Goal: Task Accomplishment & Management: Use online tool/utility

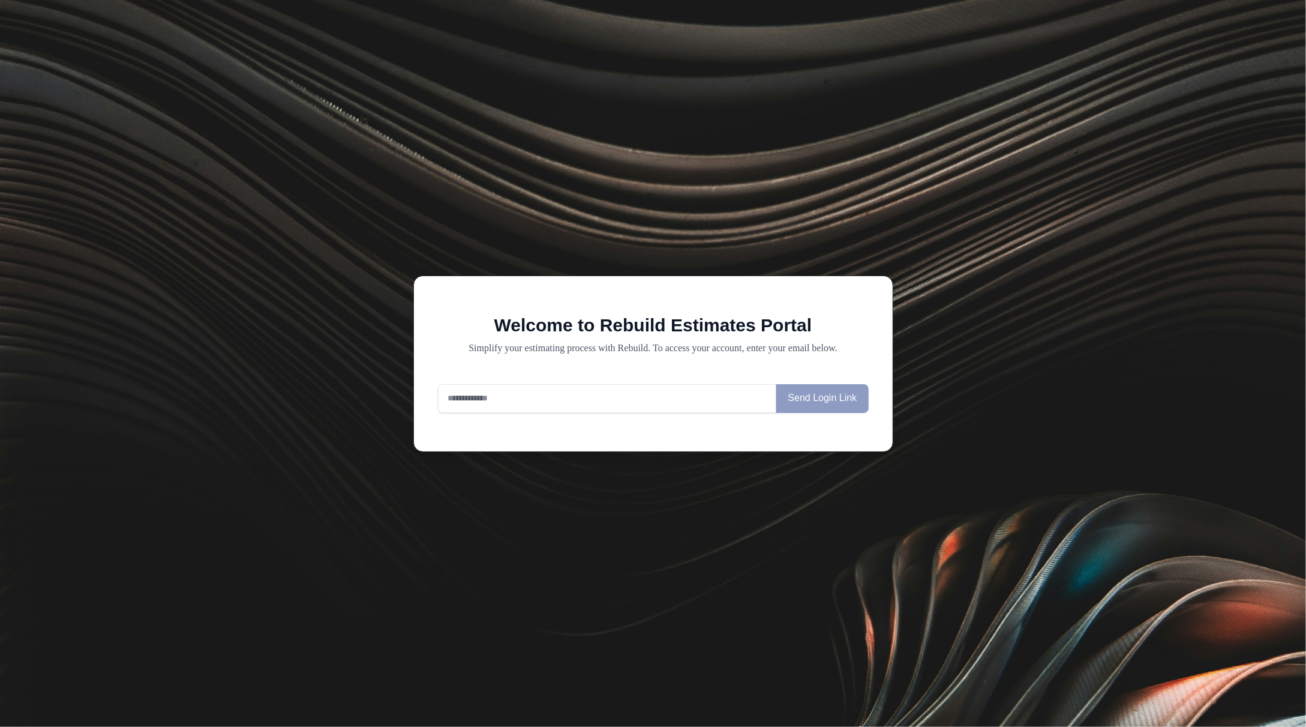
click at [621, 410] on input "email" at bounding box center [607, 398] width 339 height 29
type input "**********"
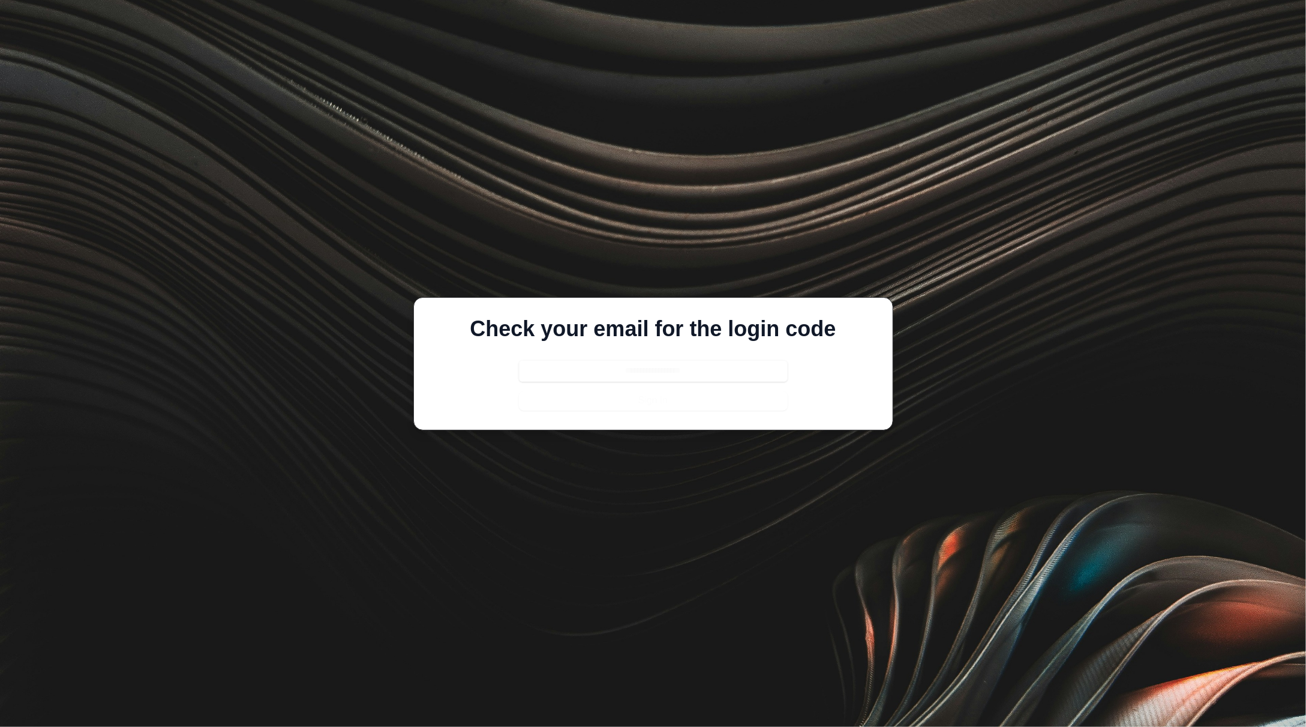
click at [666, 376] on input "text" at bounding box center [653, 371] width 269 height 22
click at [648, 404] on form "Sign In" at bounding box center [653, 385] width 269 height 50
click at [655, 373] on input "text" at bounding box center [653, 371] width 269 height 22
click at [603, 369] on input "text" at bounding box center [653, 371] width 269 height 22
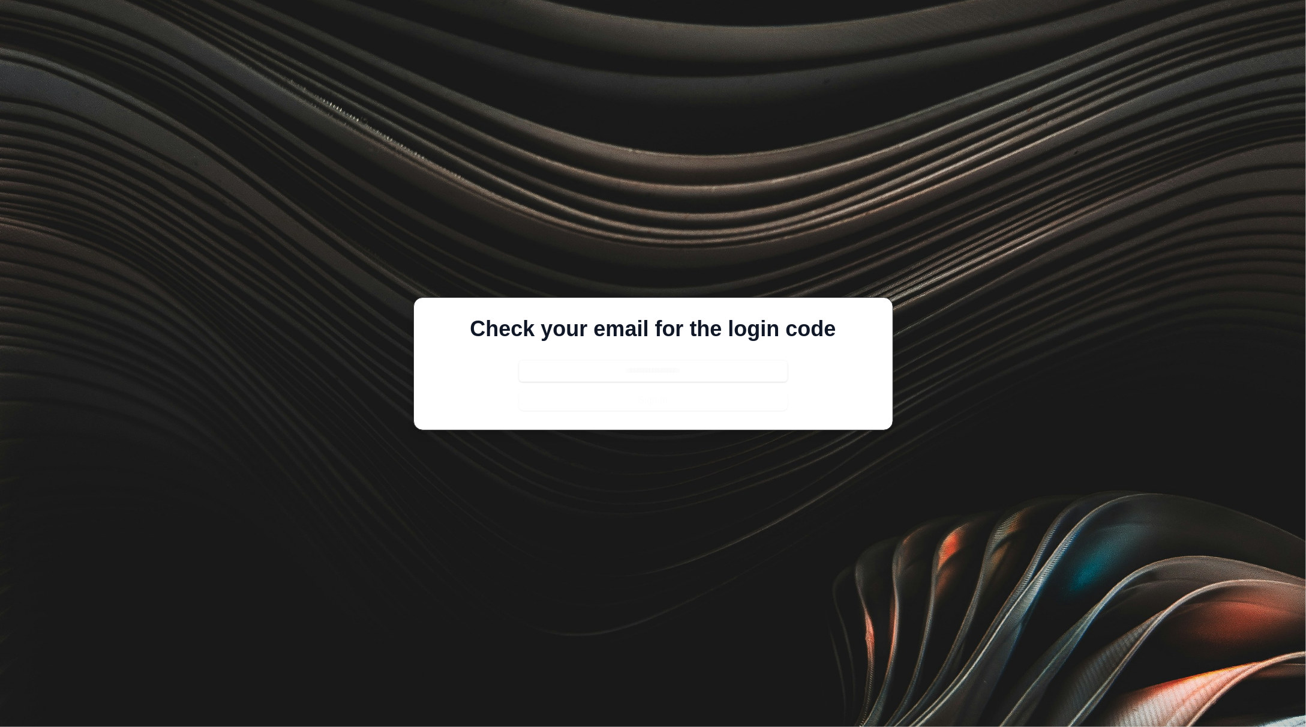
click at [603, 369] on input "text" at bounding box center [653, 371] width 269 height 22
click at [607, 401] on form "Sign In" at bounding box center [653, 385] width 269 height 50
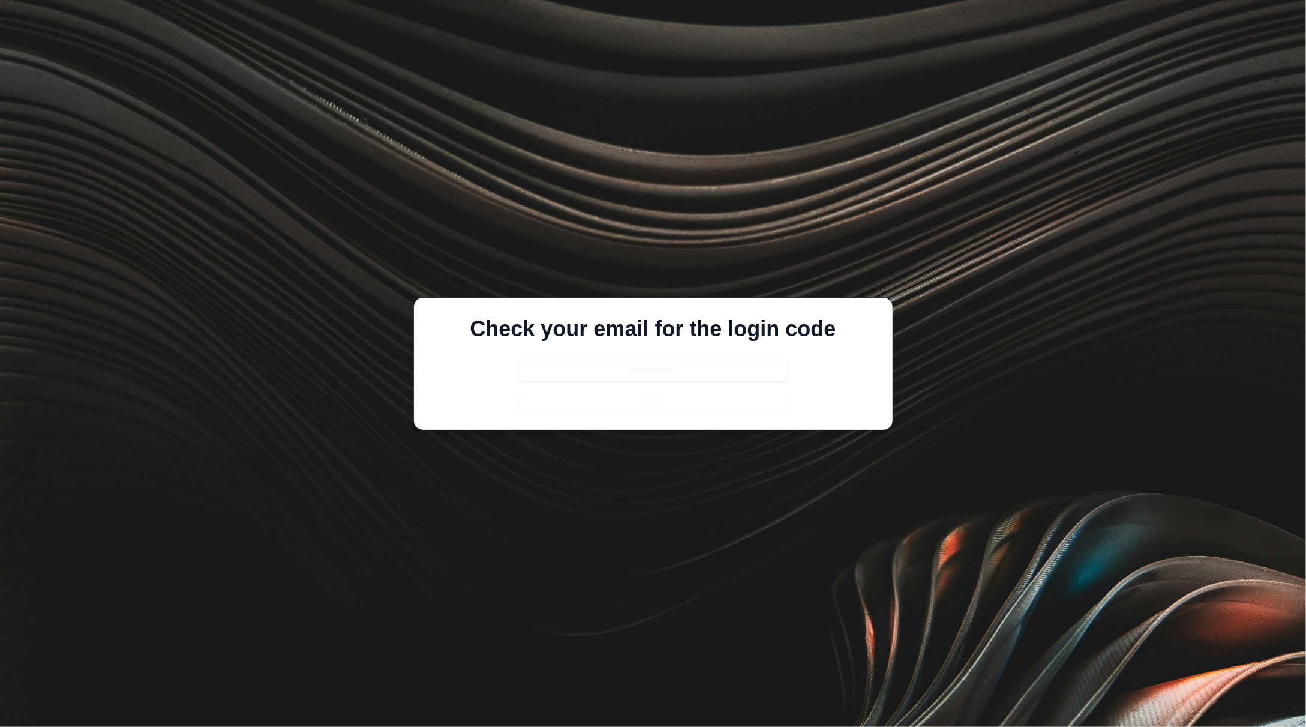
click at [661, 373] on input "text" at bounding box center [653, 371] width 269 height 22
paste input "******"
type input "******"
click at [658, 403] on button "Sign In" at bounding box center [653, 400] width 269 height 19
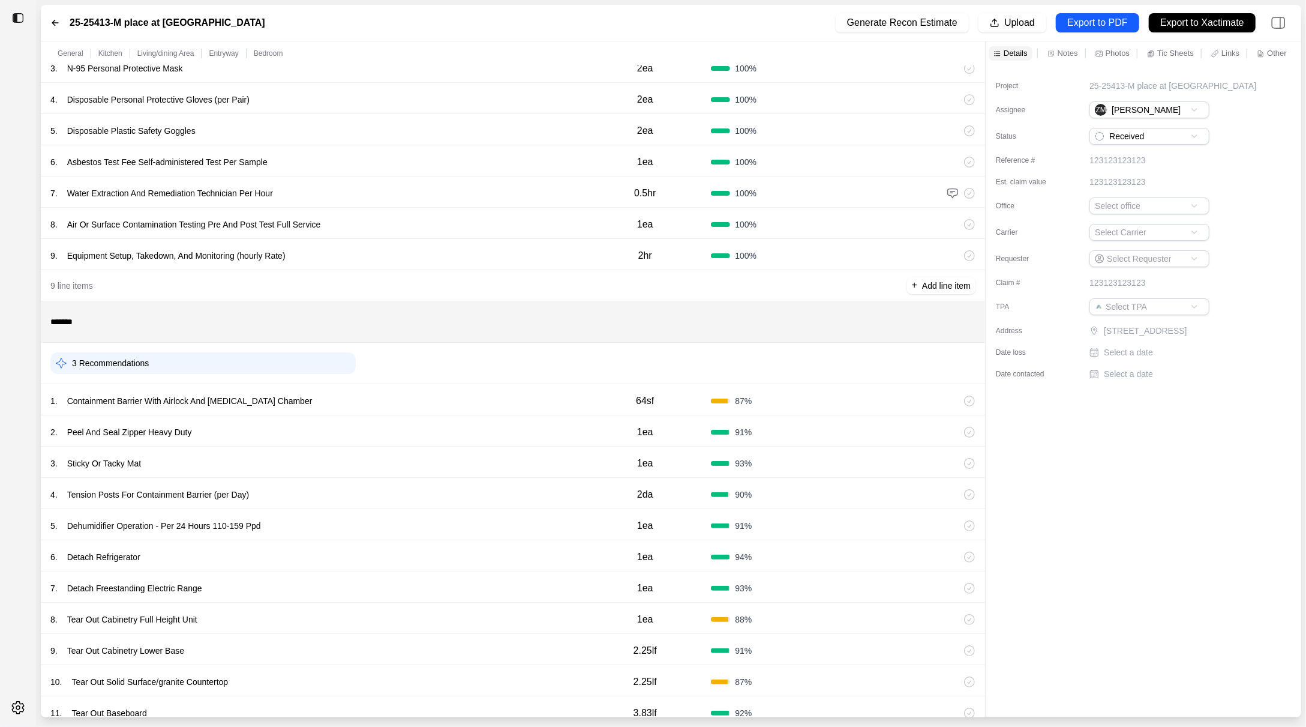
scroll to position [203, 0]
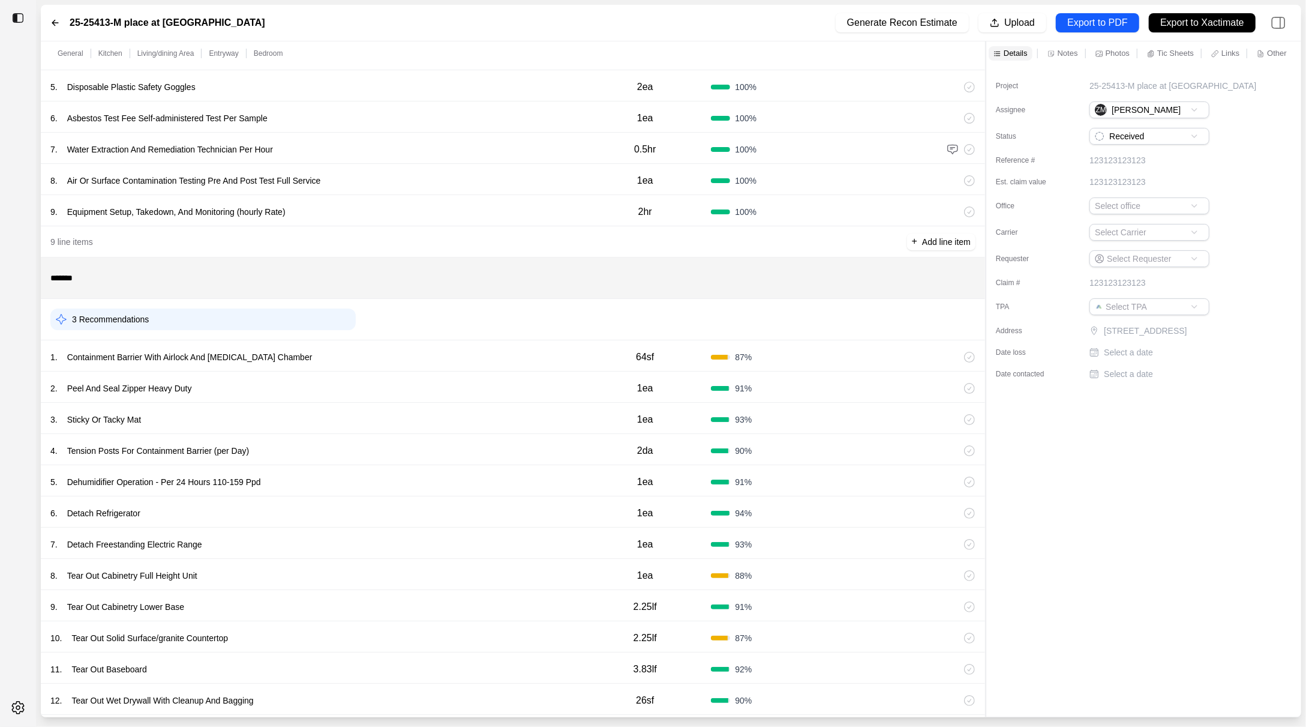
click at [529, 341] on div "1 . Containment Barrier With Airlock And Decontamination Chamber 64sf 87 %" at bounding box center [513, 355] width 945 height 31
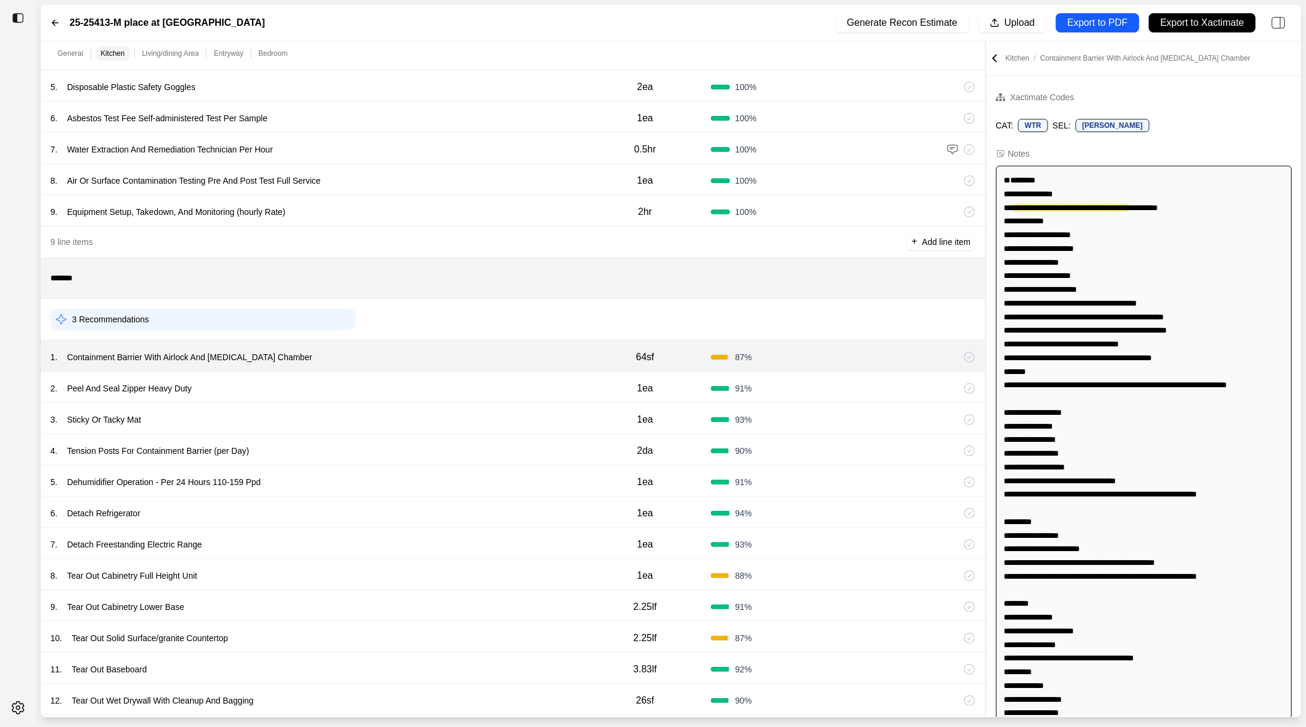
click at [516, 393] on div "2 . Peel And Seal Zipper Heavy Duty" at bounding box center [314, 388] width 529 height 17
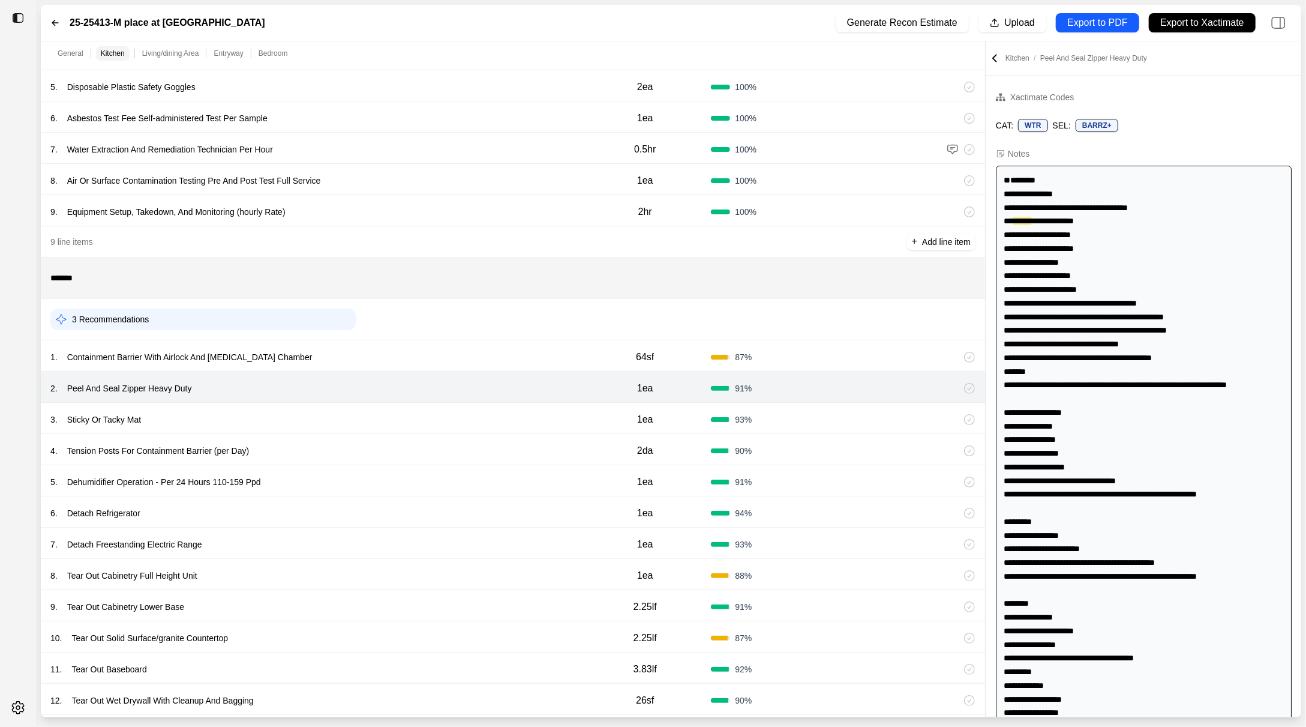
click at [494, 407] on div "3 . Sticky Or Tacky Mat 1ea 93 %" at bounding box center [513, 418] width 945 height 31
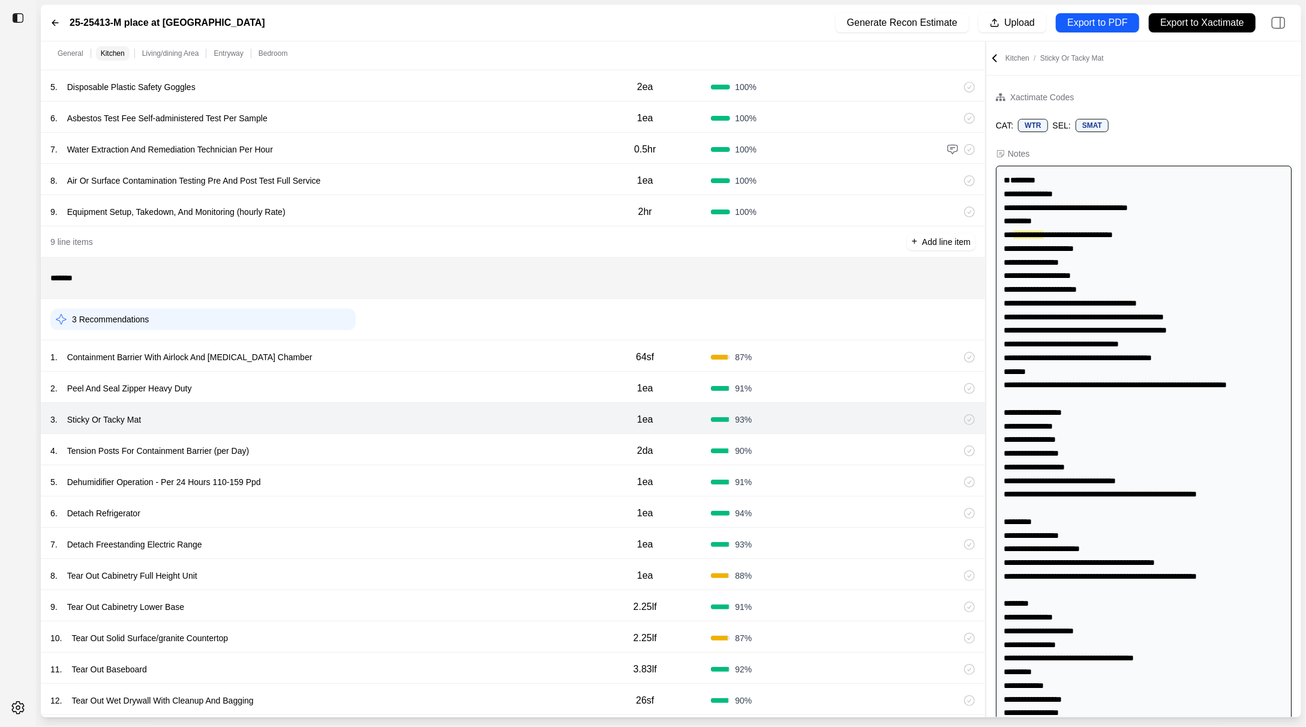
click at [470, 445] on div "4 . Tension Posts For Containment Barrier (per Day)" at bounding box center [314, 450] width 529 height 17
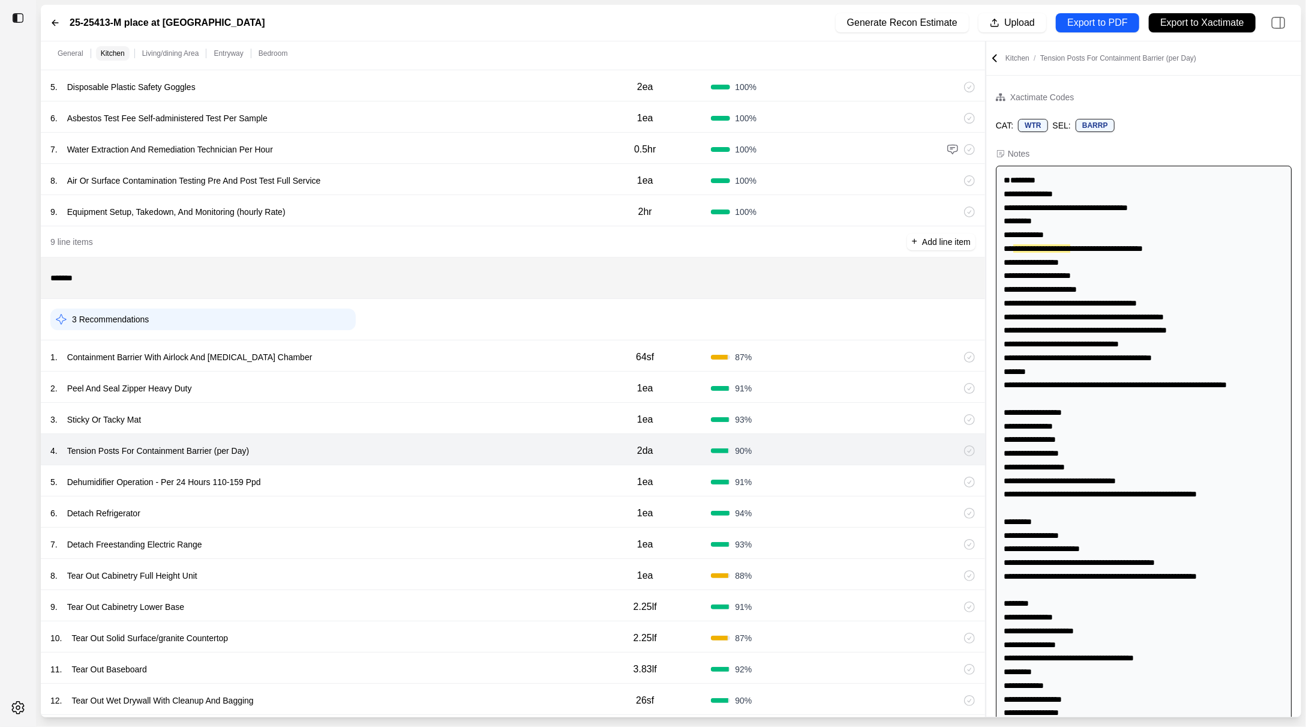
scroll to position [221, 0]
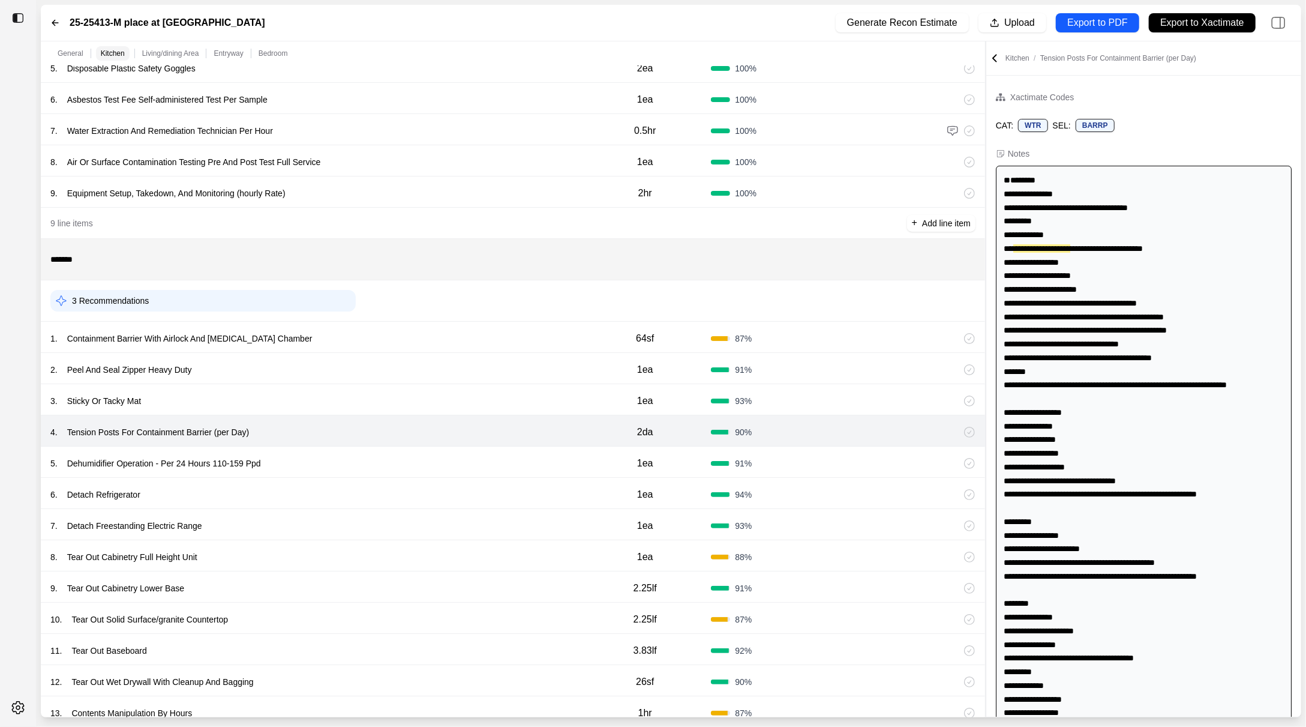
click at [463, 467] on div "5 . Dehumidifier Operation - Per 24 Hours 110-159 Ppd" at bounding box center [314, 463] width 529 height 17
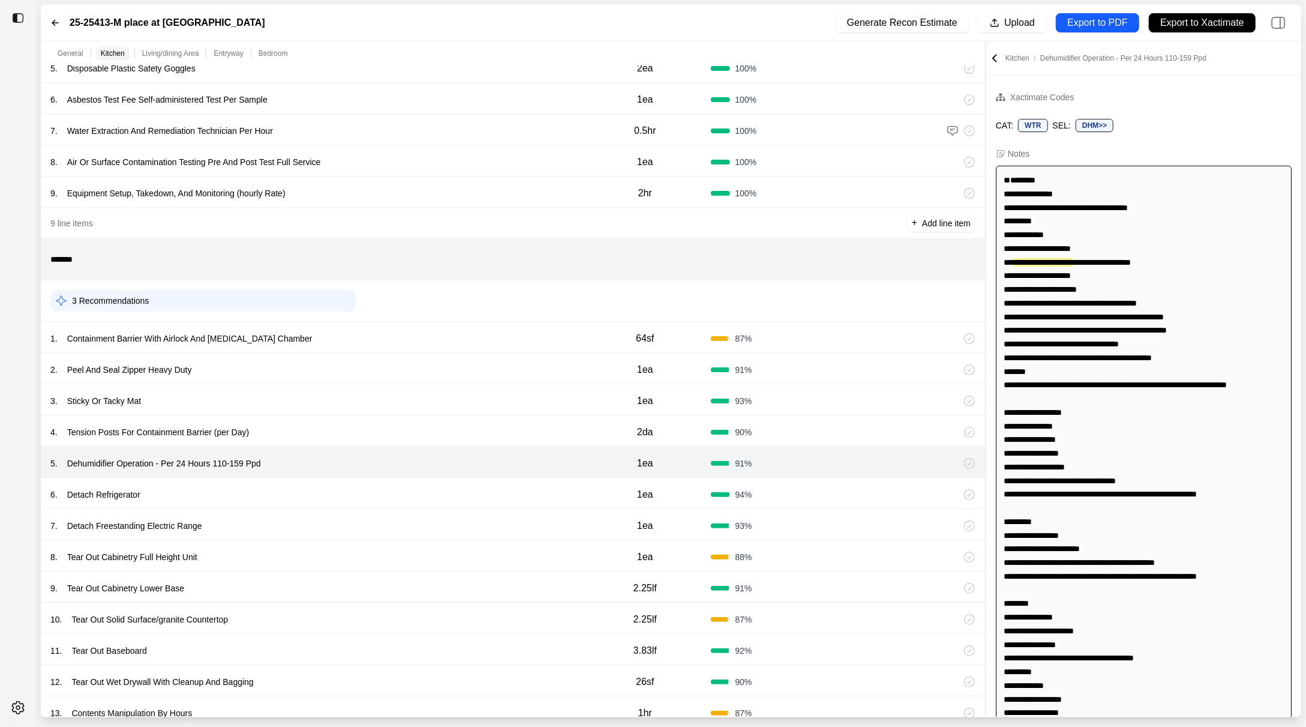
click at [461, 487] on div "6 . Detach Refrigerator" at bounding box center [314, 494] width 529 height 17
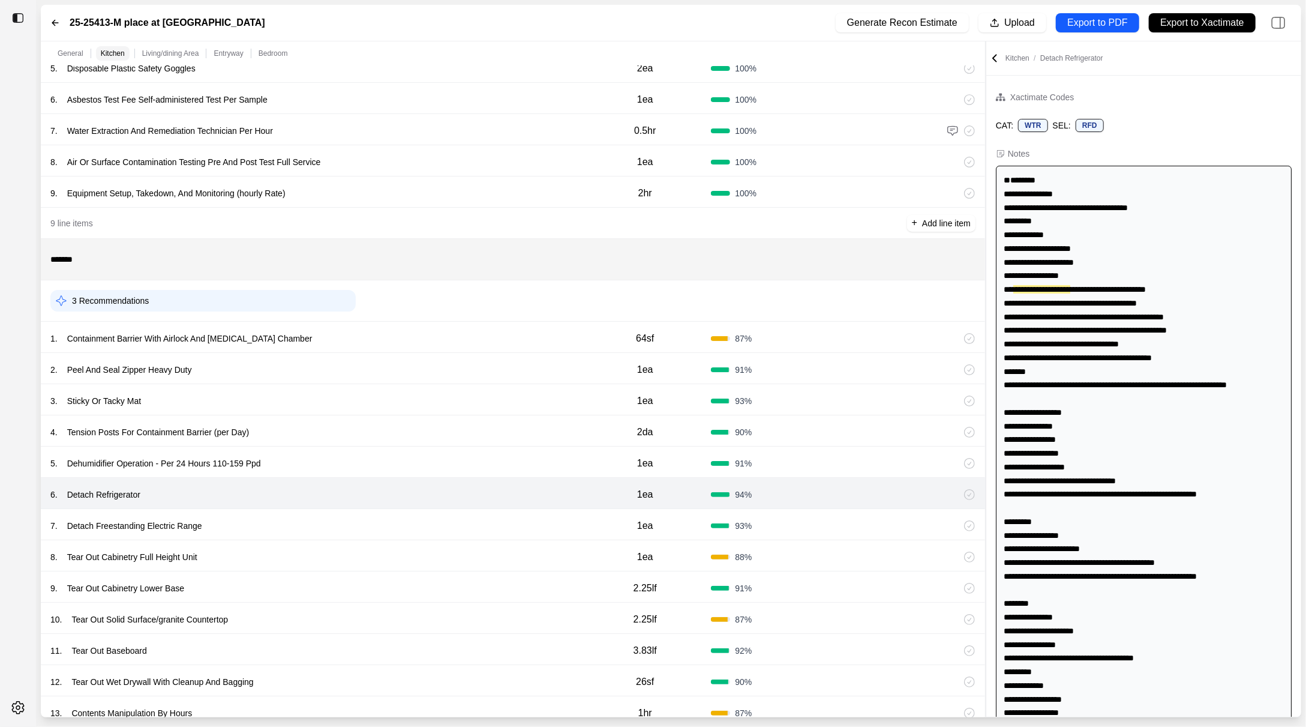
click at [458, 509] on div "7 . Detach Freestanding Electric Range 1ea 93 %" at bounding box center [513, 524] width 945 height 31
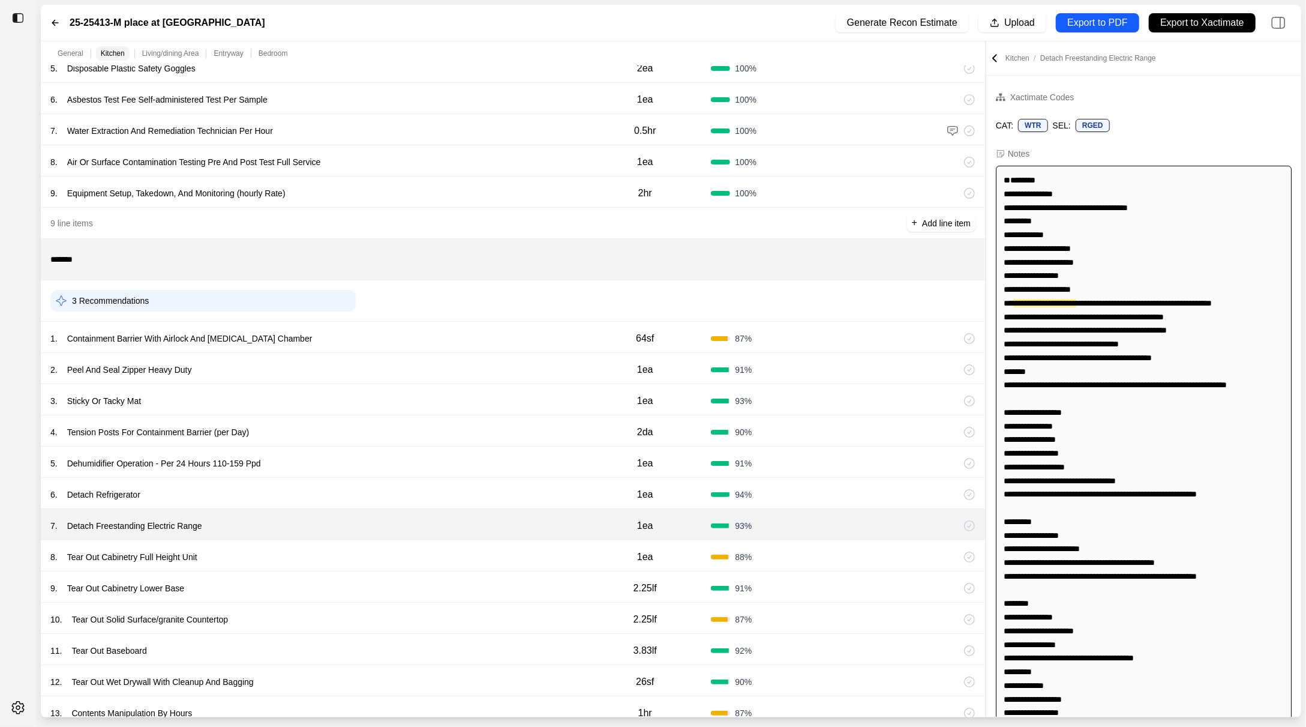
click at [474, 556] on div "8 . Tear Out Cabinetry Full Height Unit" at bounding box center [314, 557] width 529 height 17
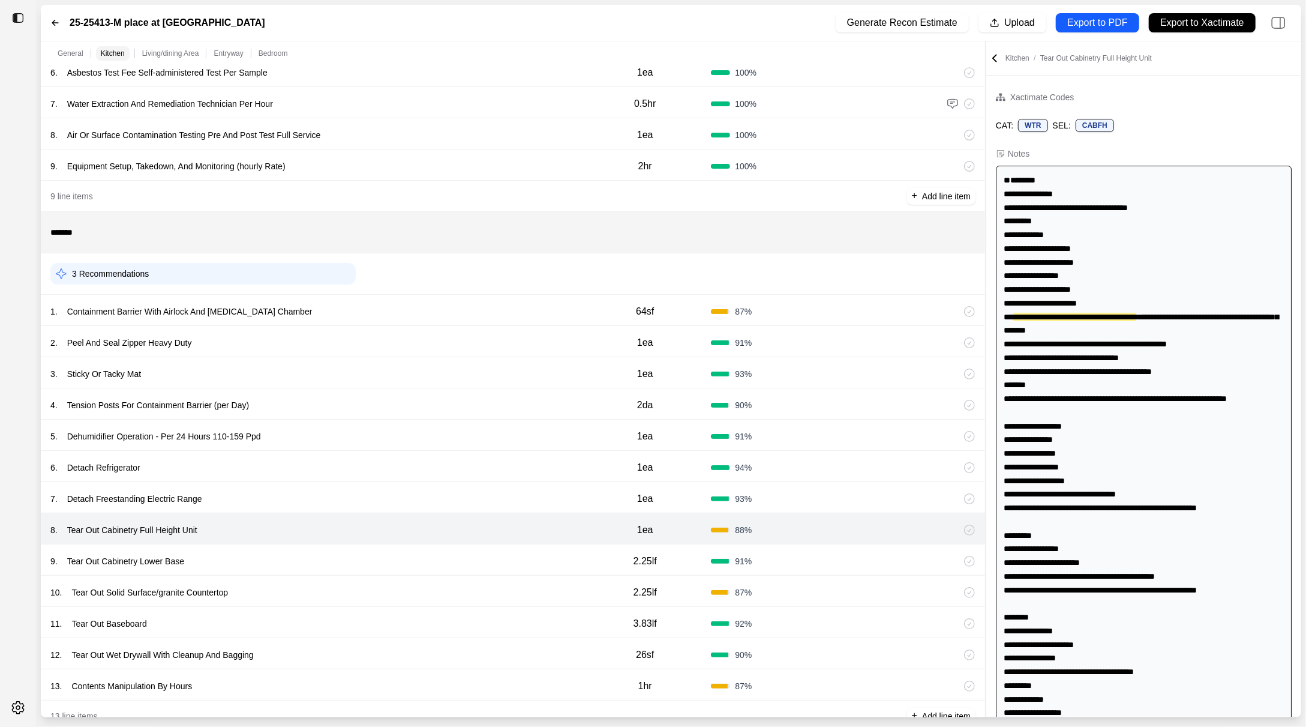
scroll to position [259, 0]
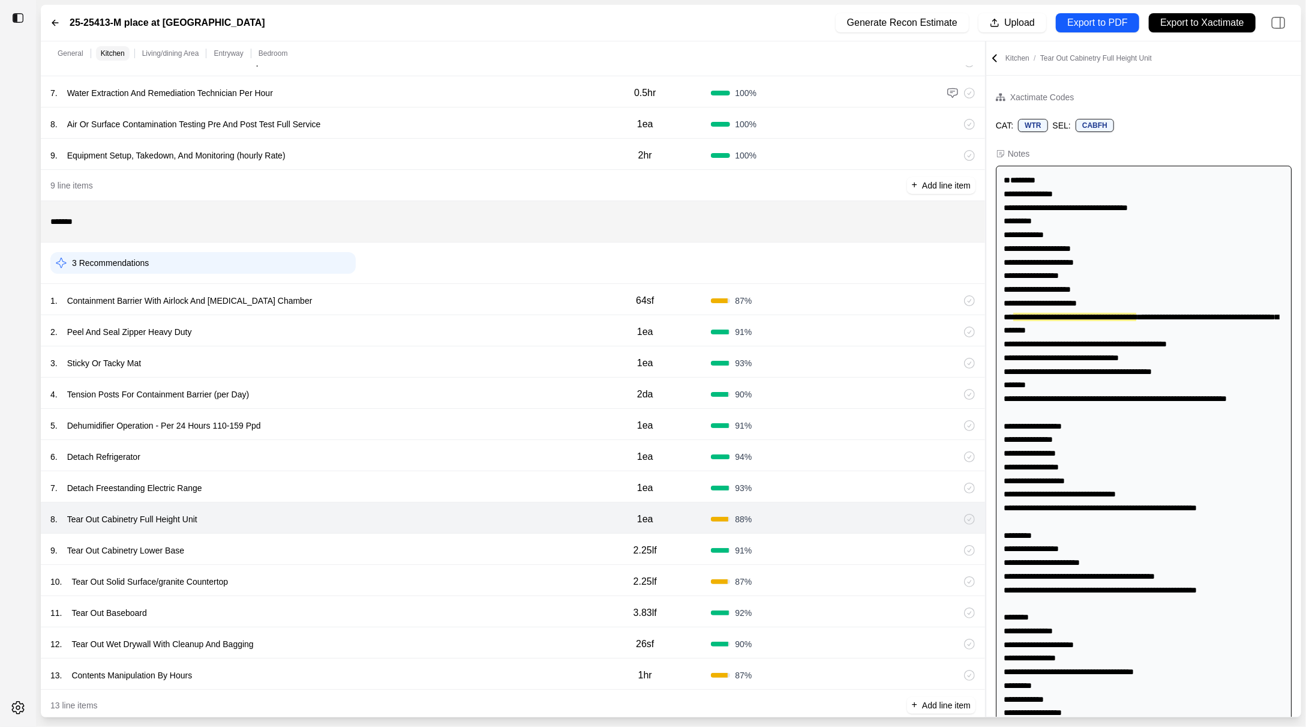
click at [475, 547] on div "9 . Tear Out Cabinetry Lower Base" at bounding box center [314, 550] width 529 height 17
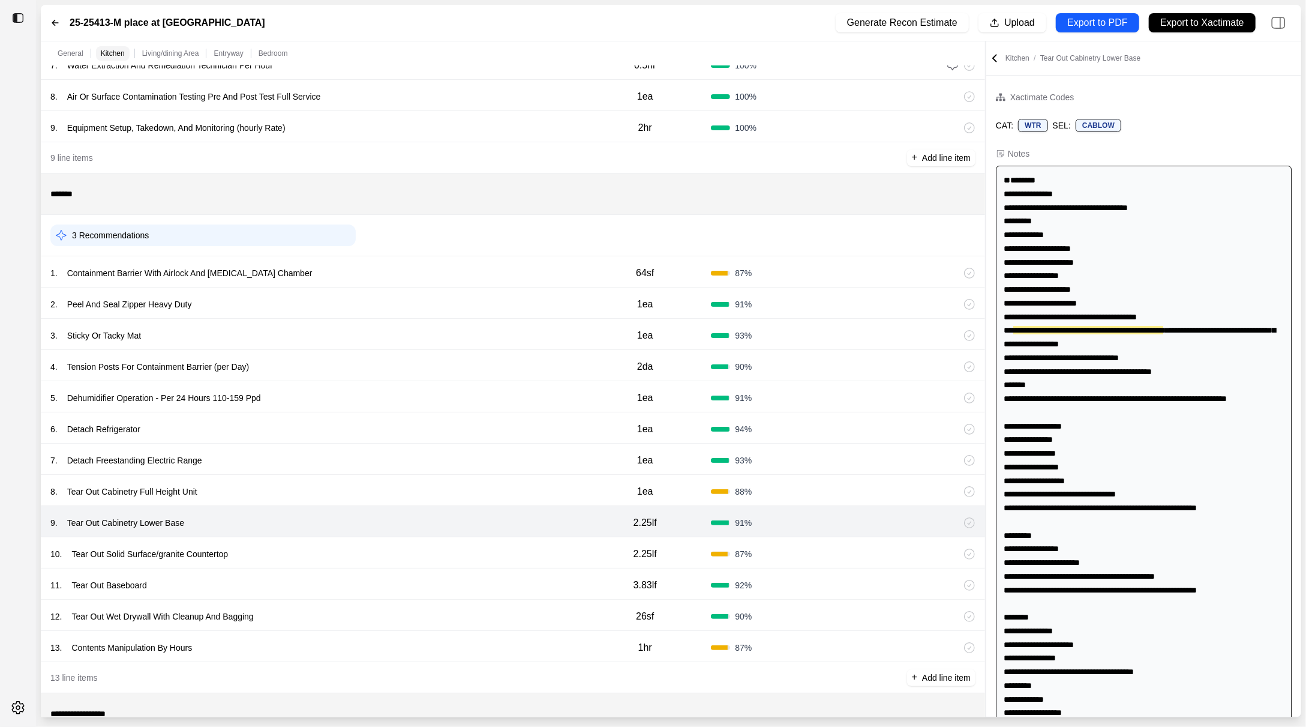
scroll to position [289, 0]
click at [475, 547] on div "10 . Tear Out Solid Surface/granite Countertop" at bounding box center [314, 551] width 529 height 17
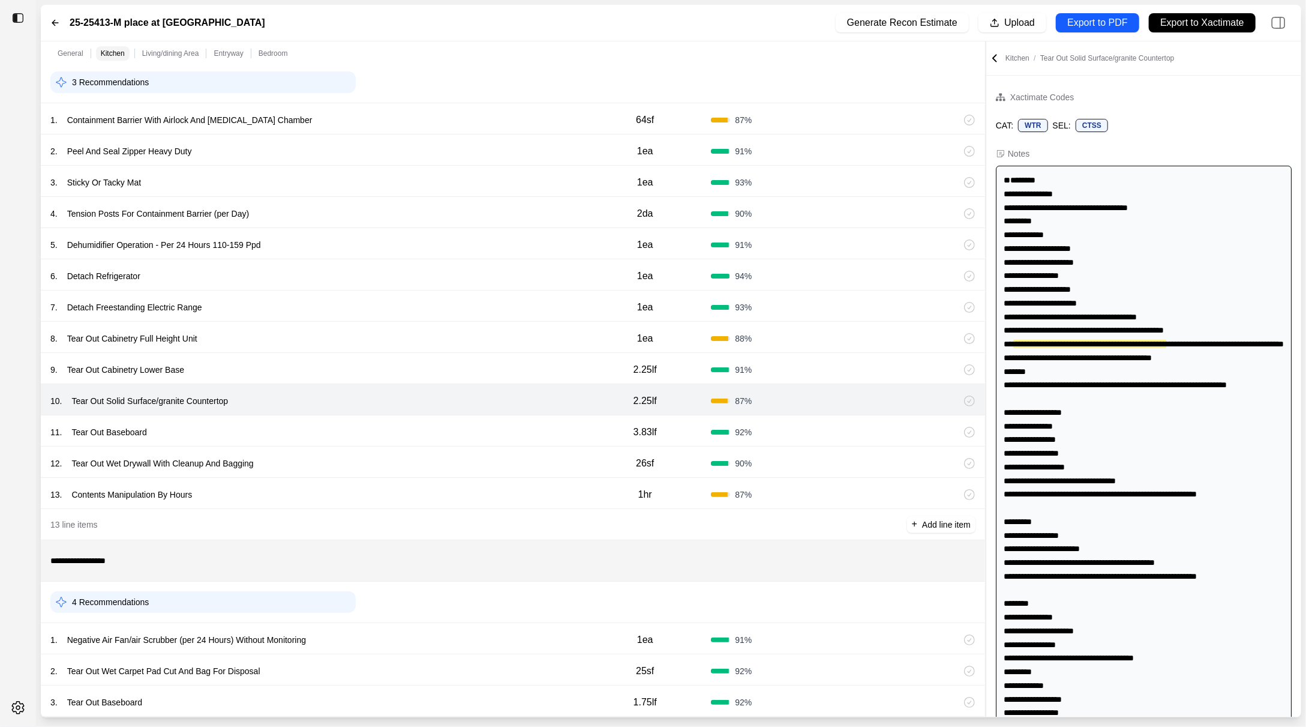
scroll to position [456, 0]
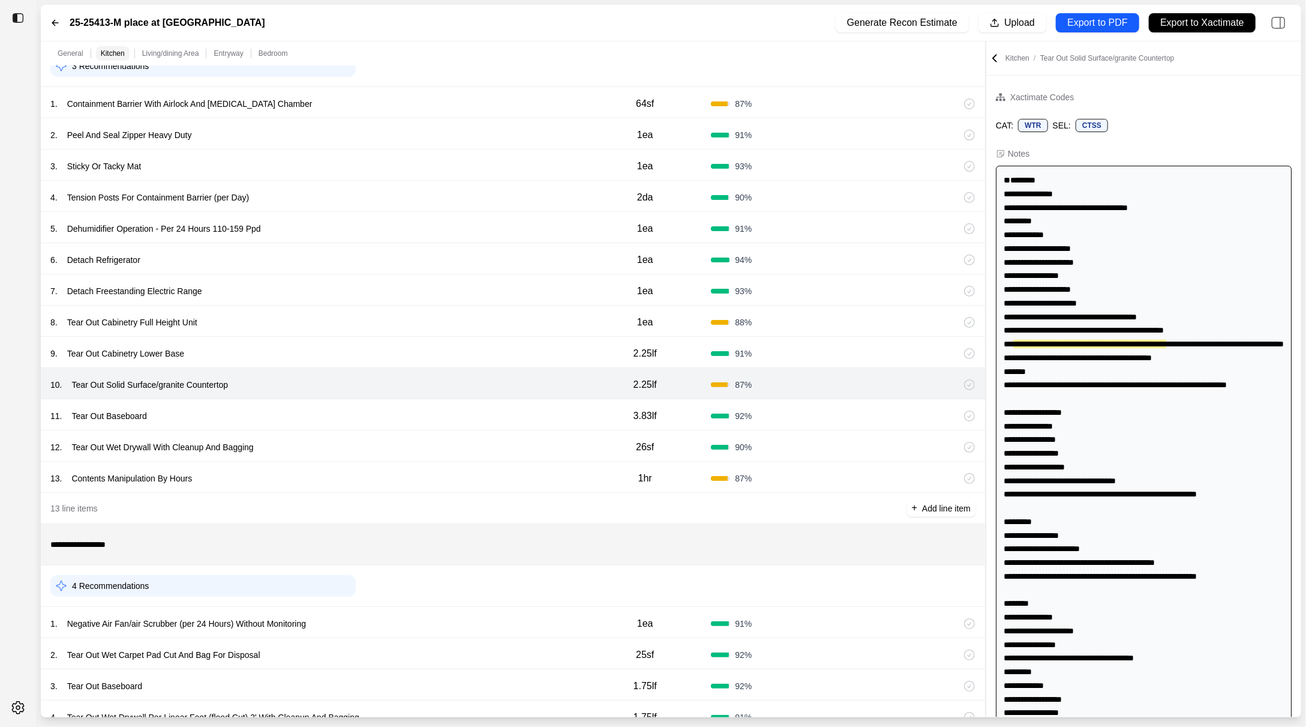
click at [465, 418] on div "11 . Tear Out Baseboard" at bounding box center [314, 415] width 529 height 17
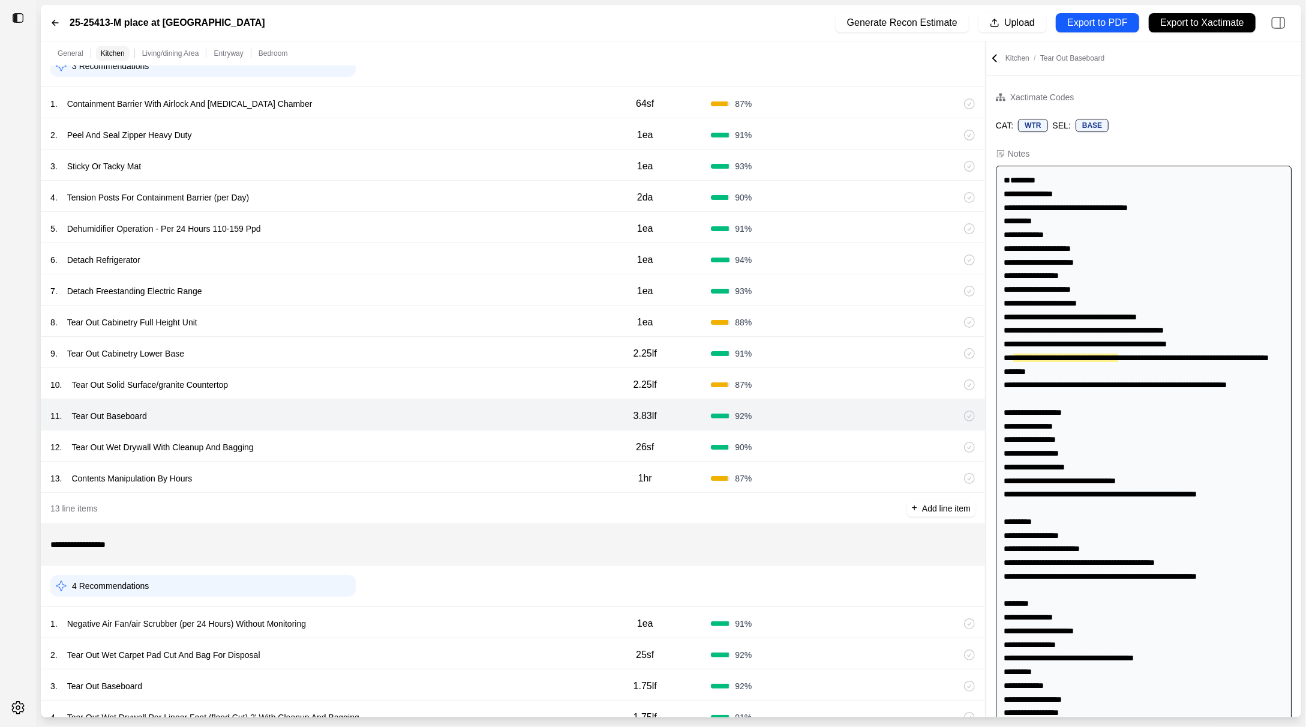
scroll to position [476, 0]
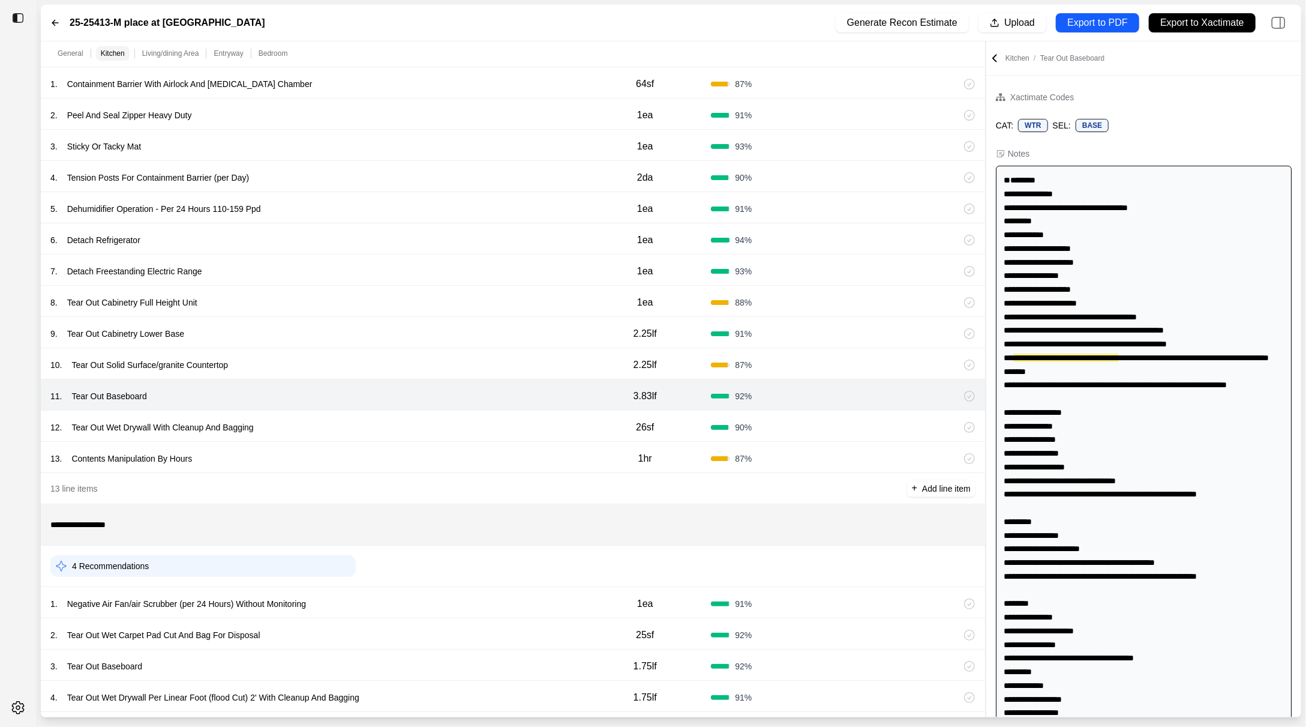
click at [462, 423] on div "12 . Tear Out Wet Drywall With Cleanup And Bagging" at bounding box center [314, 427] width 529 height 17
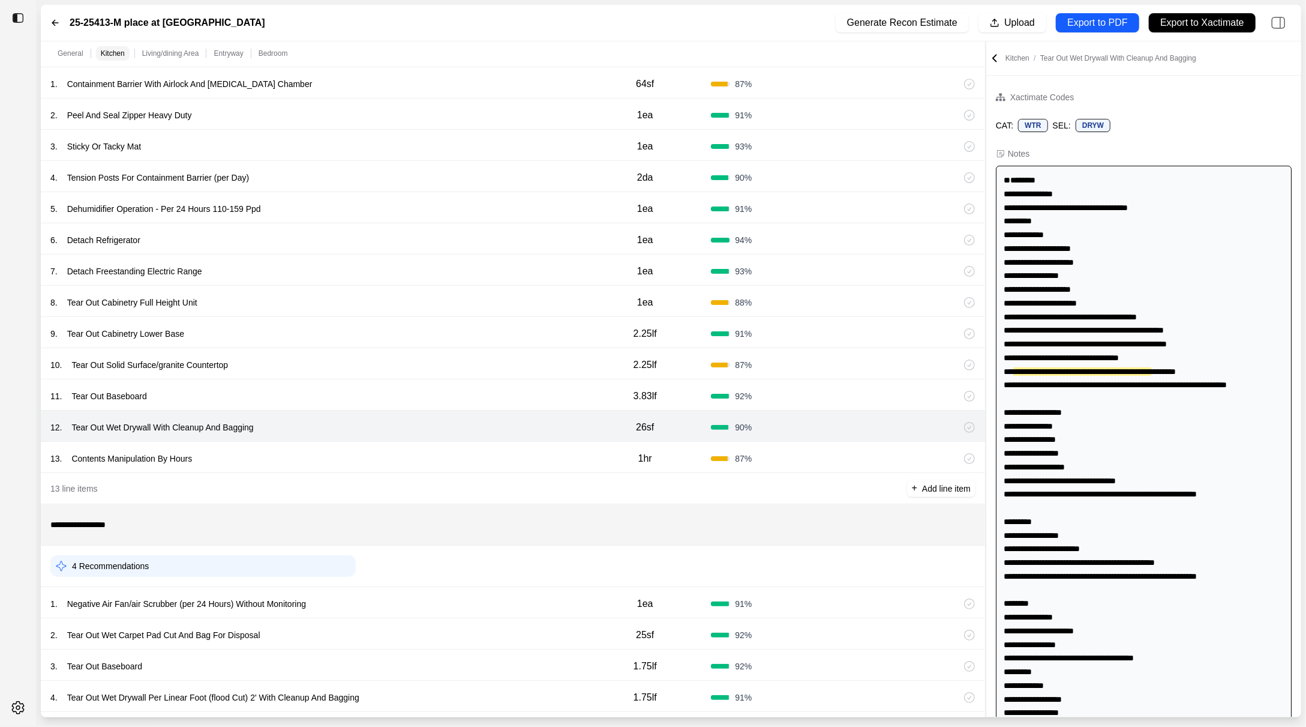
scroll to position [2, 0]
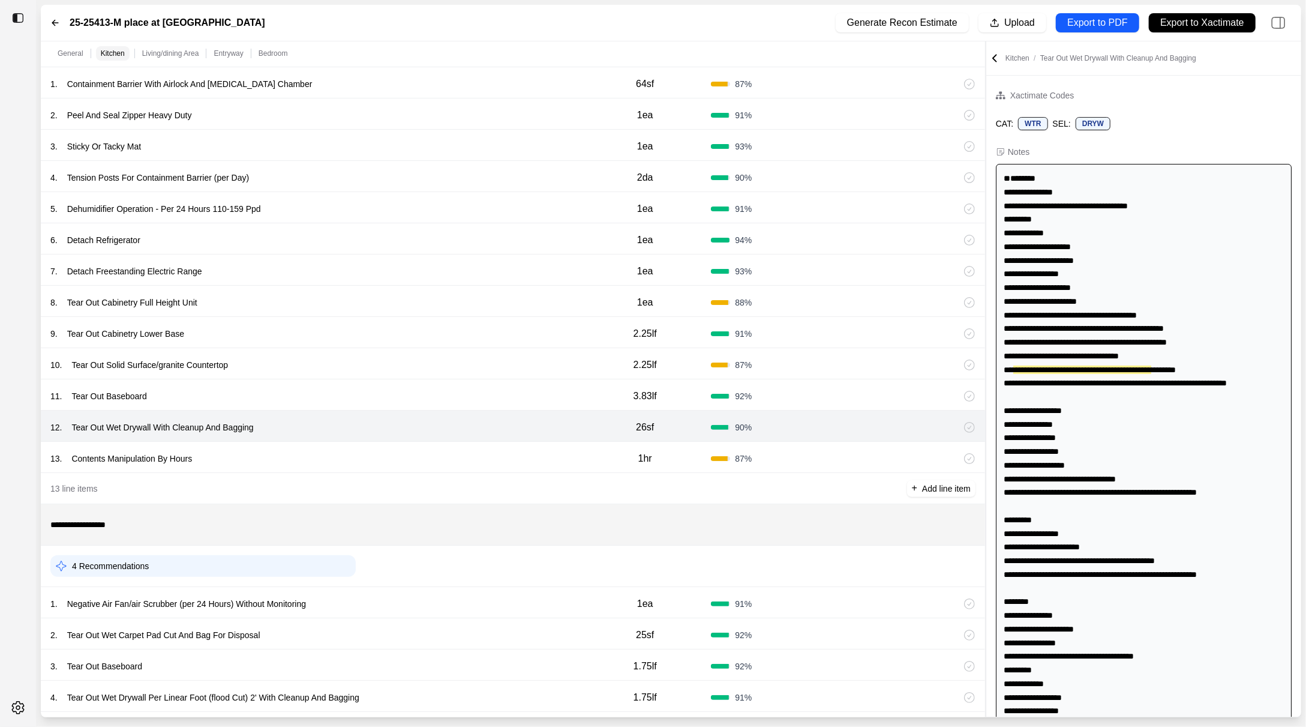
click at [458, 459] on div "13 . Contents Manipulation By Hours" at bounding box center [314, 458] width 529 height 17
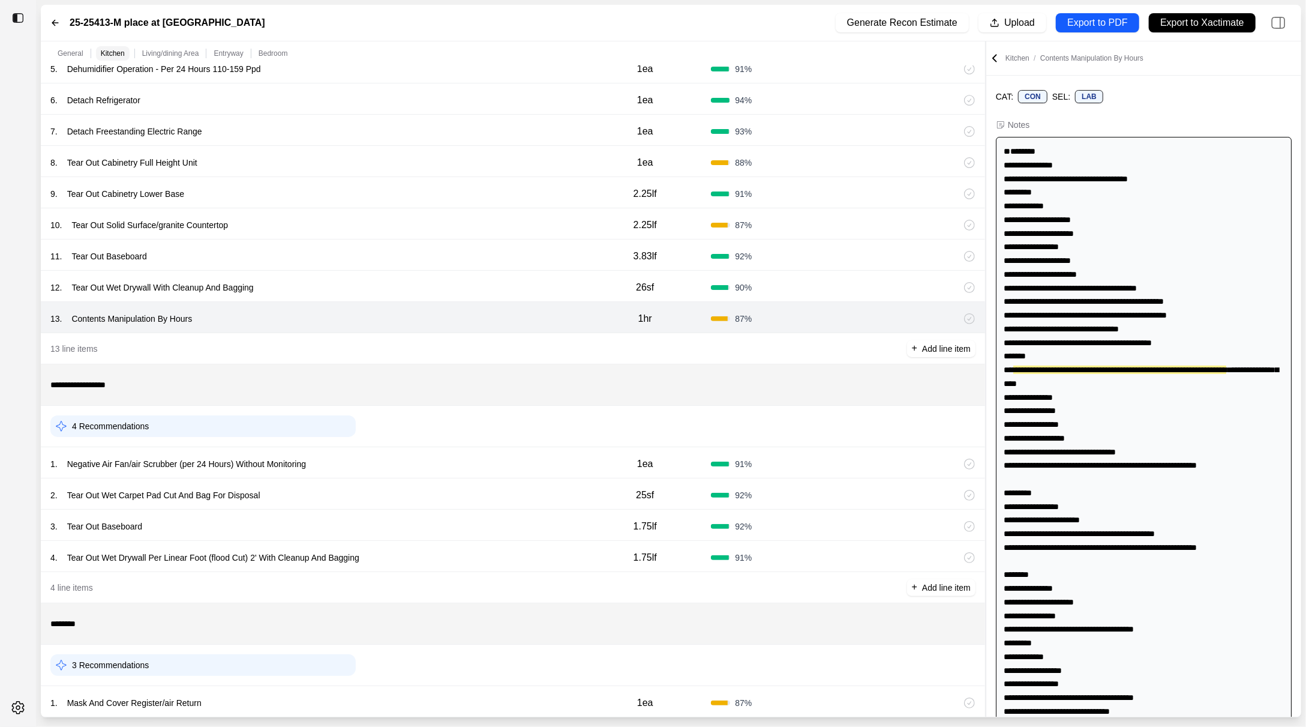
scroll to position [622, 0]
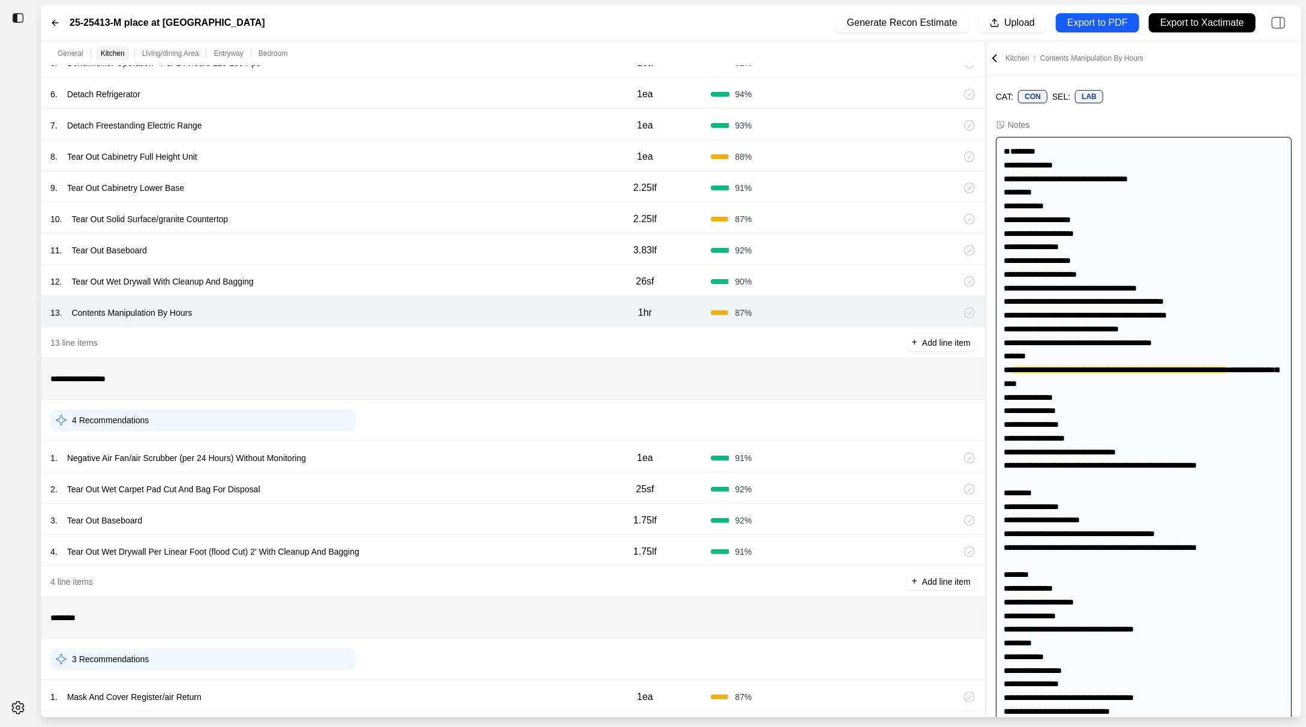
click at [458, 459] on div "1 . Negative Air Fan/air Scrubber (per 24 Hours) Without Monitoring" at bounding box center [314, 457] width 529 height 17
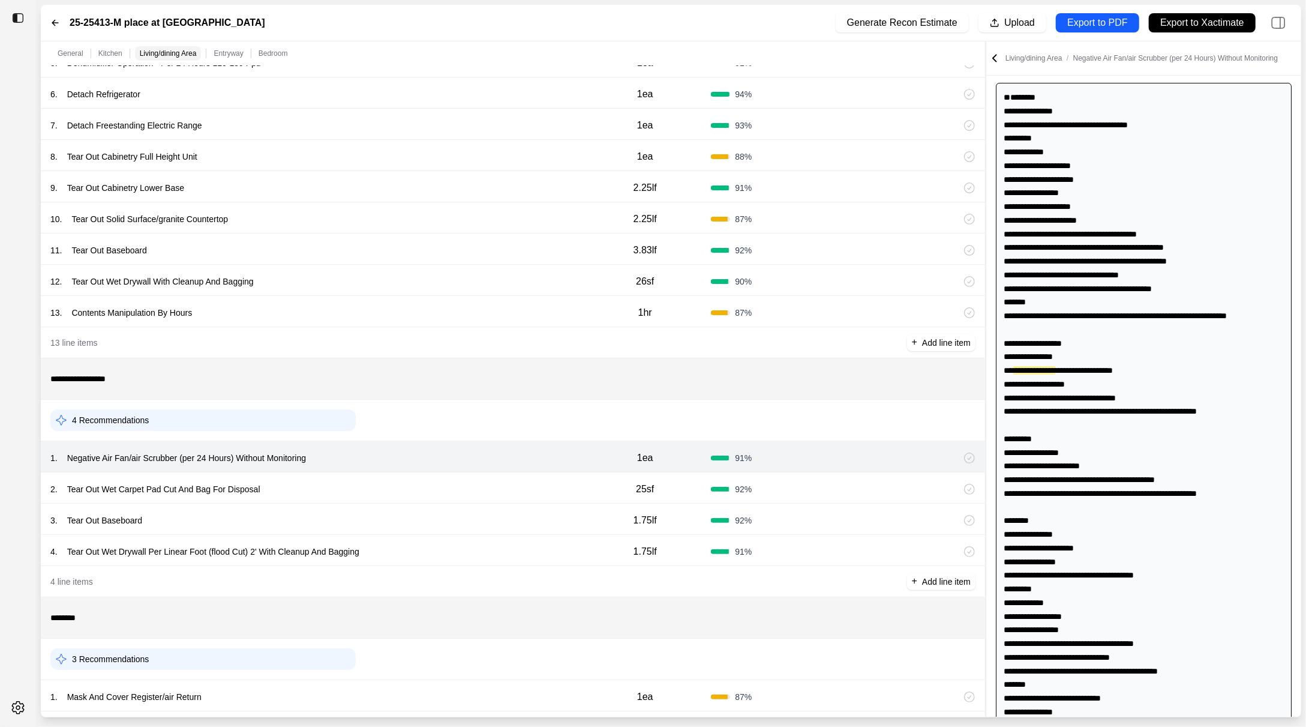
scroll to position [83, 0]
click at [412, 489] on div "2 . Tear Out Wet Carpet Pad Cut And Bag For Disposal" at bounding box center [314, 489] width 529 height 17
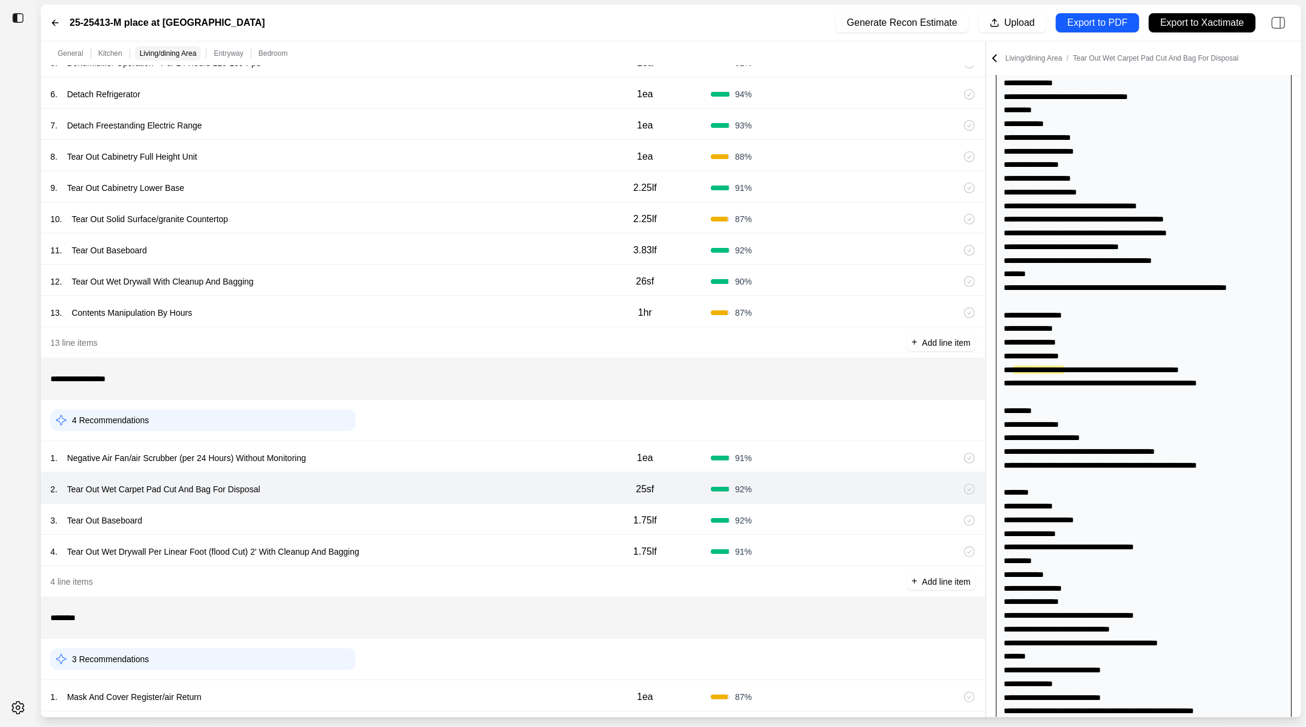
click at [412, 512] on div "3 . Tear Out Baseboard" at bounding box center [314, 520] width 529 height 17
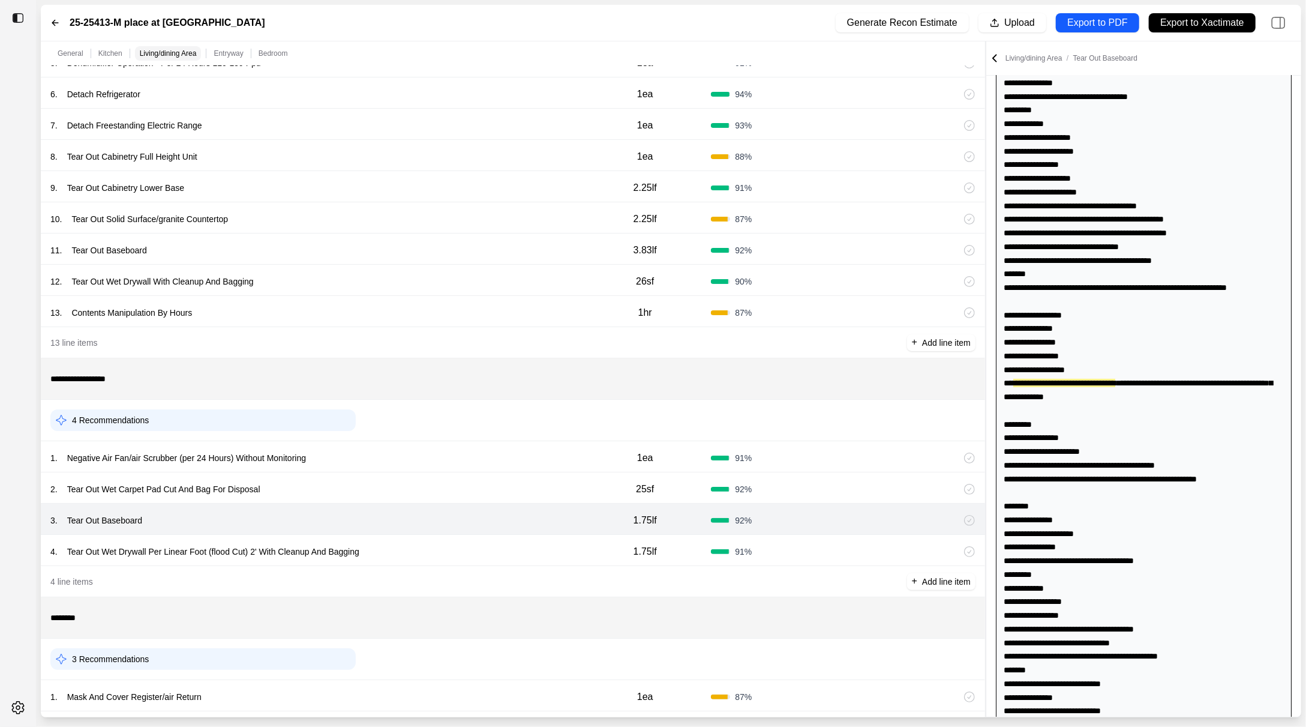
scroll to position [125, 0]
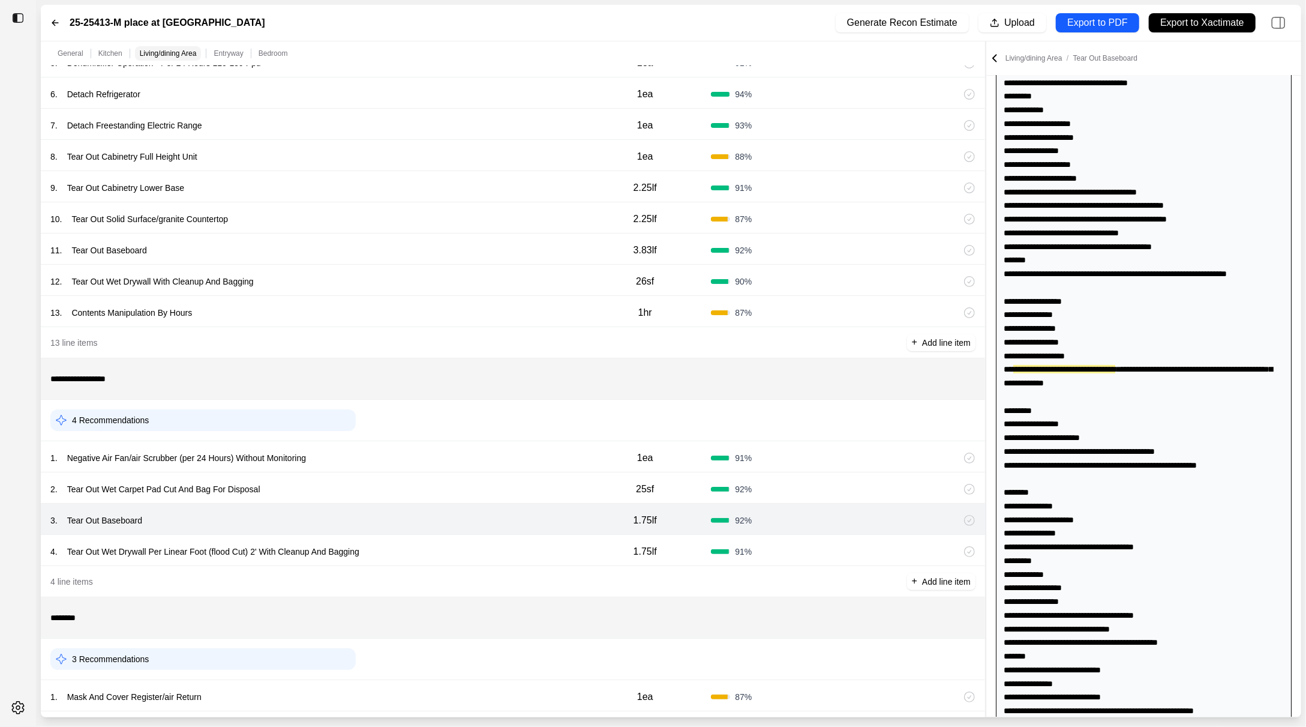
click at [404, 571] on div "4 line items + Add line item" at bounding box center [513, 581] width 945 height 31
click at [460, 561] on div "4 . Tear Out Wet Drywall Per Linear Foot (flood Cut) 2' With Cleanup And Baggin…" at bounding box center [513, 550] width 945 height 31
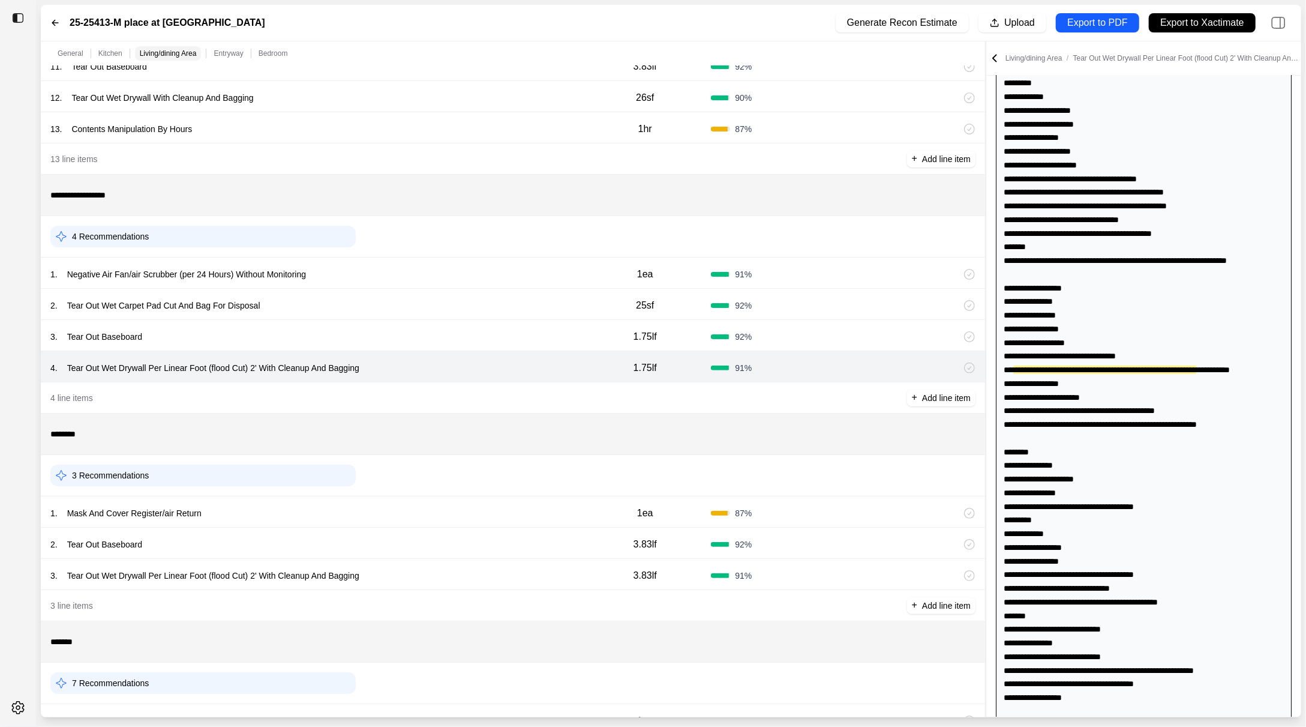
scroll to position [807, 0]
click at [453, 488] on div "3 Recommendations" at bounding box center [513, 473] width 945 height 41
click at [452, 499] on div "1 . Mask And Cover Register/air Return 1ea 87 %" at bounding box center [513, 509] width 945 height 31
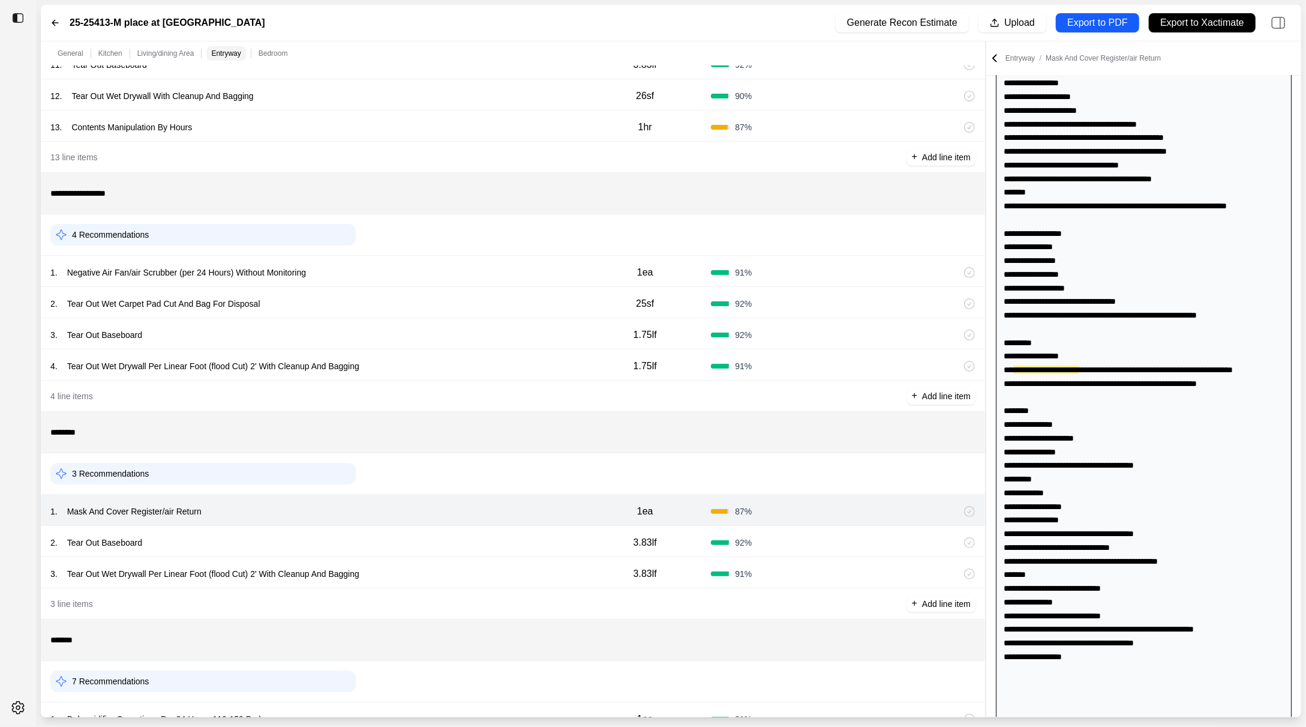
click at [425, 547] on div "2 . Tear Out Baseboard" at bounding box center [314, 542] width 529 height 17
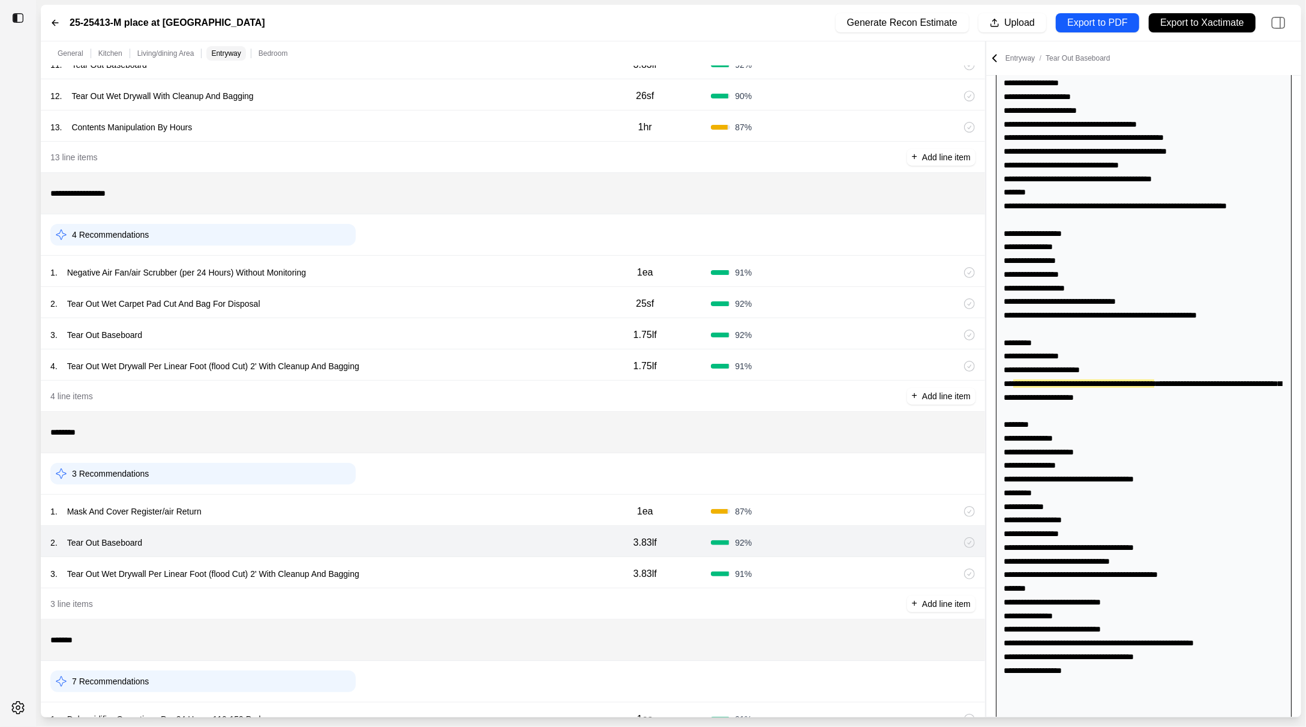
scroll to position [206, 0]
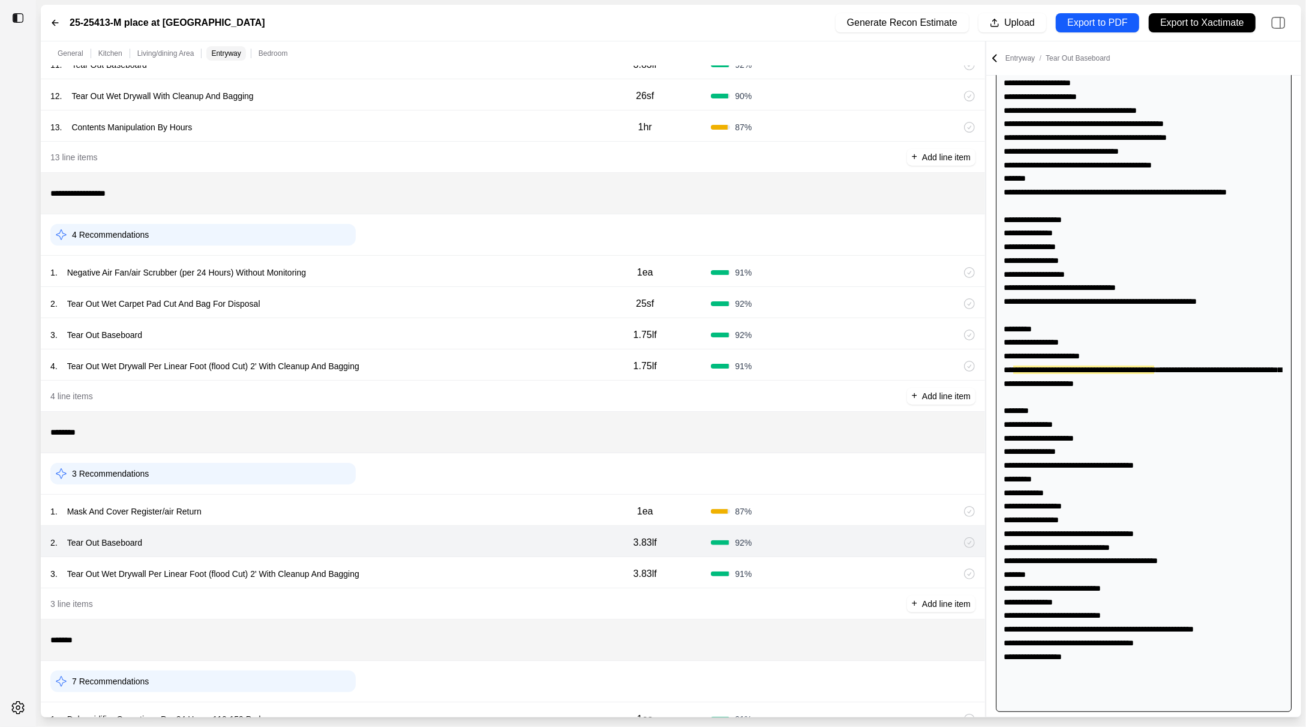
click at [425, 571] on div "3 . Tear Out Wet Drywall Per Linear Foot (flood Cut) 2' With Cleanup And Bagging" at bounding box center [314, 573] width 529 height 17
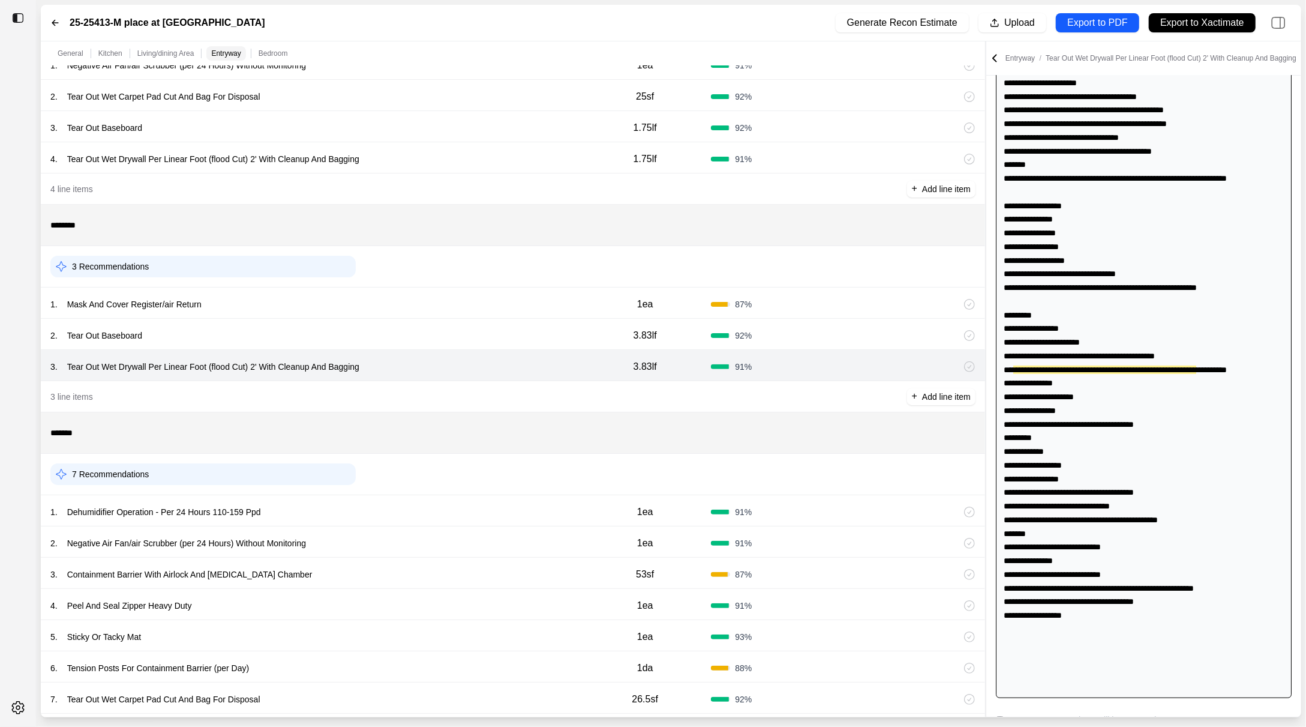
scroll to position [1021, 0]
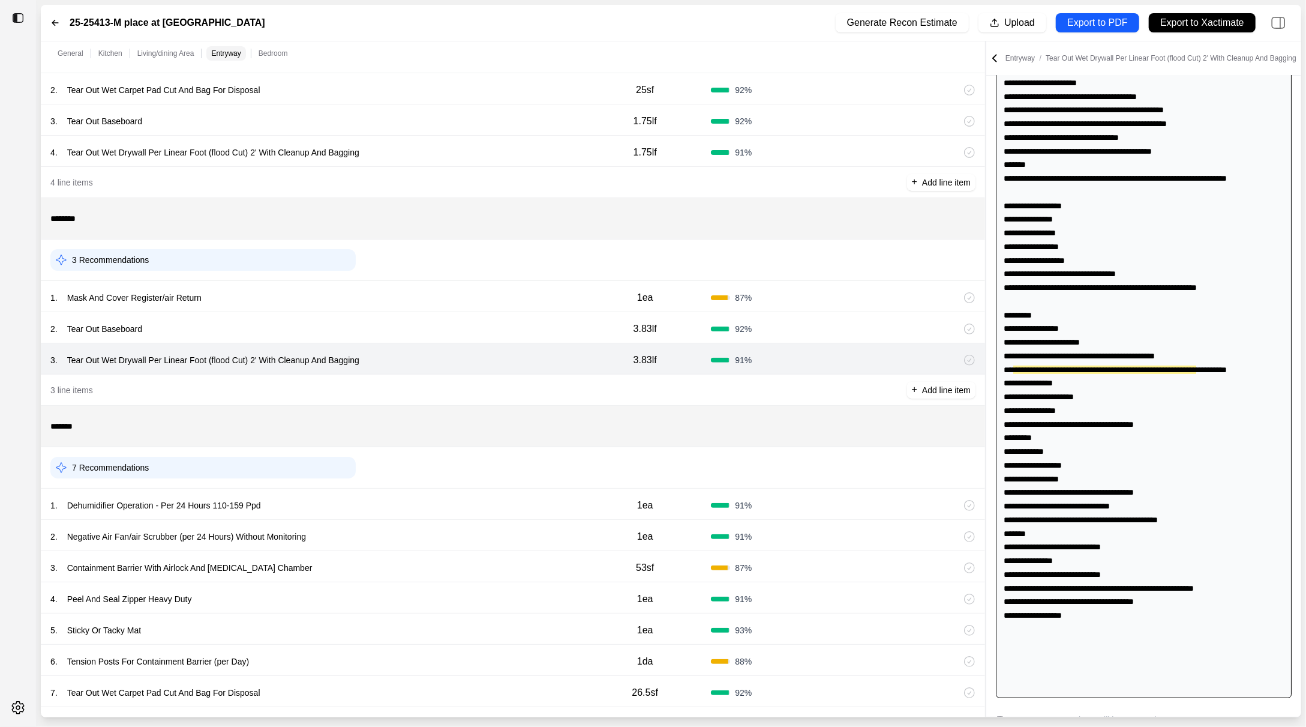
click at [389, 508] on div "1 . Dehumidifier Operation - Per 24 Hours 110-159 Ppd" at bounding box center [314, 505] width 529 height 17
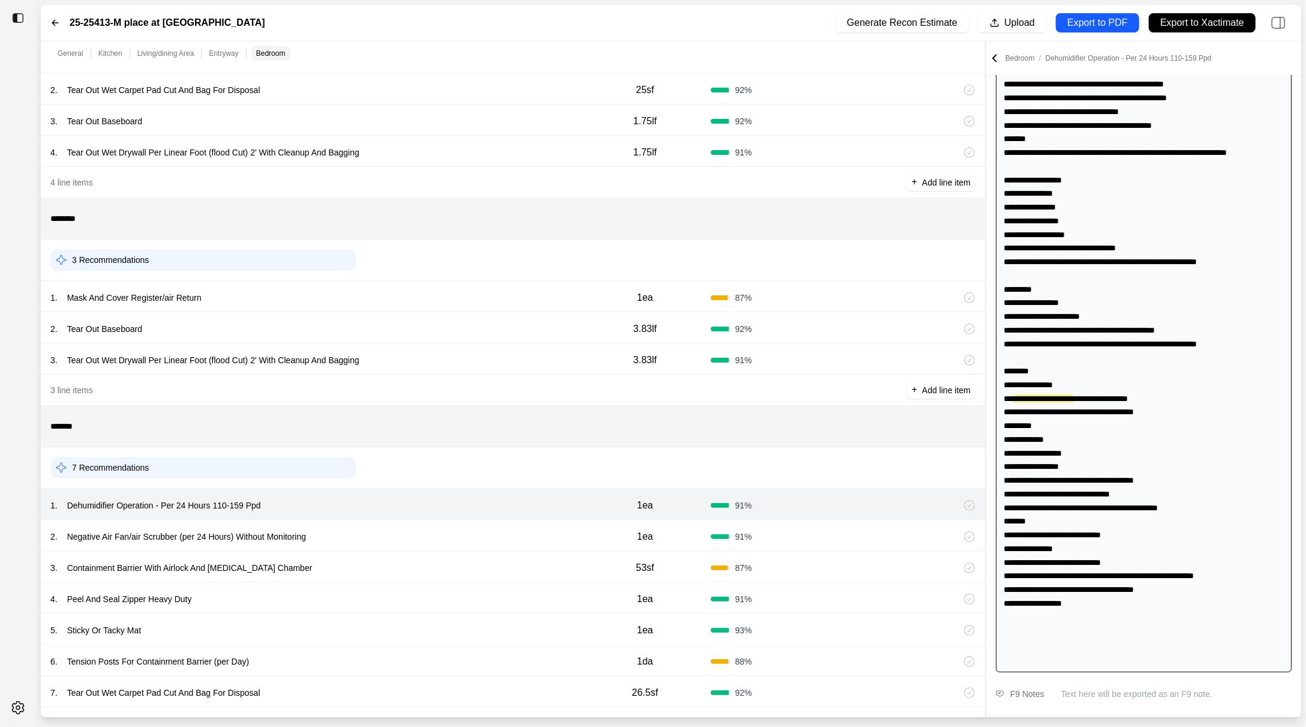
scroll to position [248, 0]
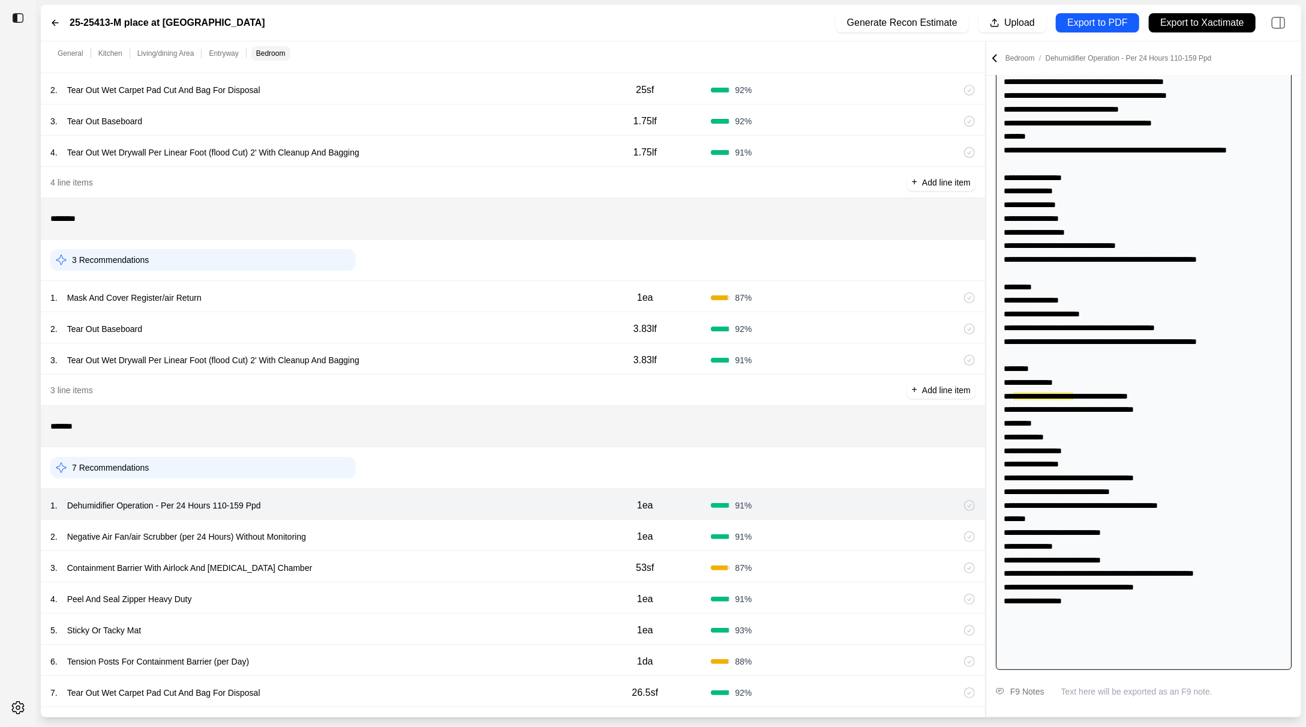
click at [386, 529] on div "2 . Negative Air Fan/air Scrubber (per 24 Hours) Without Monitoring" at bounding box center [314, 536] width 529 height 17
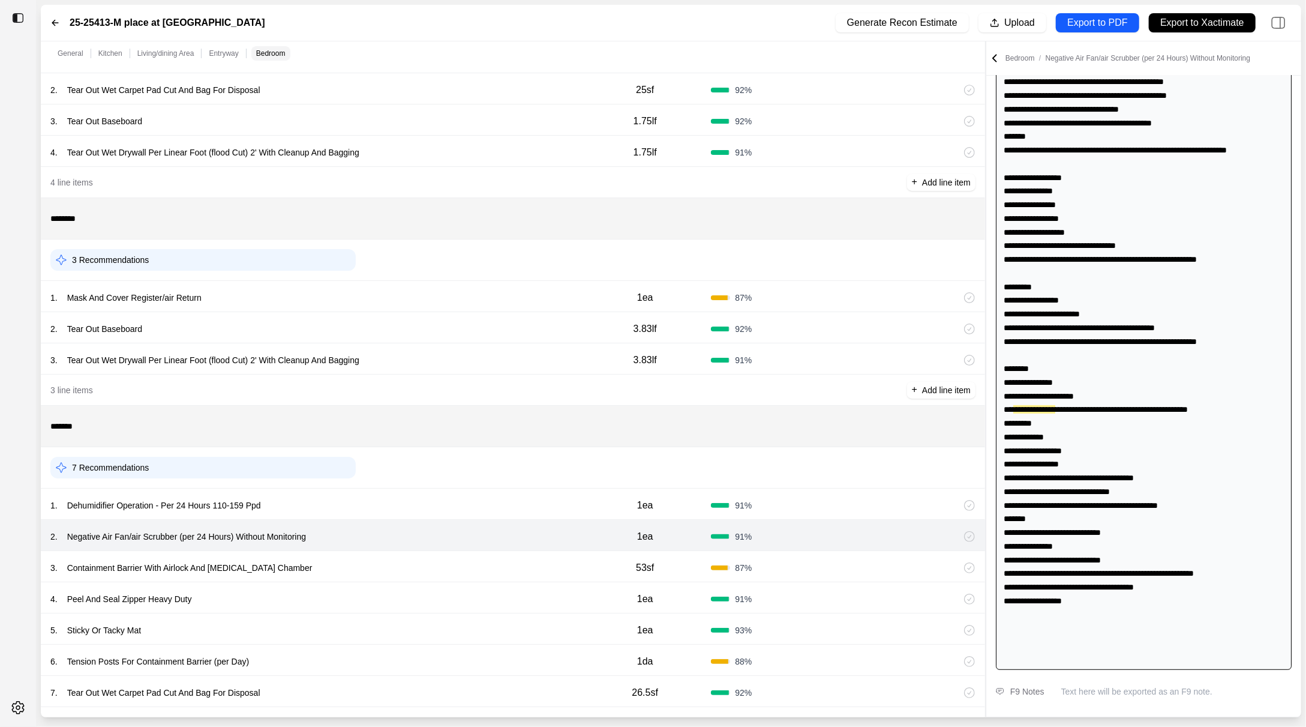
click at [383, 553] on div "3 . Containment Barrier With Airlock And Decontamination Chamber 53sf 87 %" at bounding box center [513, 566] width 945 height 31
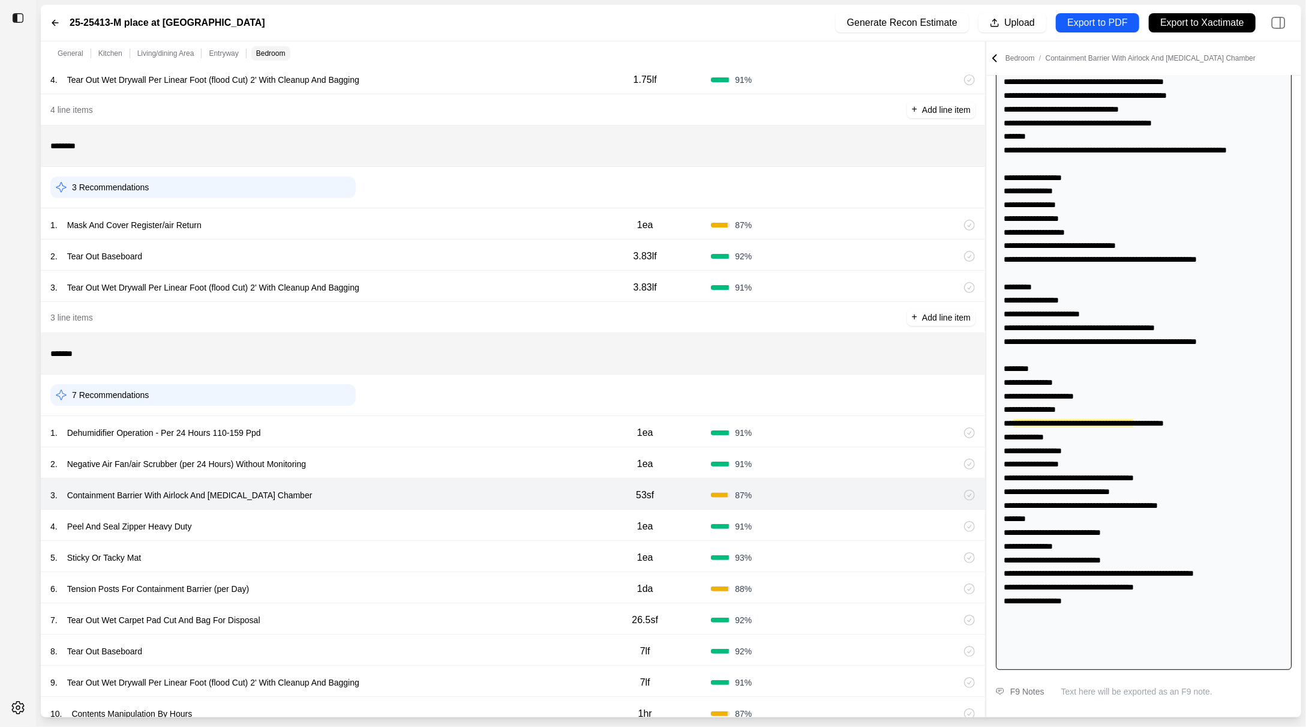
scroll to position [1102, 0]
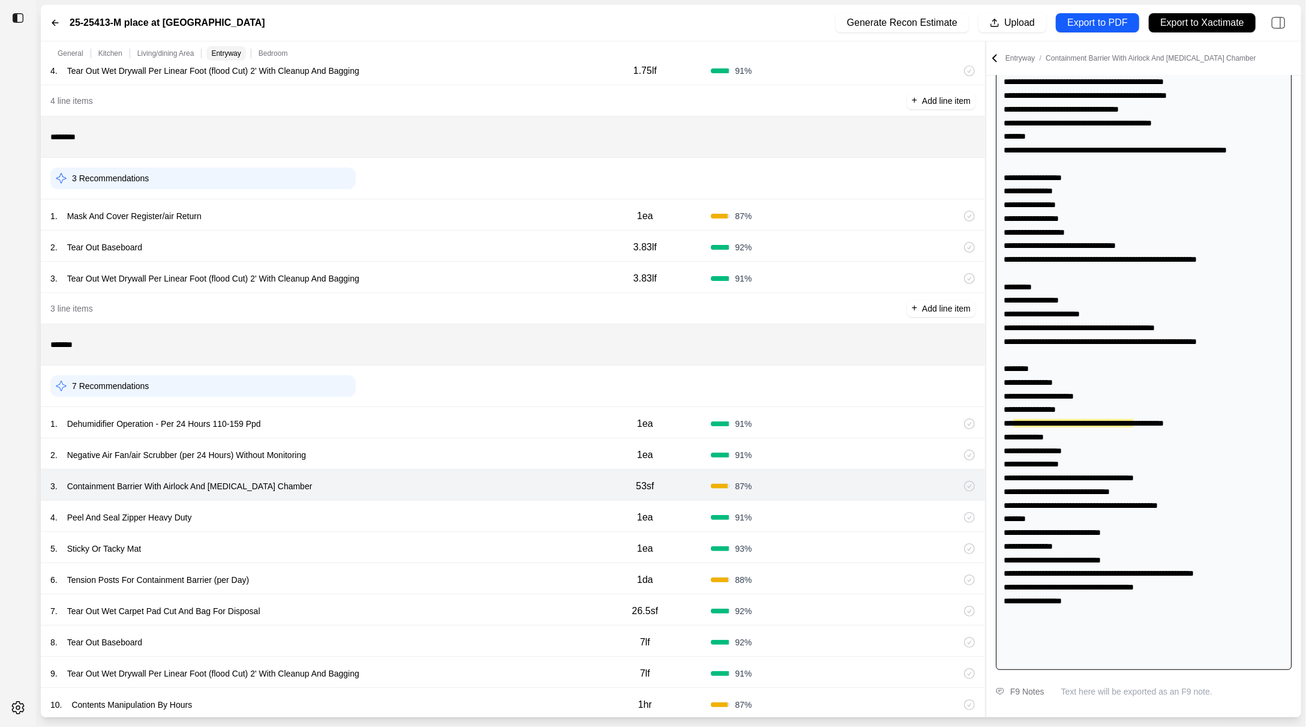
click at [367, 517] on div "4 . Peel And Seal Zipper Heavy Duty" at bounding box center [314, 517] width 529 height 17
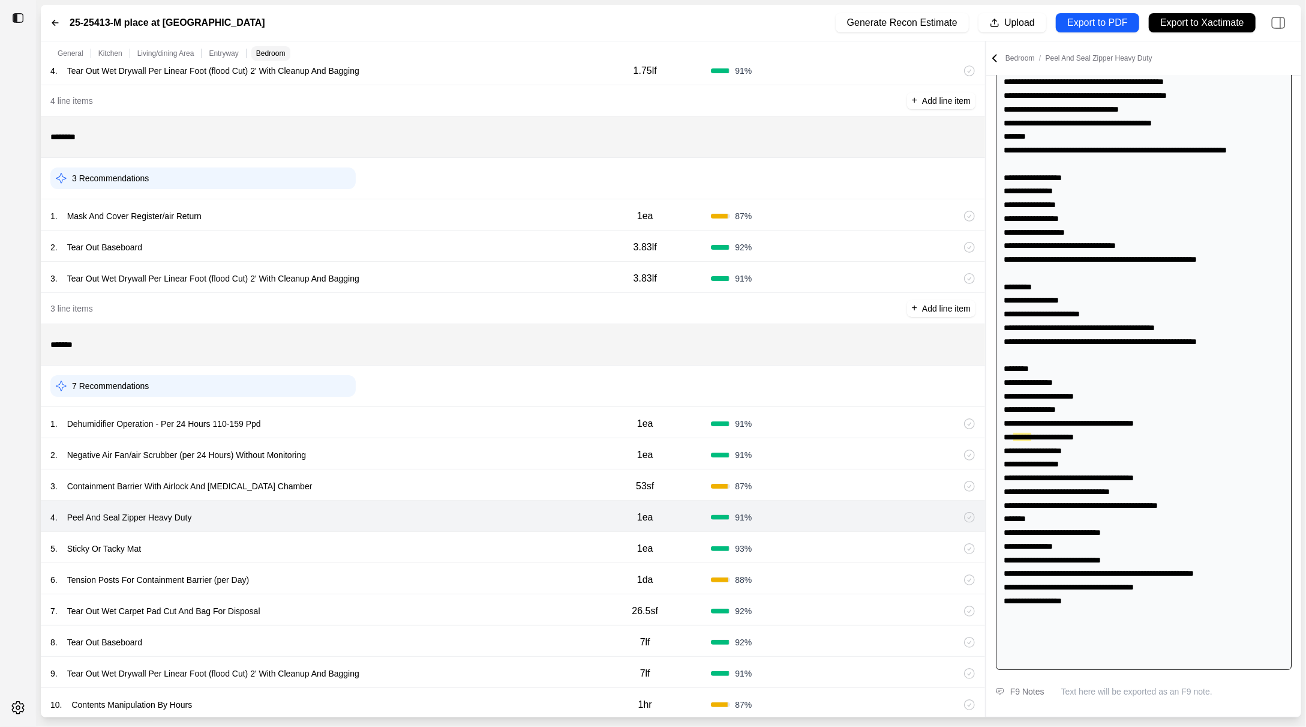
click at [359, 546] on div "5 . Sticky Or Tacky Mat" at bounding box center [314, 548] width 529 height 17
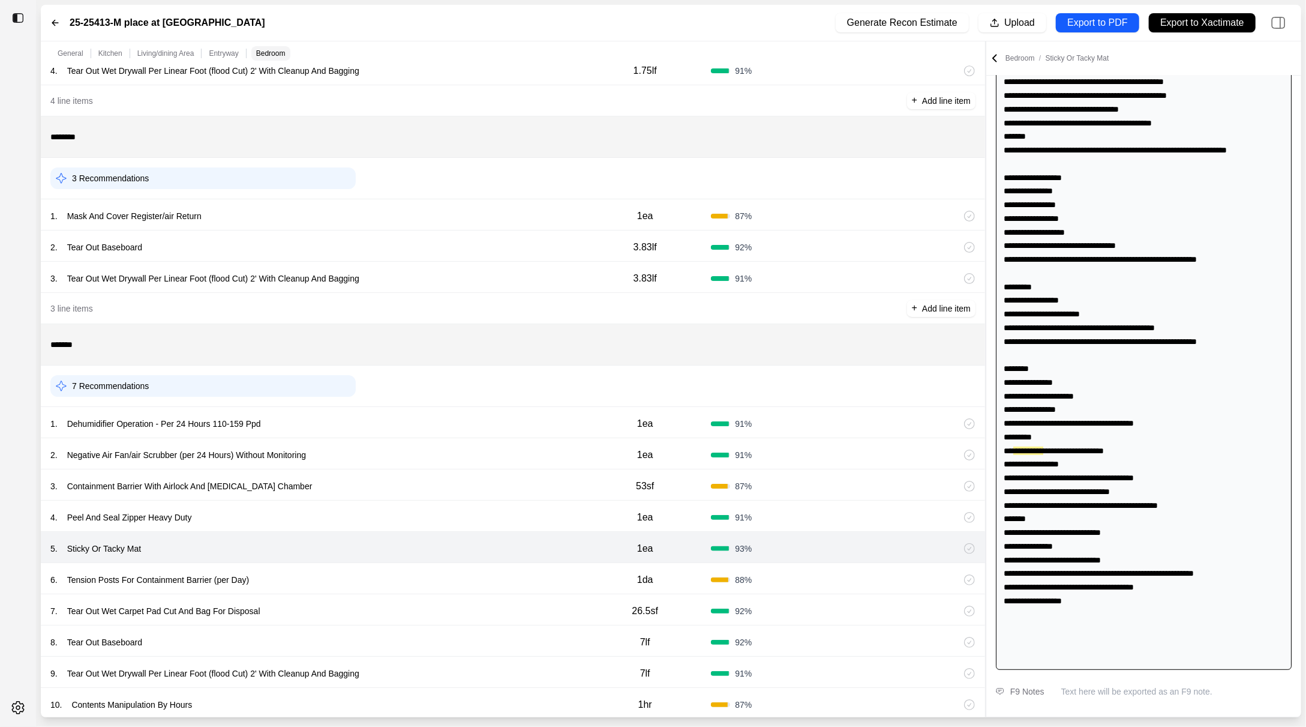
click at [355, 595] on div "7 . Tear Out Wet Carpet Pad Cut And Bag For Disposal 26.5sf 92 %" at bounding box center [513, 609] width 945 height 31
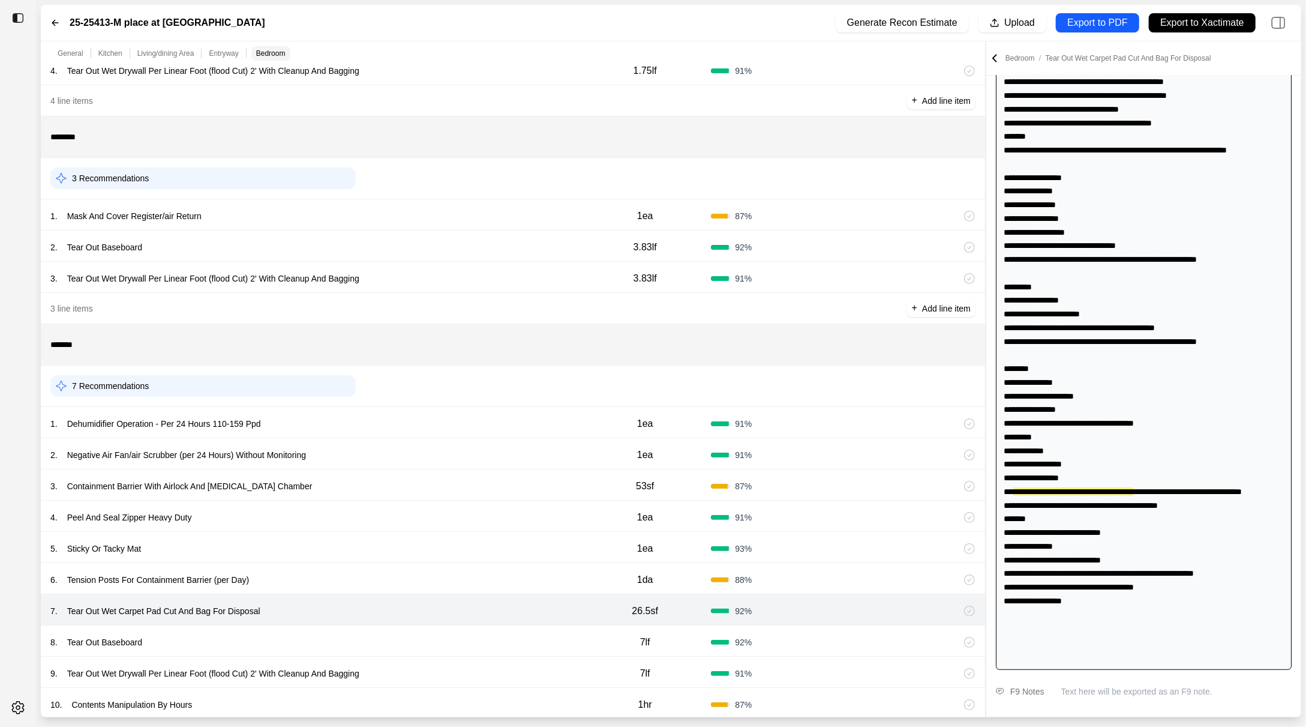
click at [356, 588] on div "6 . Tension Posts For Containment Barrier (per Day) 1da 88 %" at bounding box center [513, 578] width 945 height 31
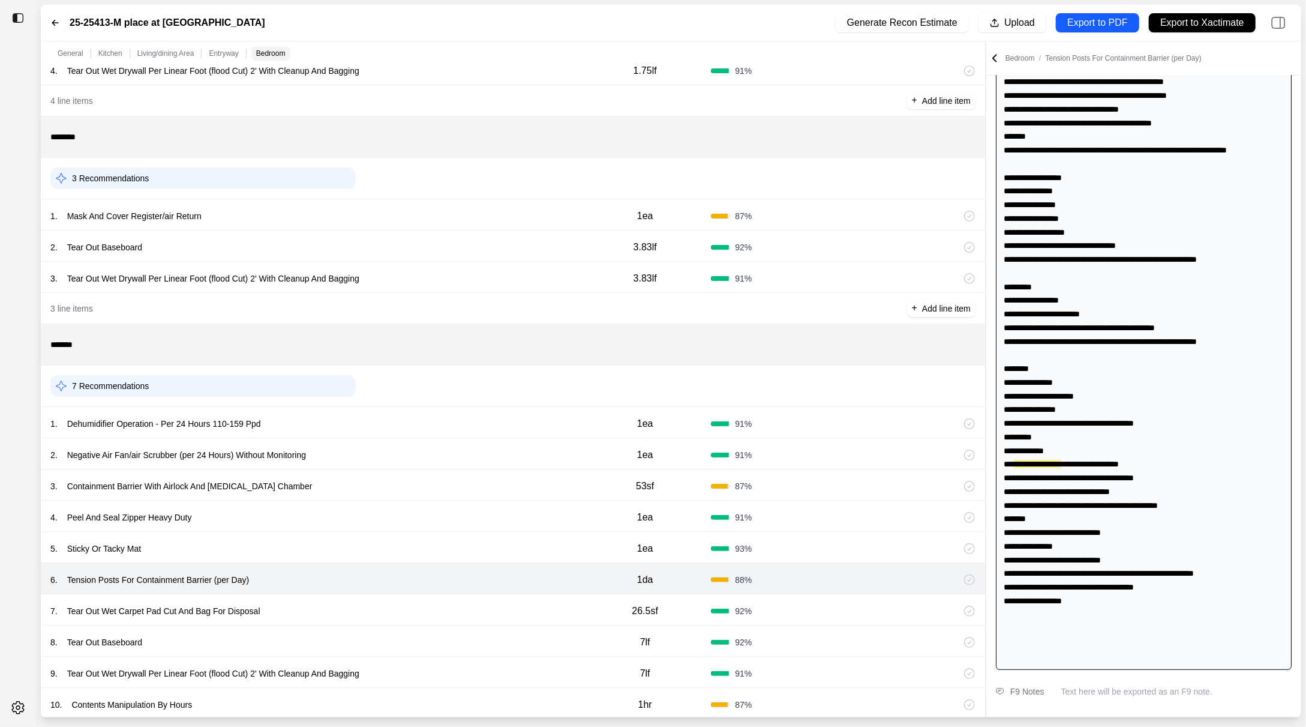
click at [356, 606] on div "7 . Tear Out Wet Carpet Pad Cut And Bag For Disposal" at bounding box center [314, 611] width 529 height 17
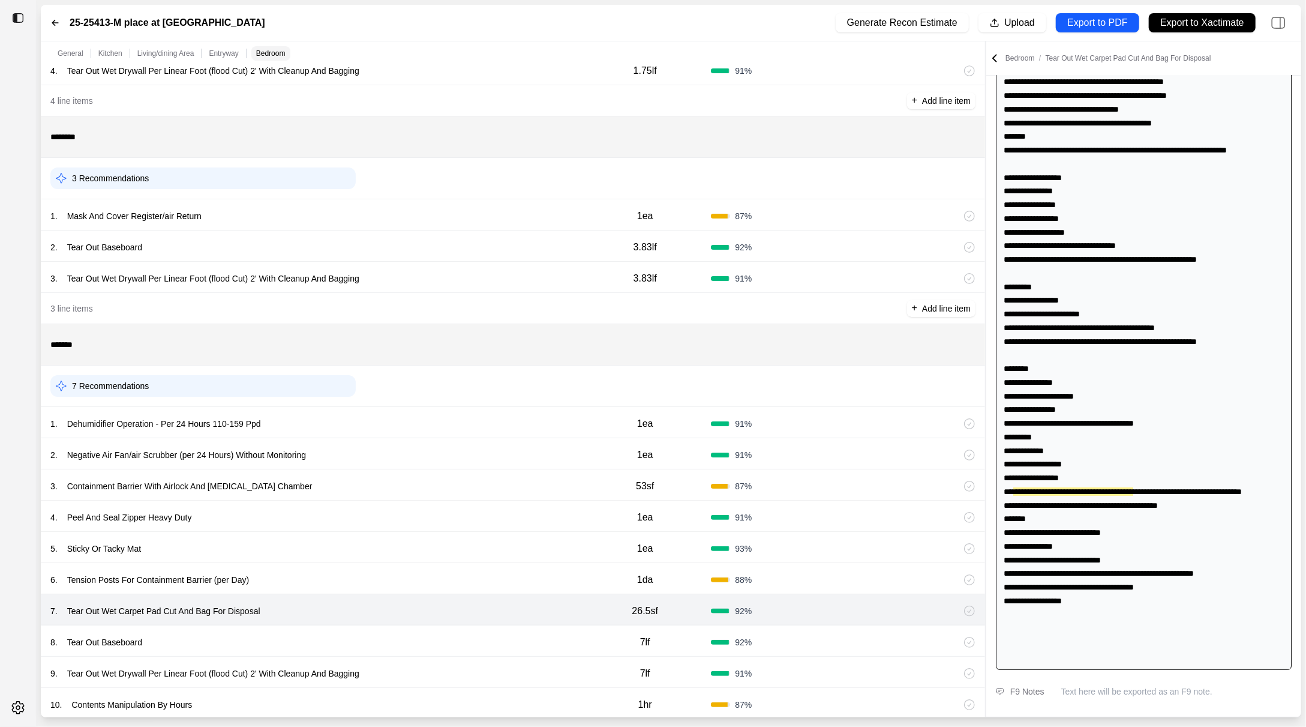
click at [356, 629] on div "8 . Tear Out Baseboard 7lf 92 %" at bounding box center [513, 640] width 945 height 31
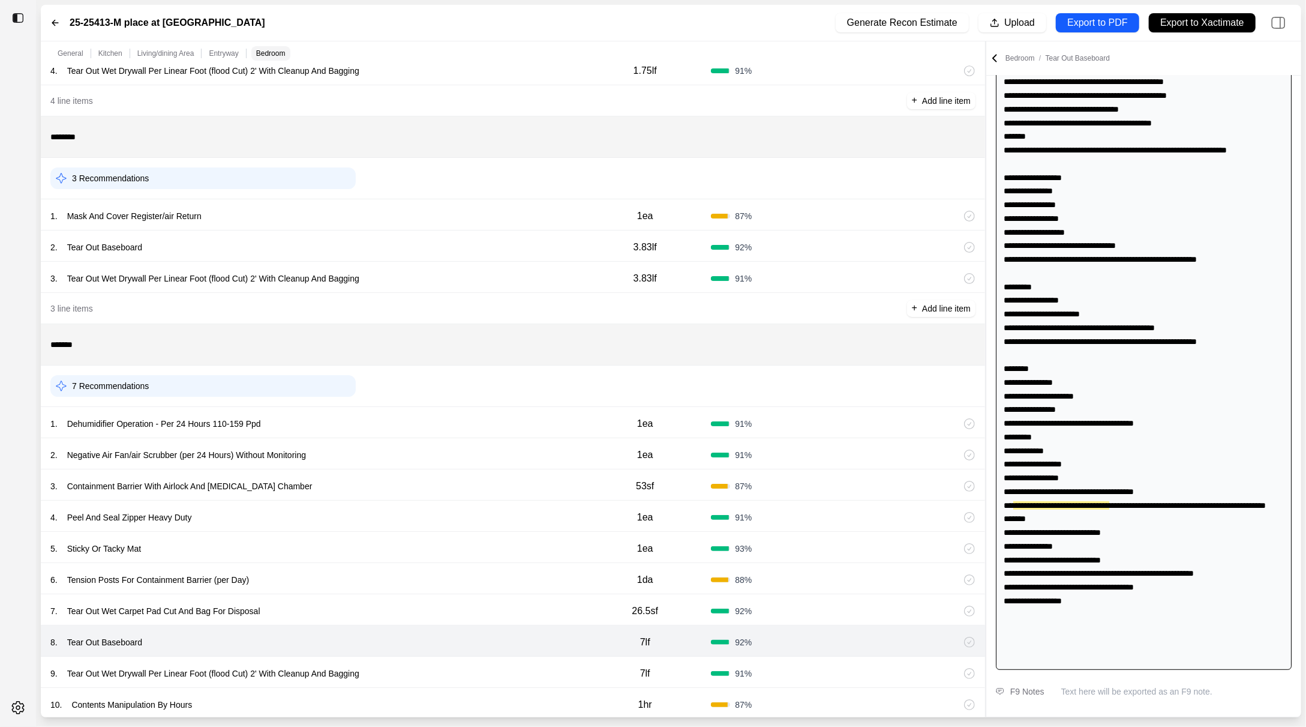
click at [368, 661] on div "9 . Tear Out Wet Drywall Per Linear Foot (flood Cut) 2' With Cleanup And Baggin…" at bounding box center [513, 672] width 945 height 31
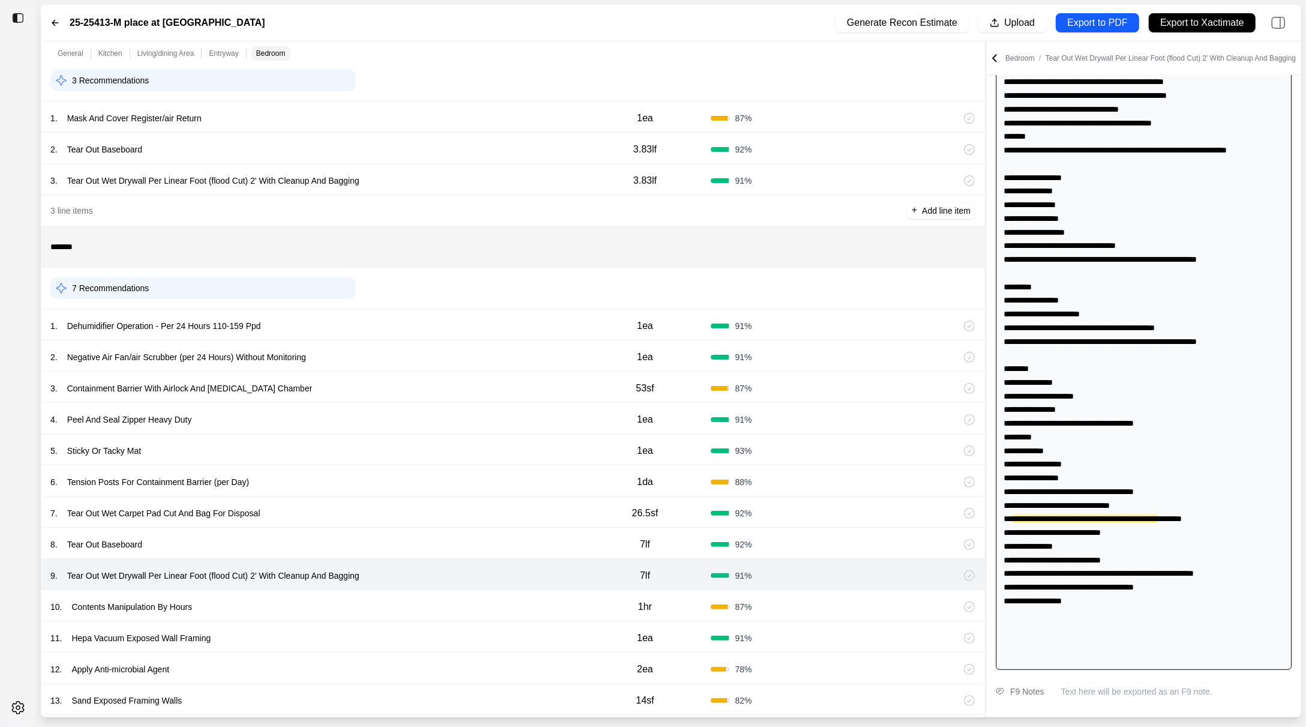
scroll to position [1216, 0]
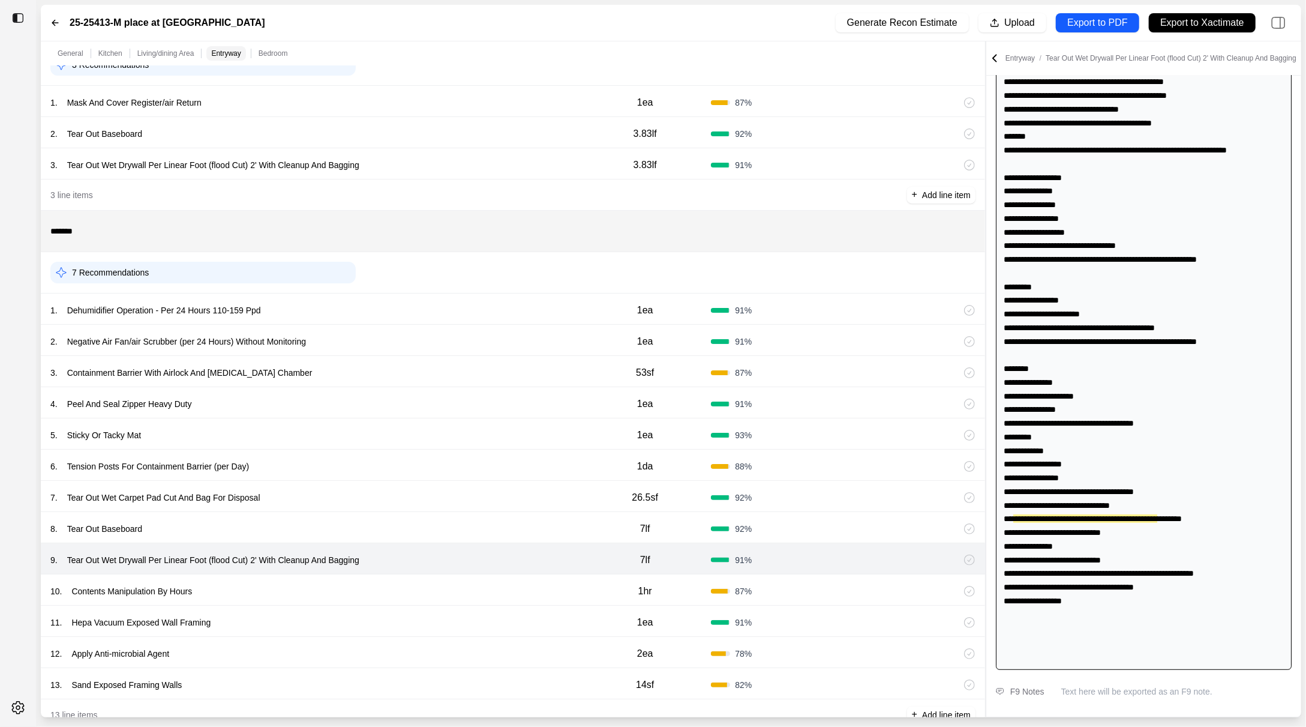
click at [359, 598] on div "10 . Contents Manipulation By Hours 1hr 87 %" at bounding box center [513, 589] width 945 height 31
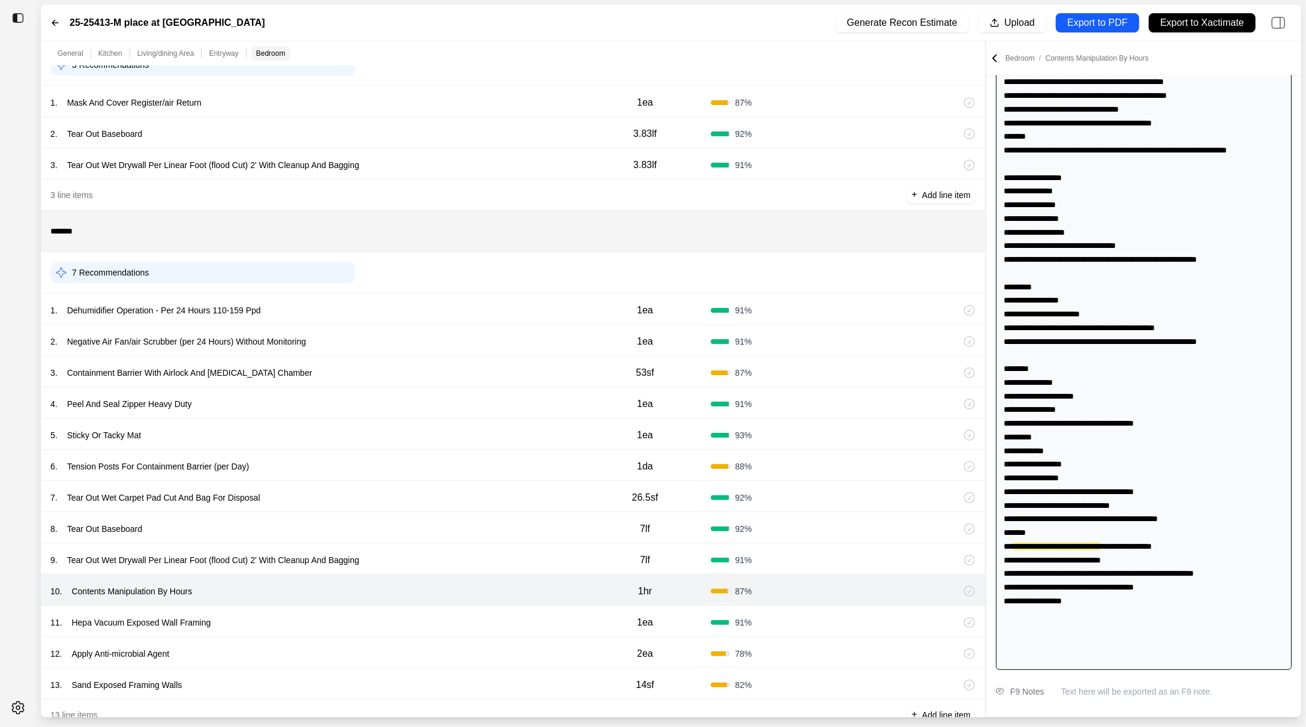
click at [357, 620] on div "11 . Hepa Vacuum Exposed Wall Framing" at bounding box center [314, 622] width 529 height 17
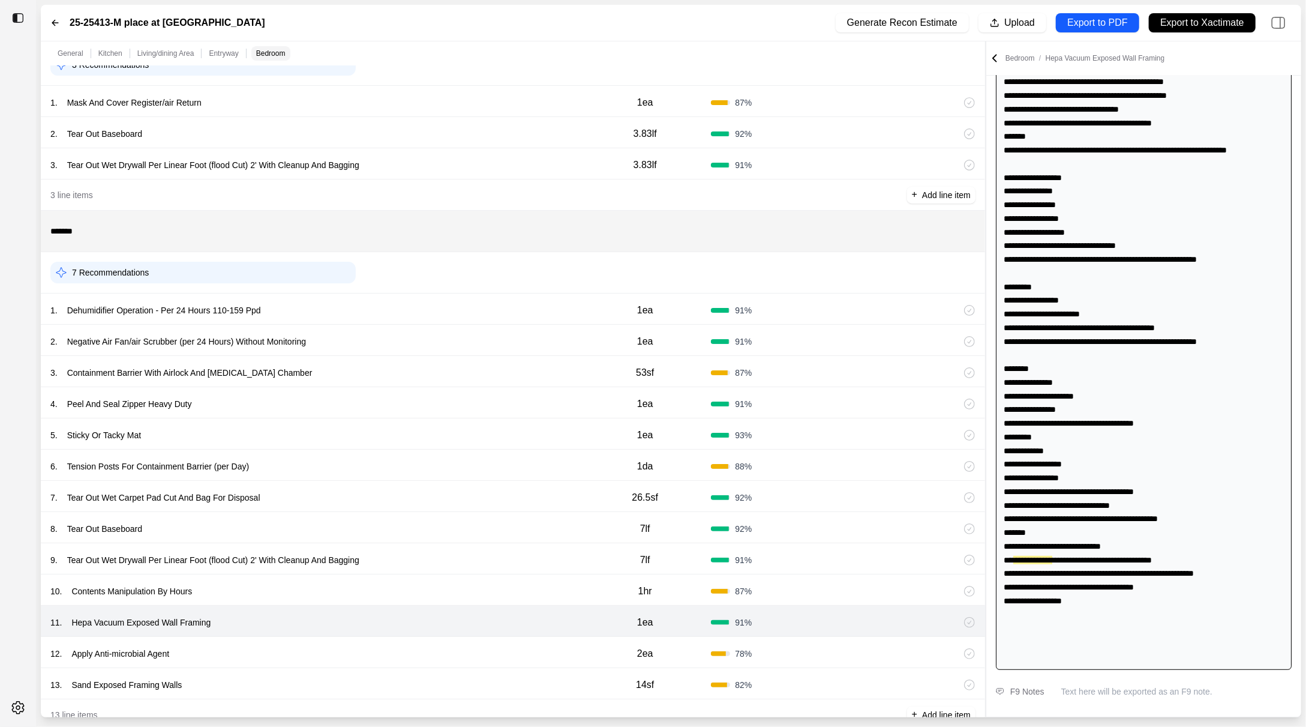
click at [356, 645] on div "12 . Apply Anti-microbial Agent" at bounding box center [314, 653] width 529 height 17
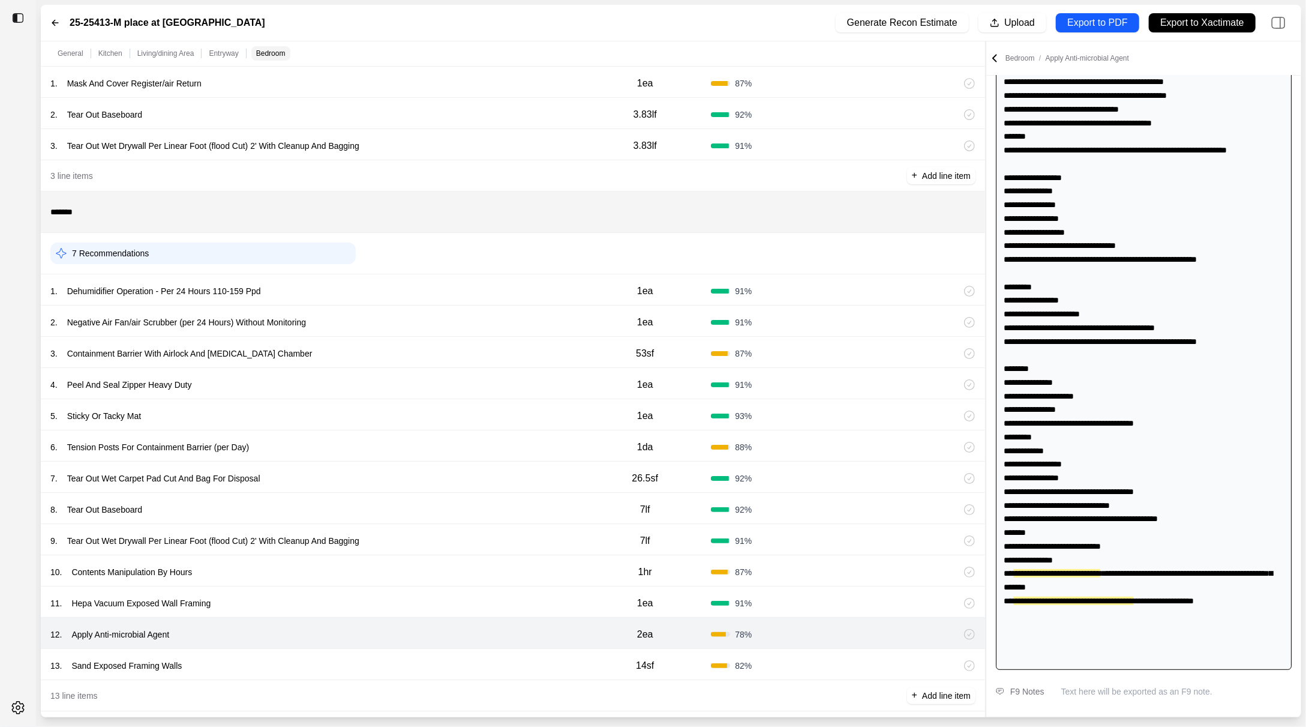
scroll to position [1246, 0]
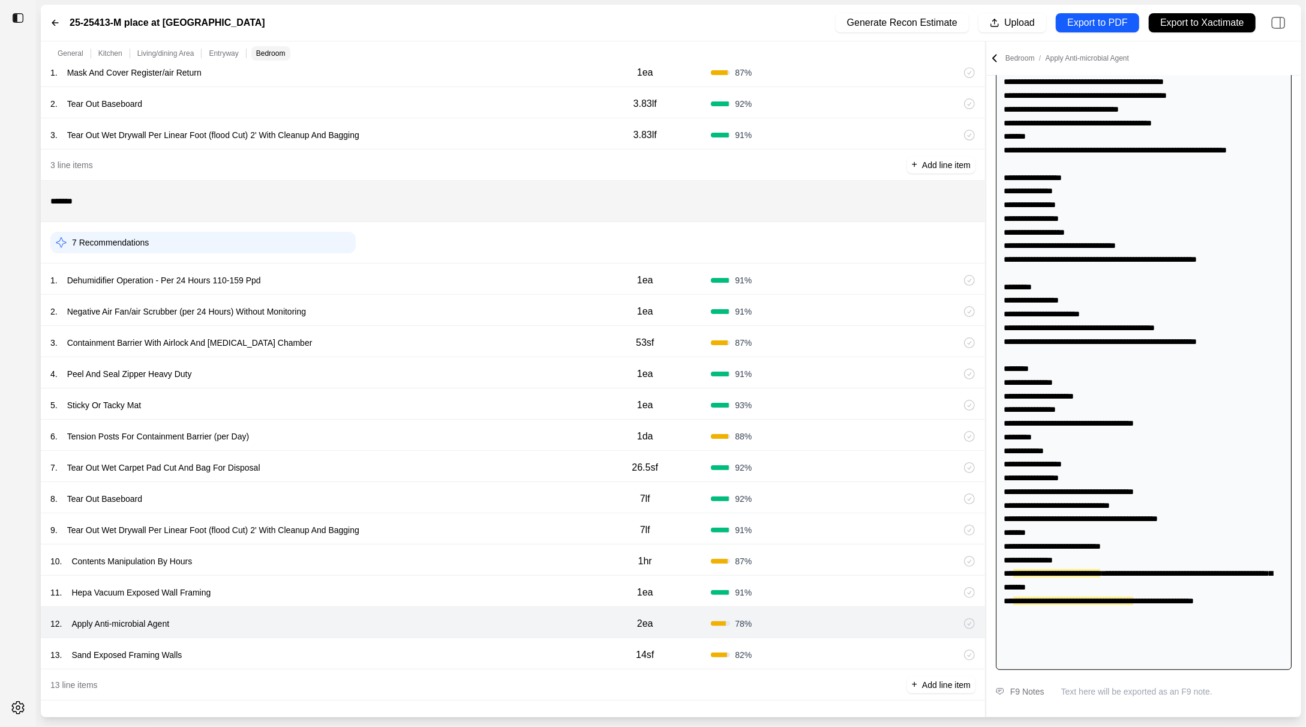
click at [348, 646] on div "13 . Sand Exposed Framing Walls" at bounding box center [314, 654] width 529 height 17
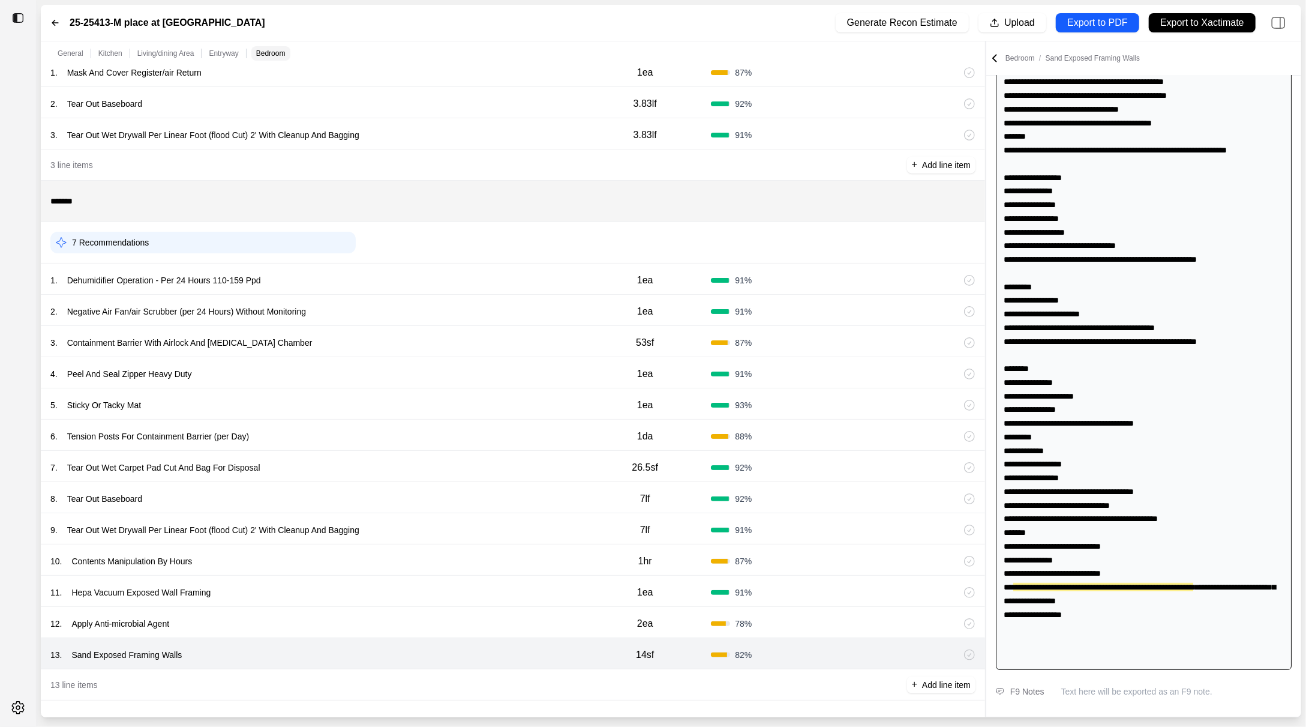
click at [347, 624] on div "12 . Apply Anti-microbial Agent" at bounding box center [314, 623] width 529 height 17
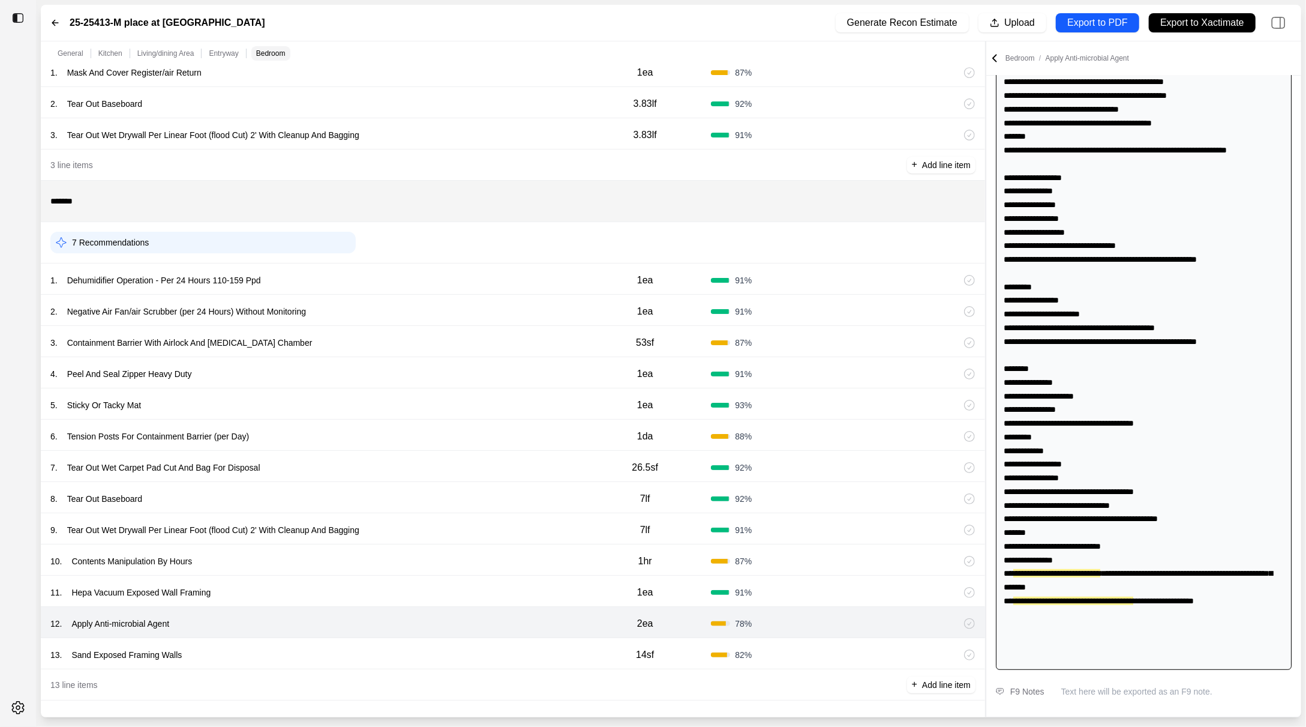
click at [346, 607] on div "12 . Apply Anti-microbial Agent 2ea 78 %" at bounding box center [513, 622] width 945 height 31
click at [346, 586] on div "11 . Hepa Vacuum Exposed Wall Framing" at bounding box center [314, 592] width 529 height 17
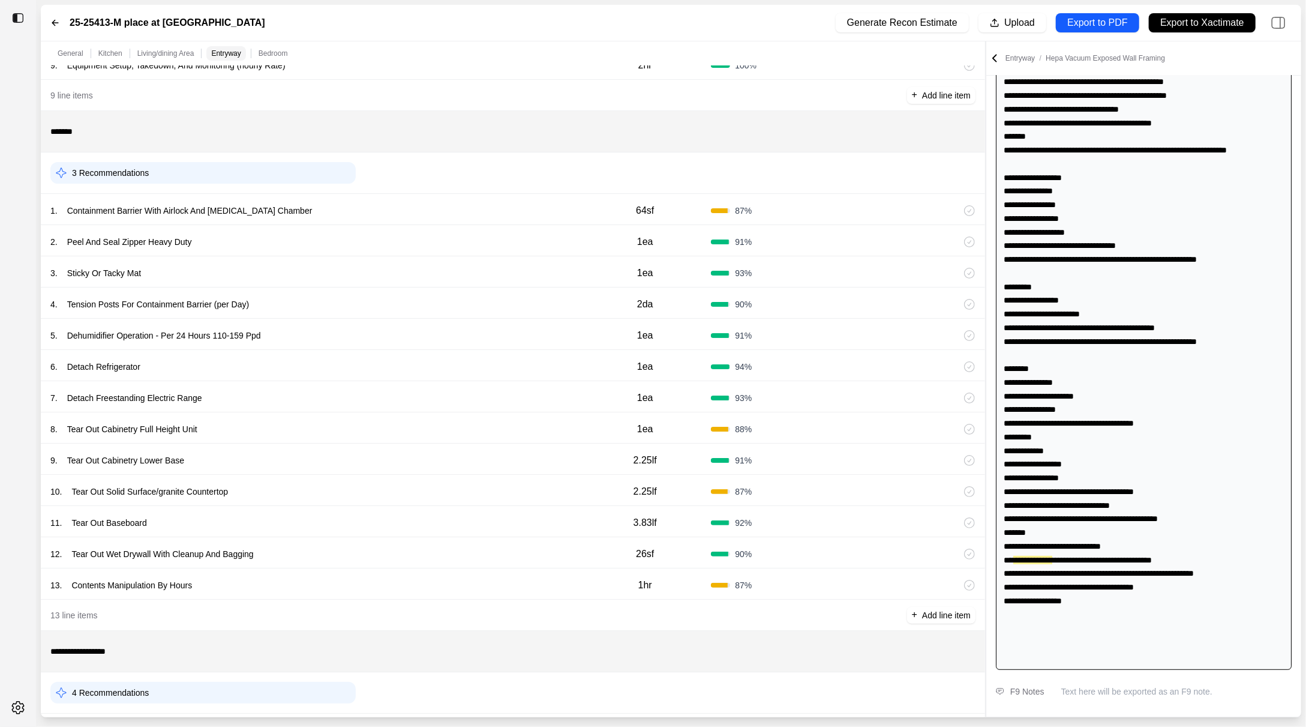
scroll to position [0, 0]
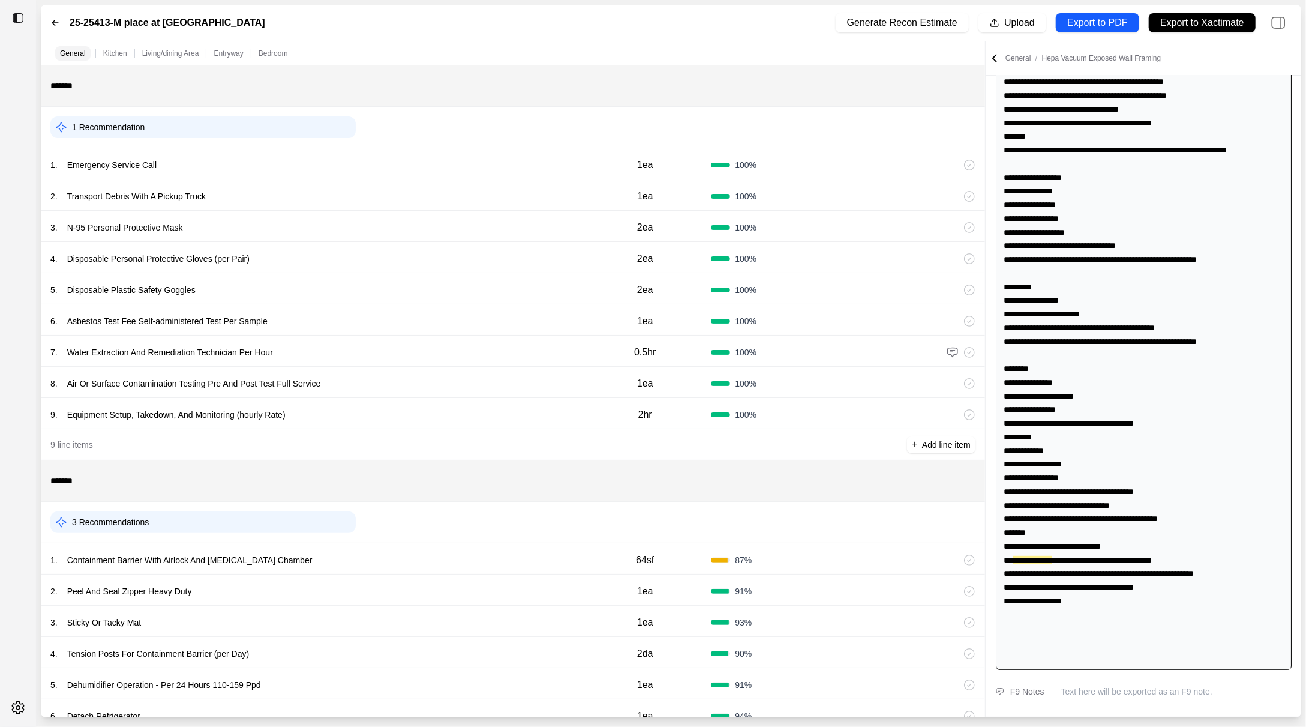
click at [424, 348] on div "7 . Water Extraction And Remediation Technician Per Hour" at bounding box center [314, 352] width 529 height 17
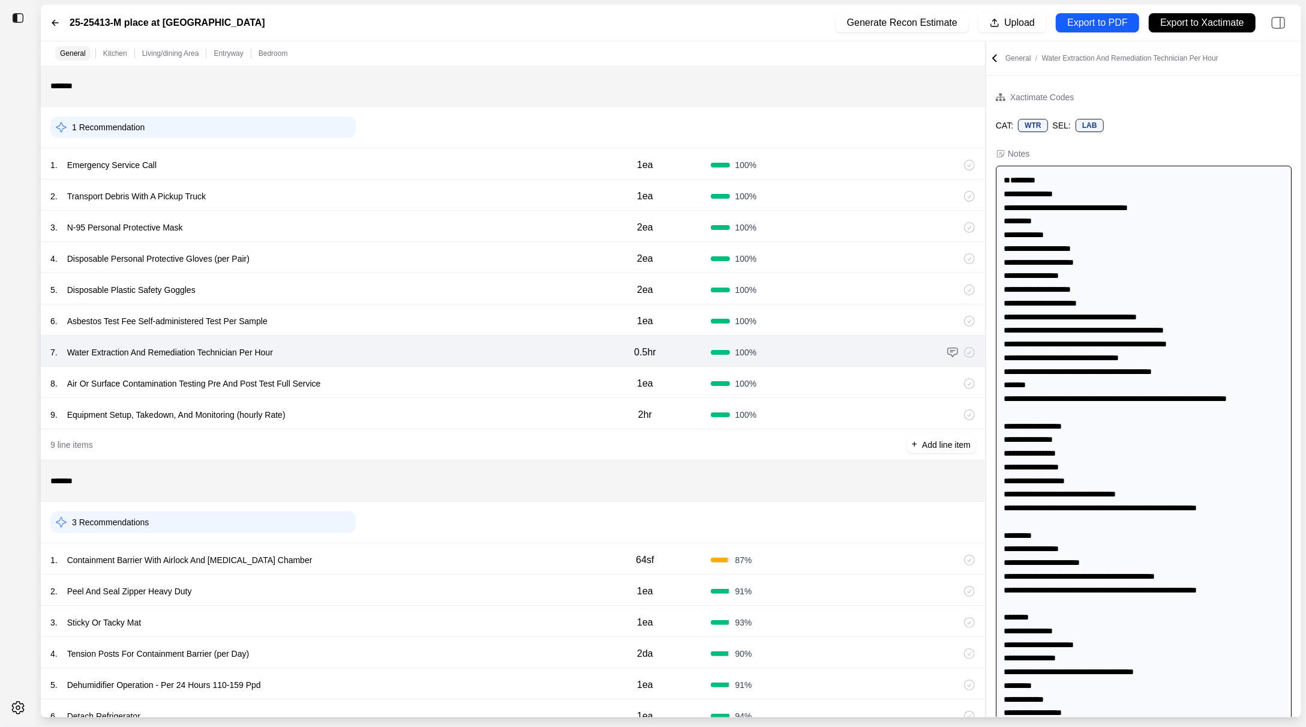
click at [481, 371] on div "8 . Air Or Surface Contamination Testing Pre And Post Test Full Service 1ea 100…" at bounding box center [513, 382] width 945 height 31
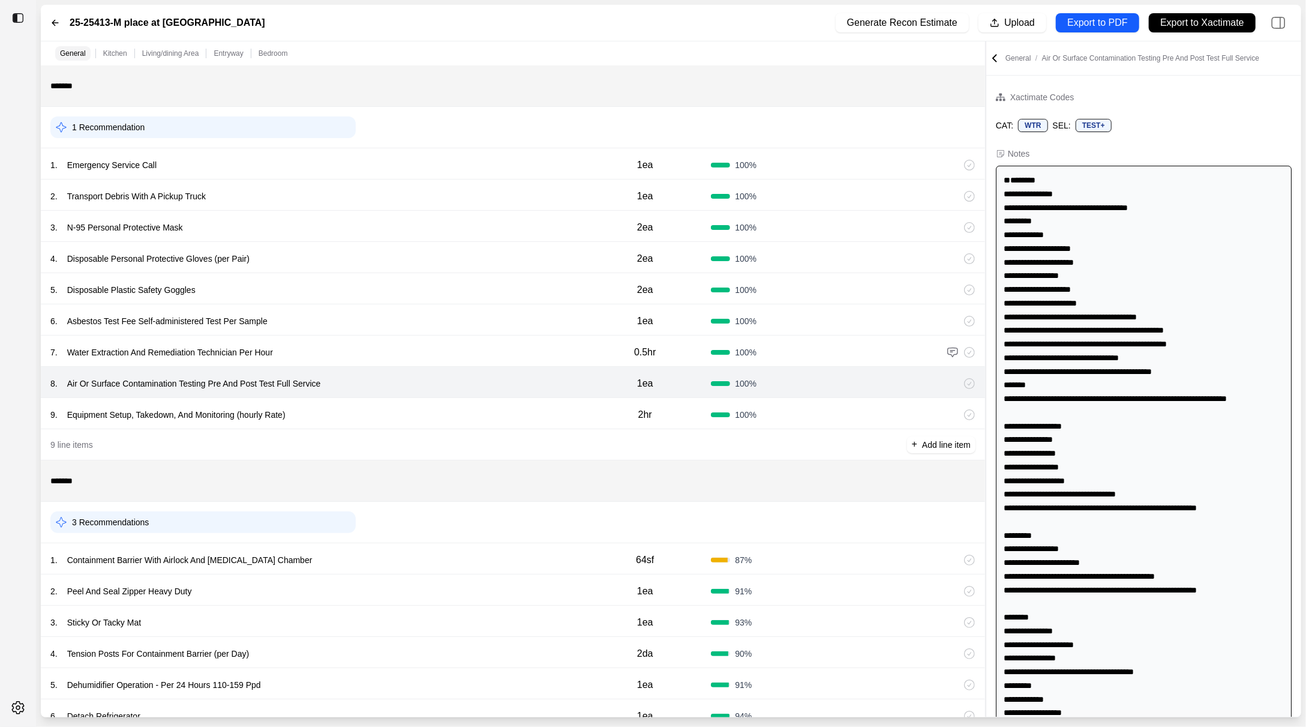
click at [411, 552] on div "1 . Containment Barrier With Airlock And Decontamination Chamber" at bounding box center [314, 560] width 529 height 17
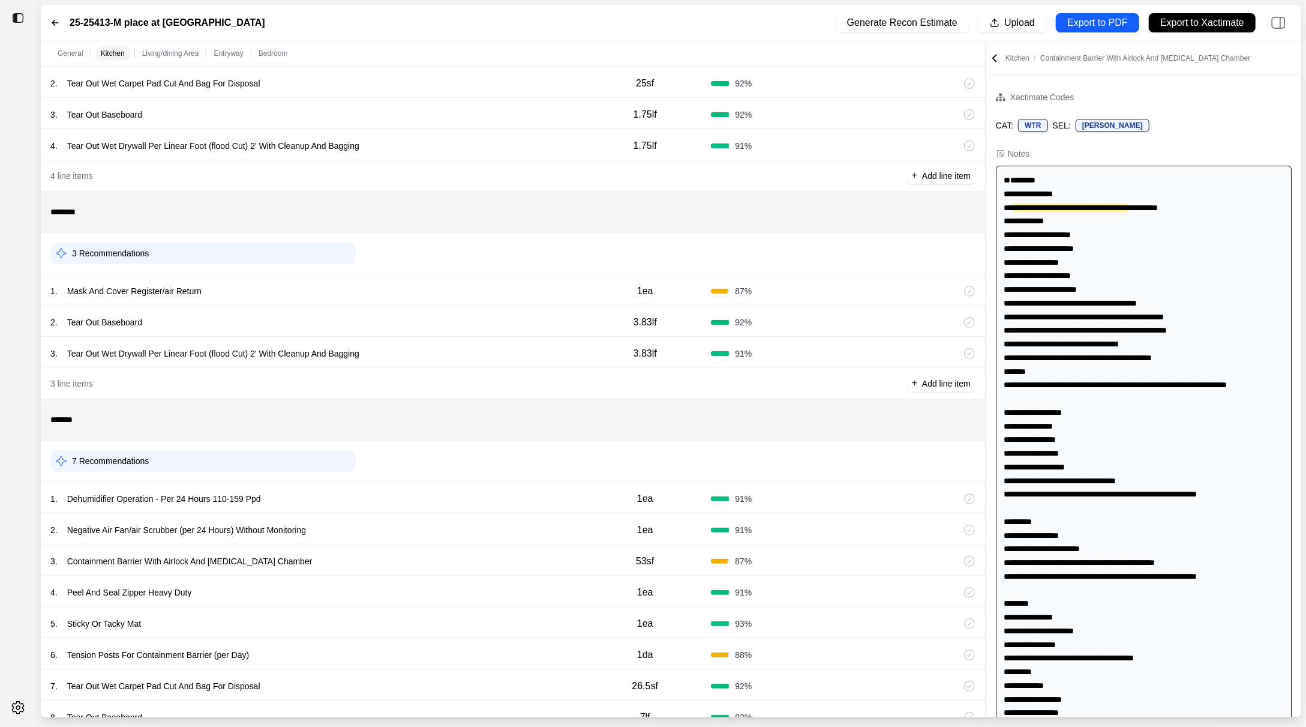
scroll to position [1246, 0]
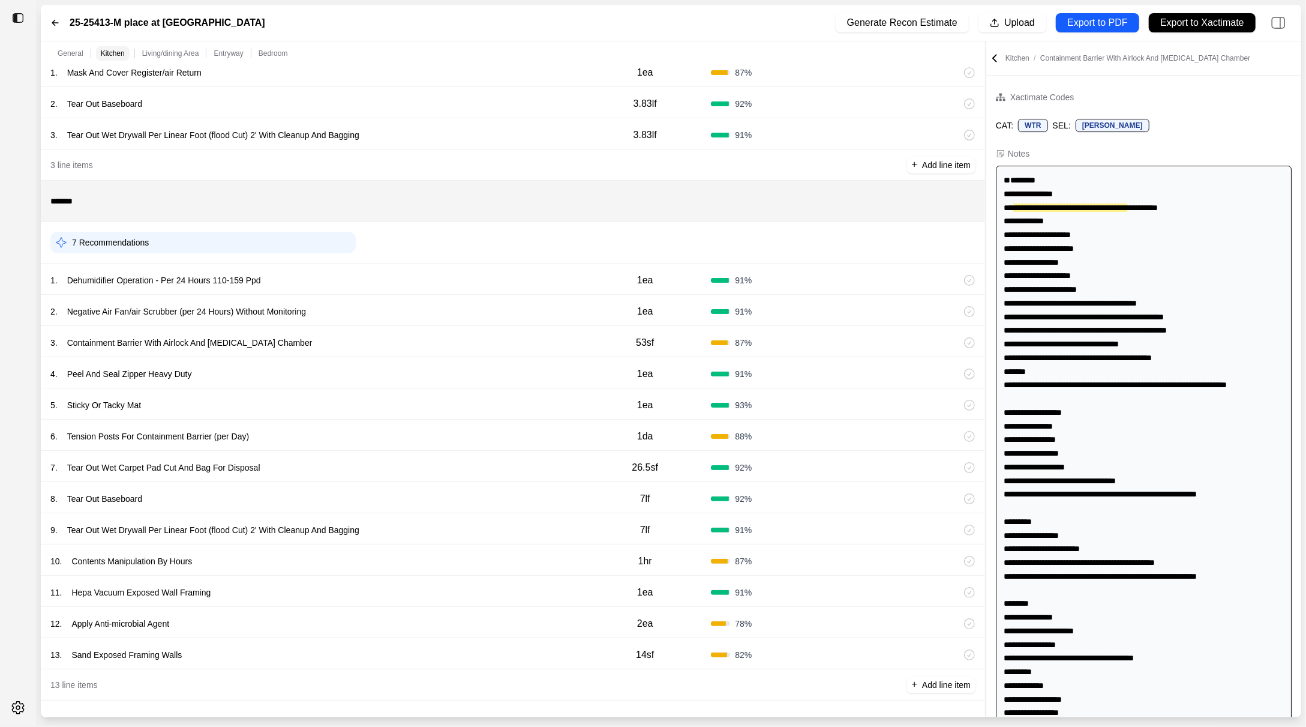
click at [396, 584] on div "11 . Hepa Vacuum Exposed Wall Framing" at bounding box center [314, 592] width 529 height 17
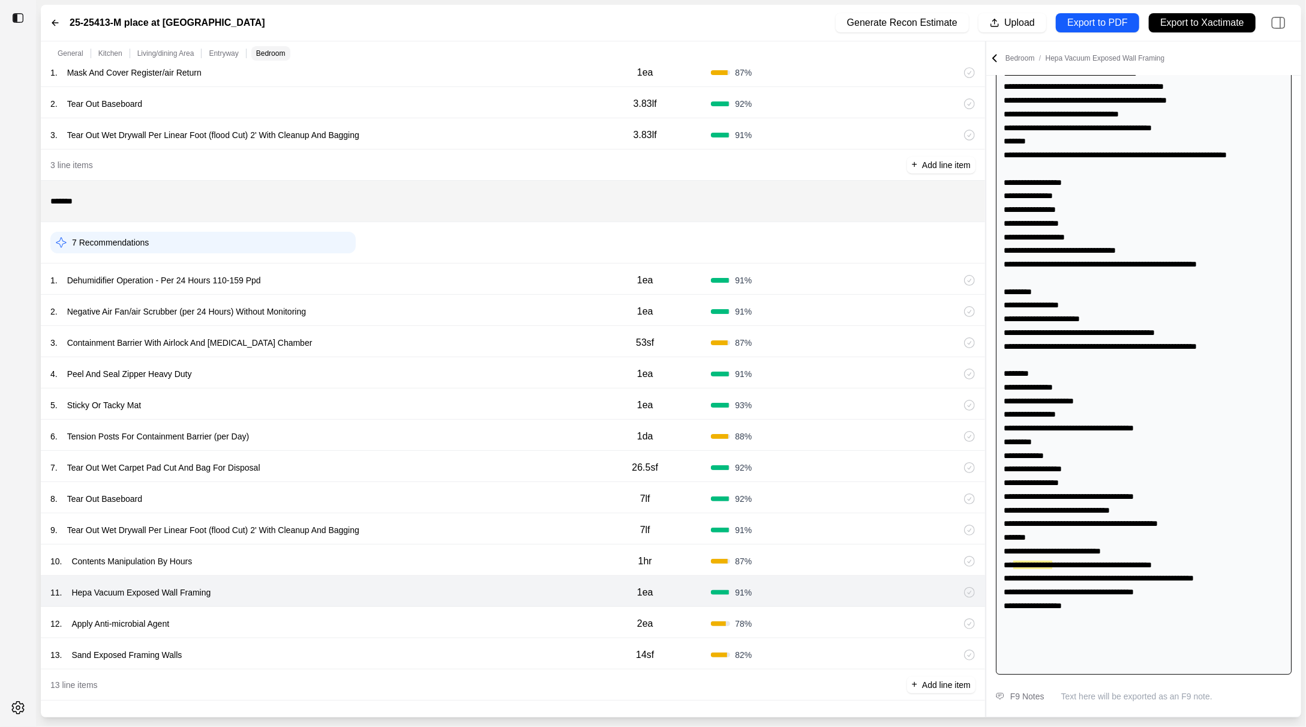
scroll to position [248, 0]
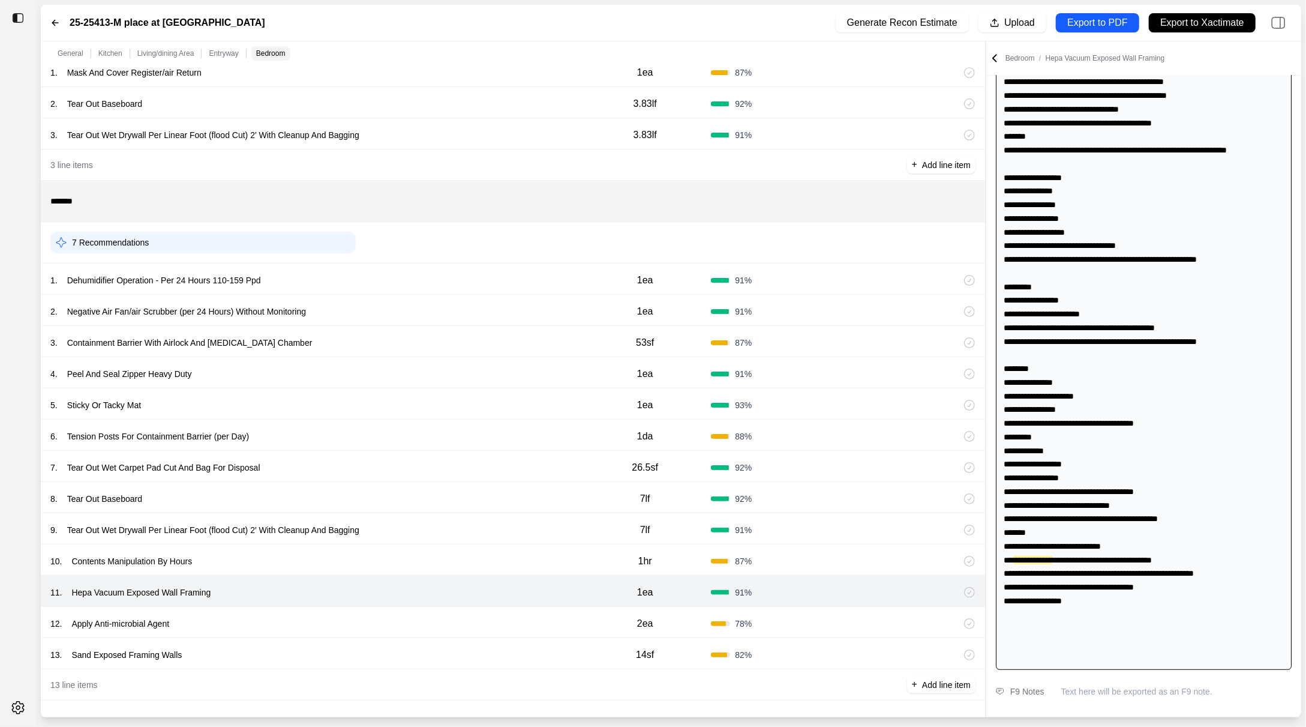
click at [396, 555] on div "10 . Contents Manipulation By Hours" at bounding box center [314, 561] width 529 height 17
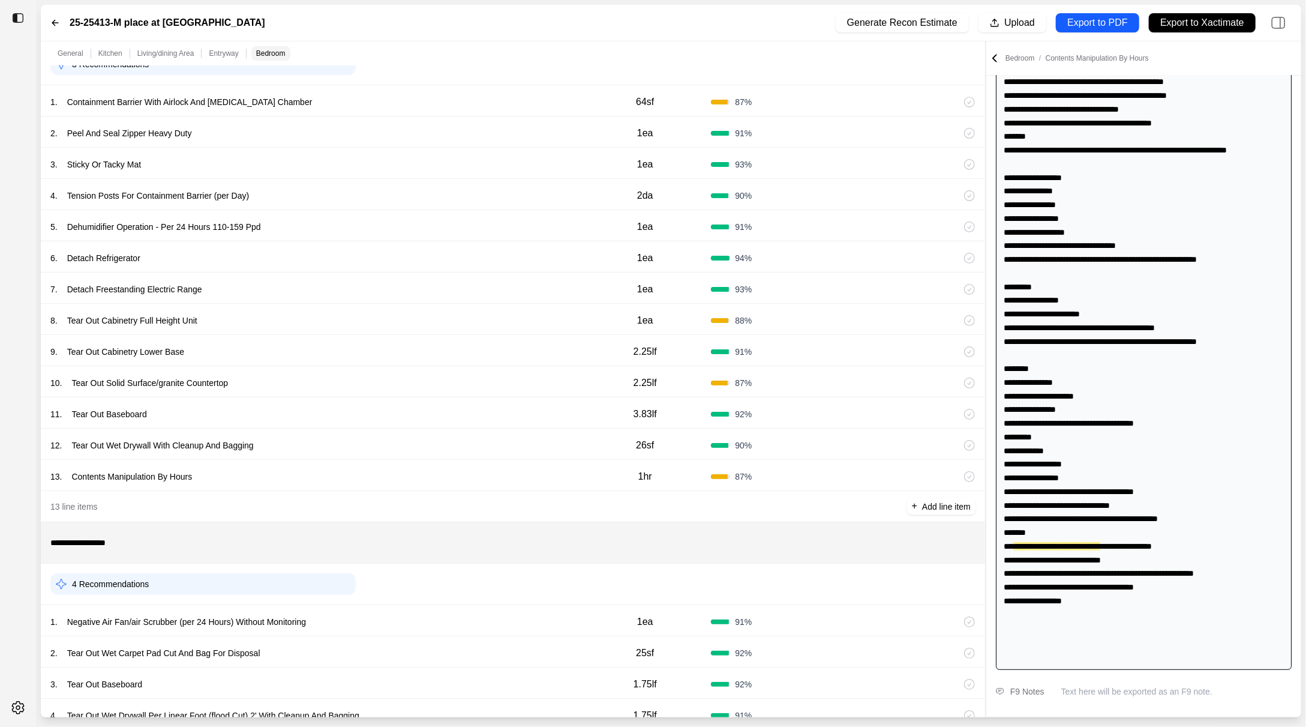
scroll to position [138, 0]
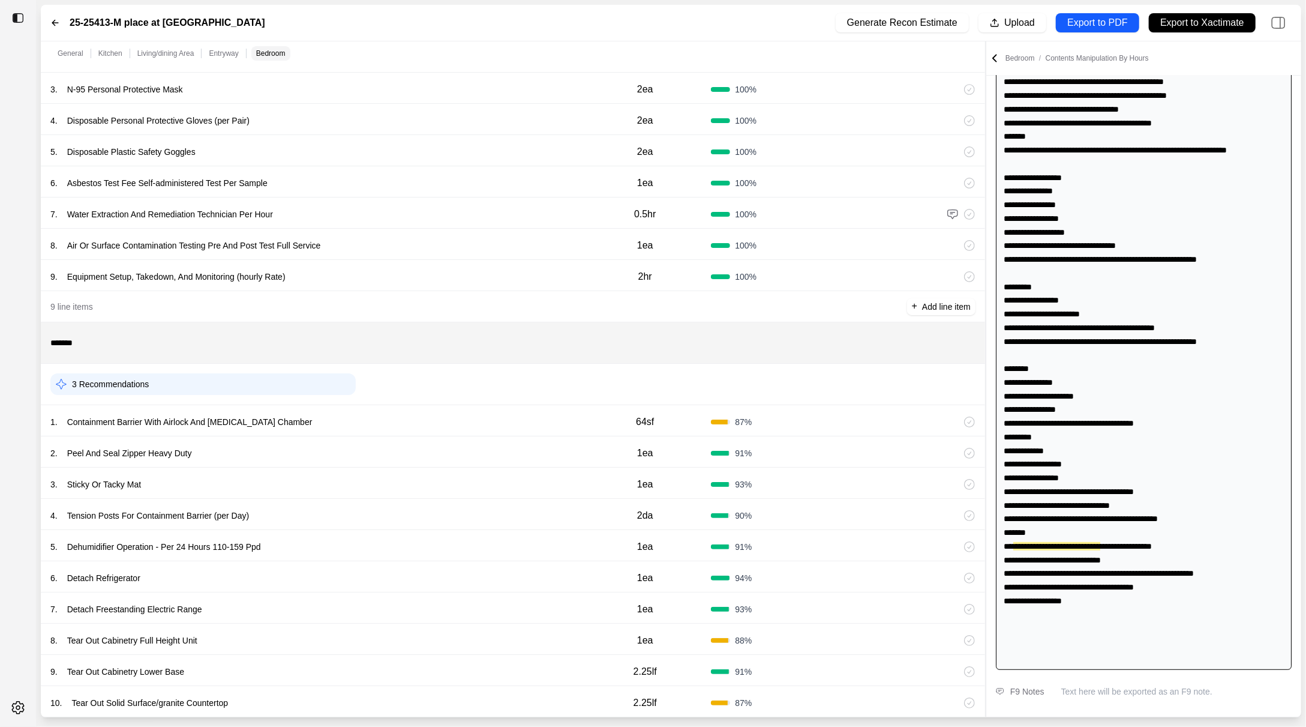
click at [404, 415] on div "1 . Containment Barrier With Airlock And Decontamination Chamber" at bounding box center [314, 421] width 529 height 17
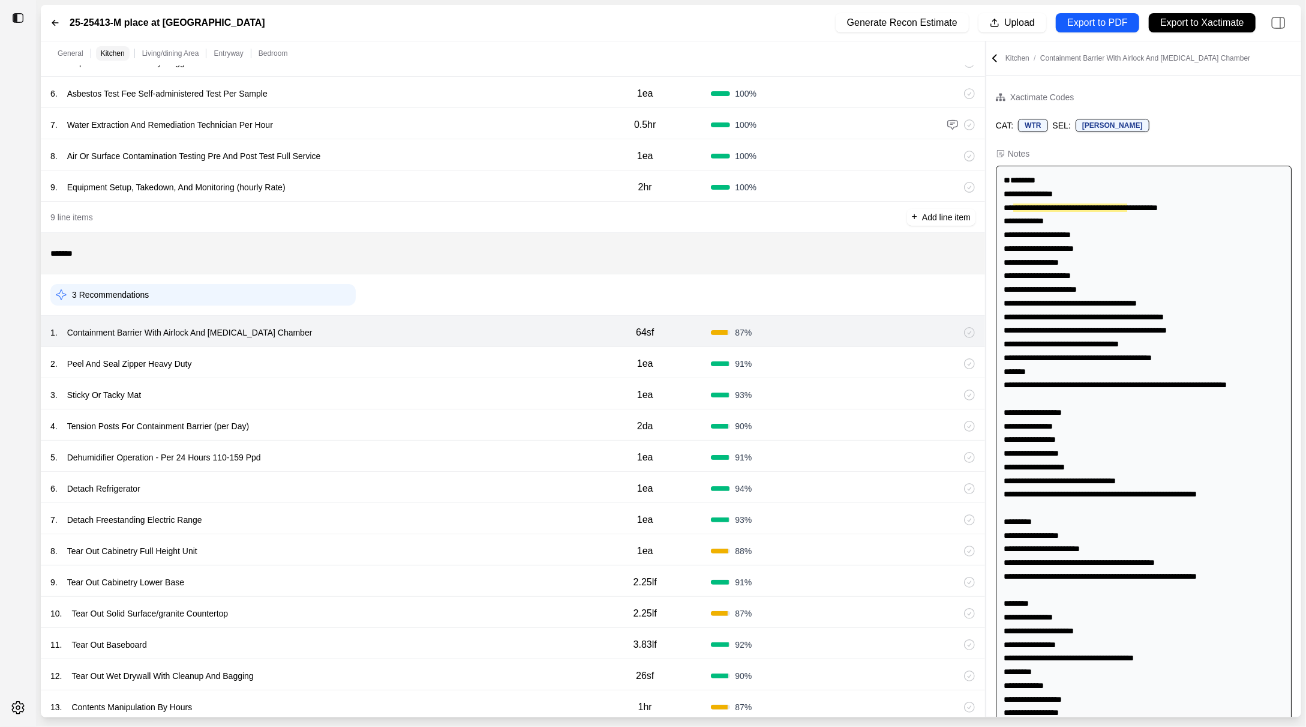
scroll to position [236, 0]
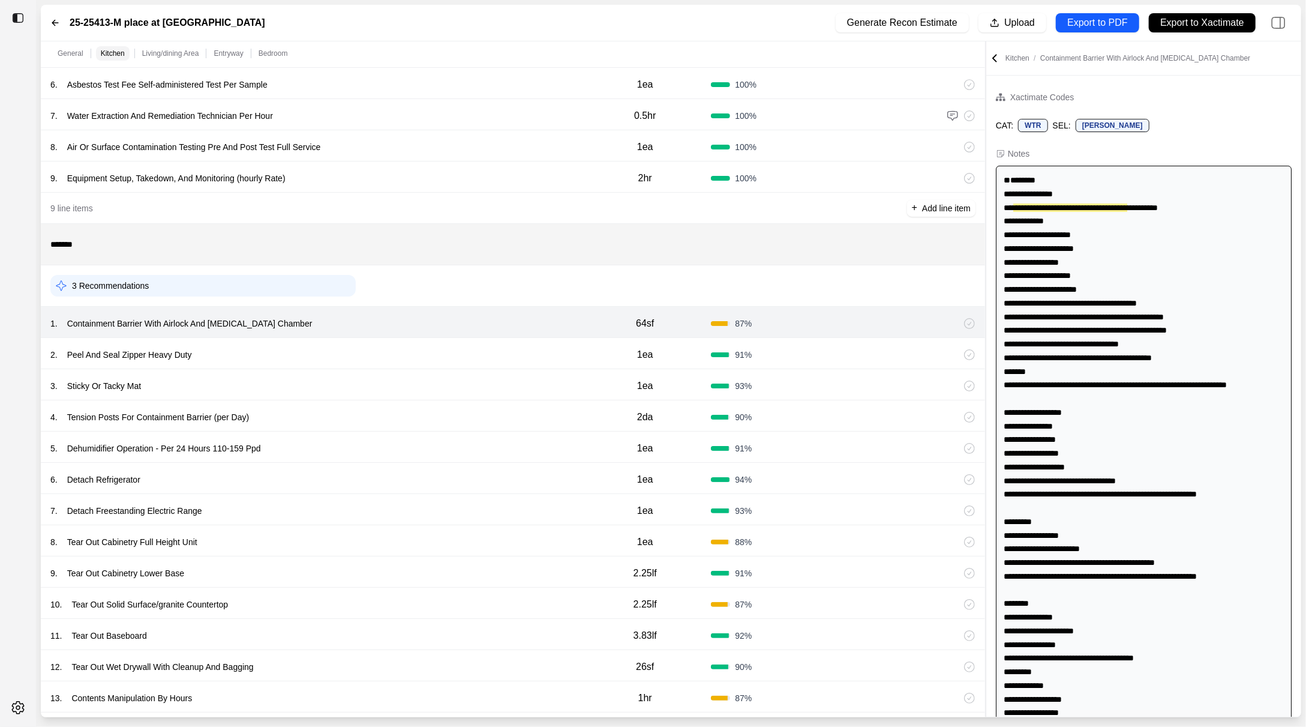
click at [417, 534] on div "8 . Tear Out Cabinetry Full Height Unit" at bounding box center [314, 542] width 529 height 17
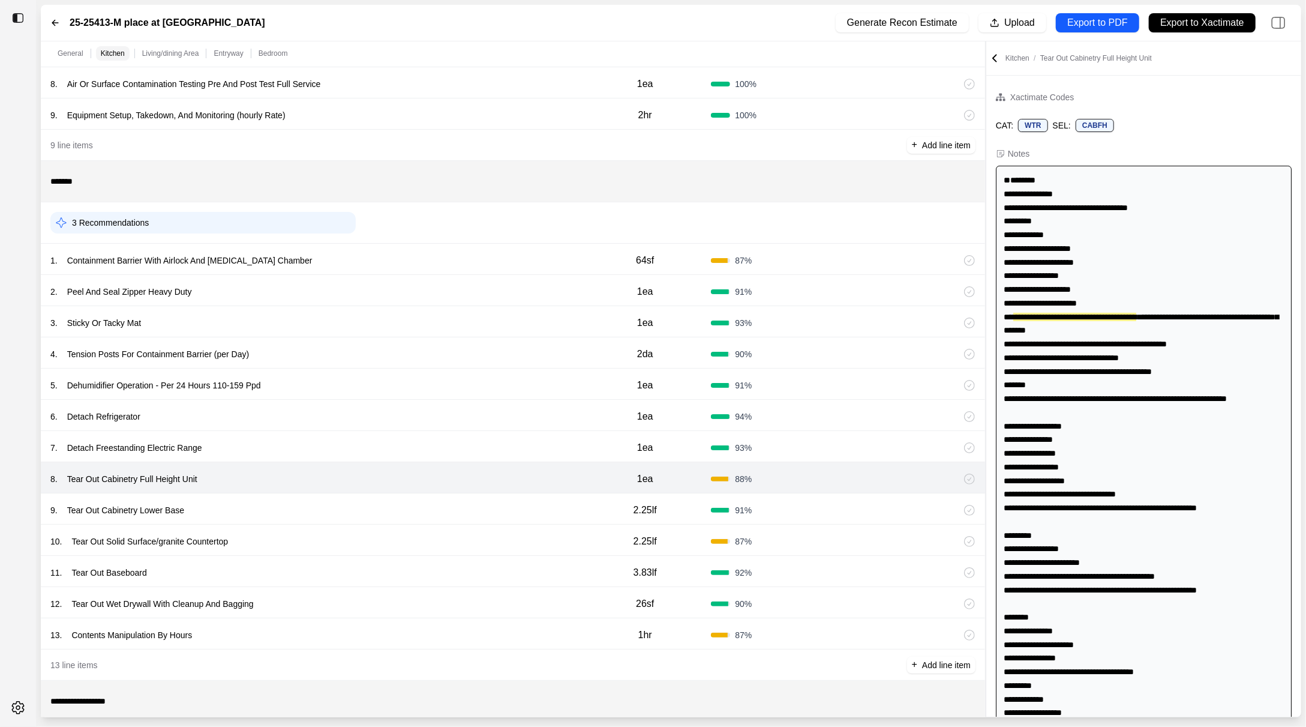
scroll to position [314, 0]
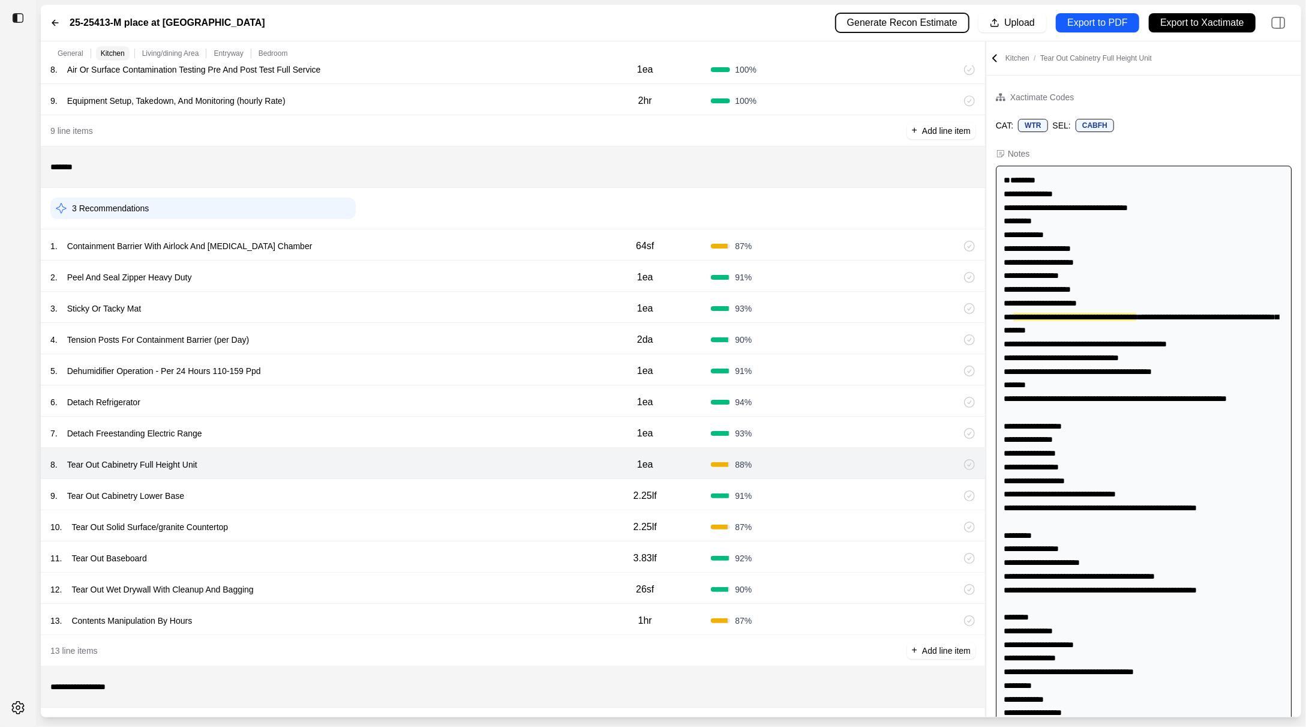
click at [927, 27] on p "Generate Recon Estimate" at bounding box center [902, 23] width 110 height 14
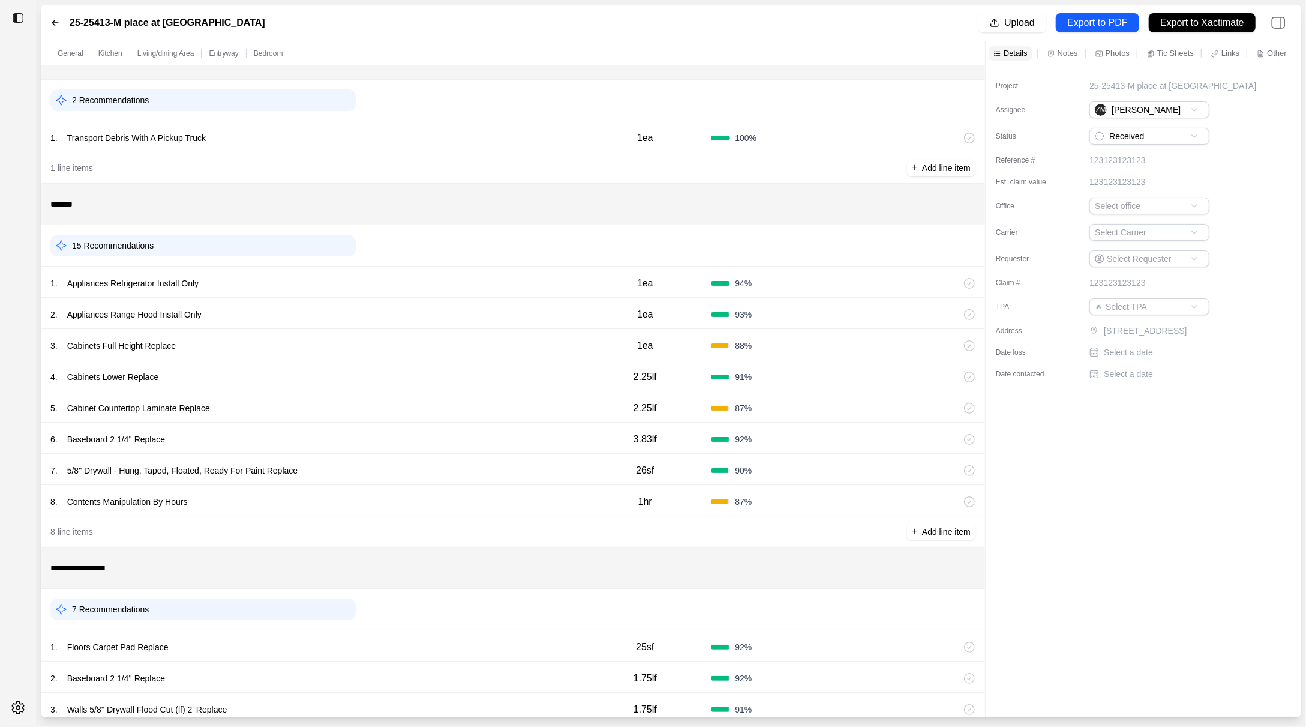
scroll to position [32, 0]
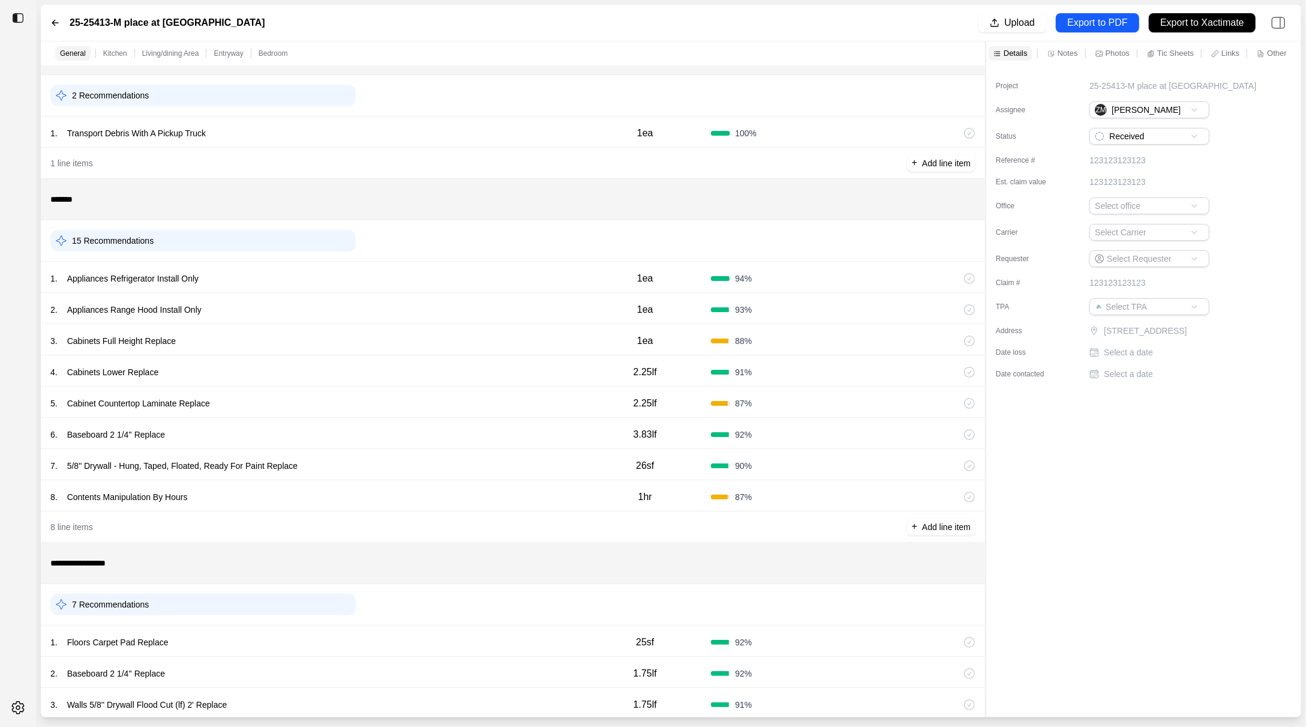
click at [388, 281] on div "1 . Appliances Refrigerator Install Only" at bounding box center [314, 278] width 529 height 17
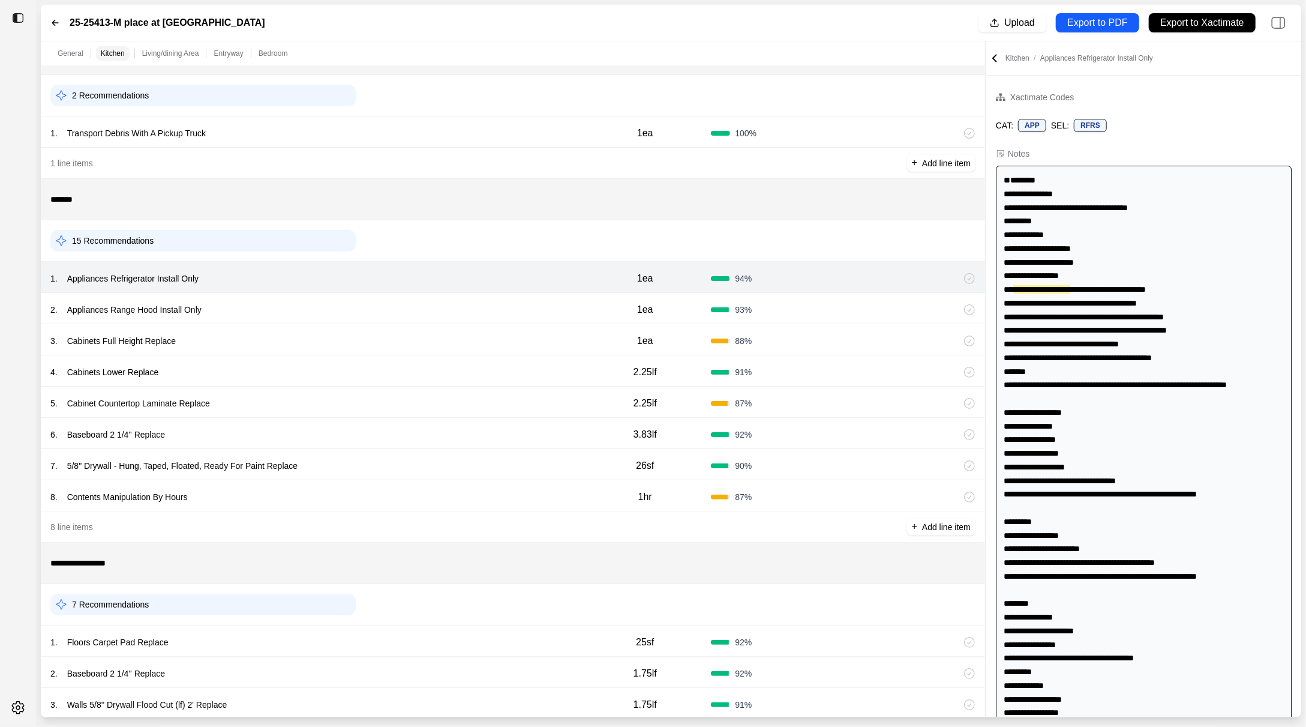
scroll to position [0, 0]
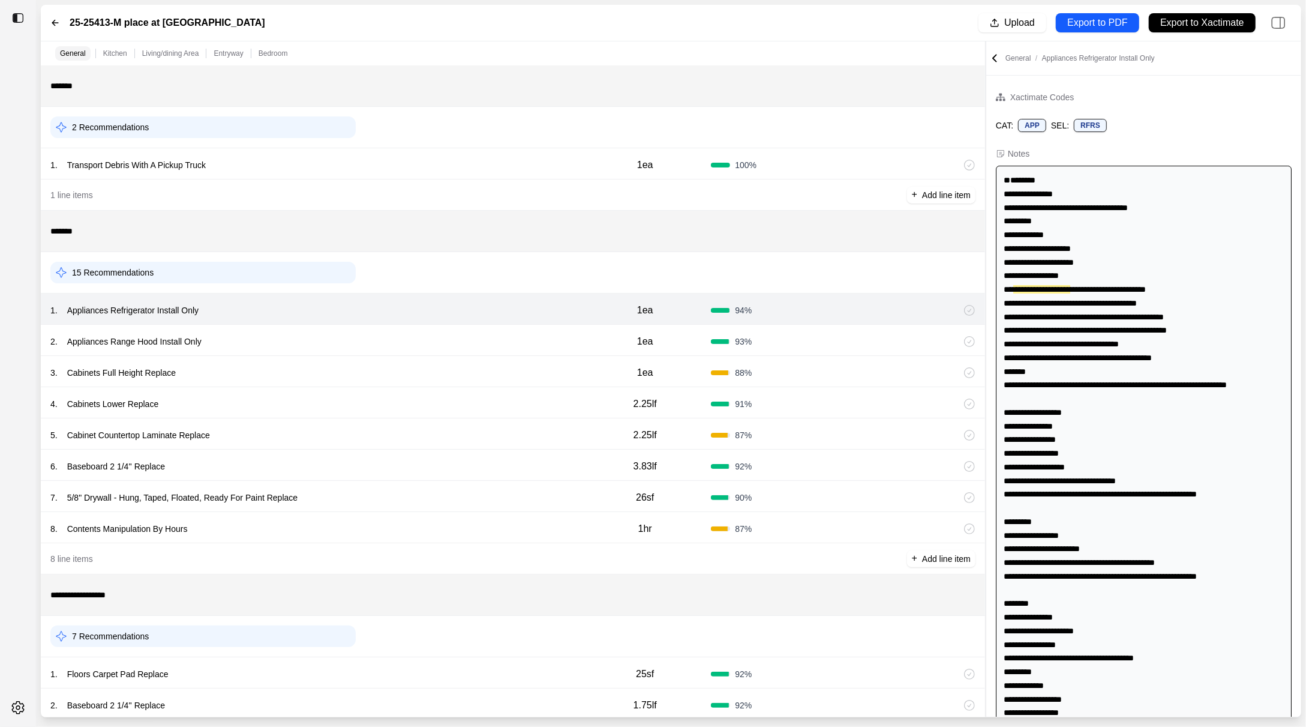
click at [361, 335] on div "2 . Appliances Range Hood Install Only" at bounding box center [314, 341] width 529 height 17
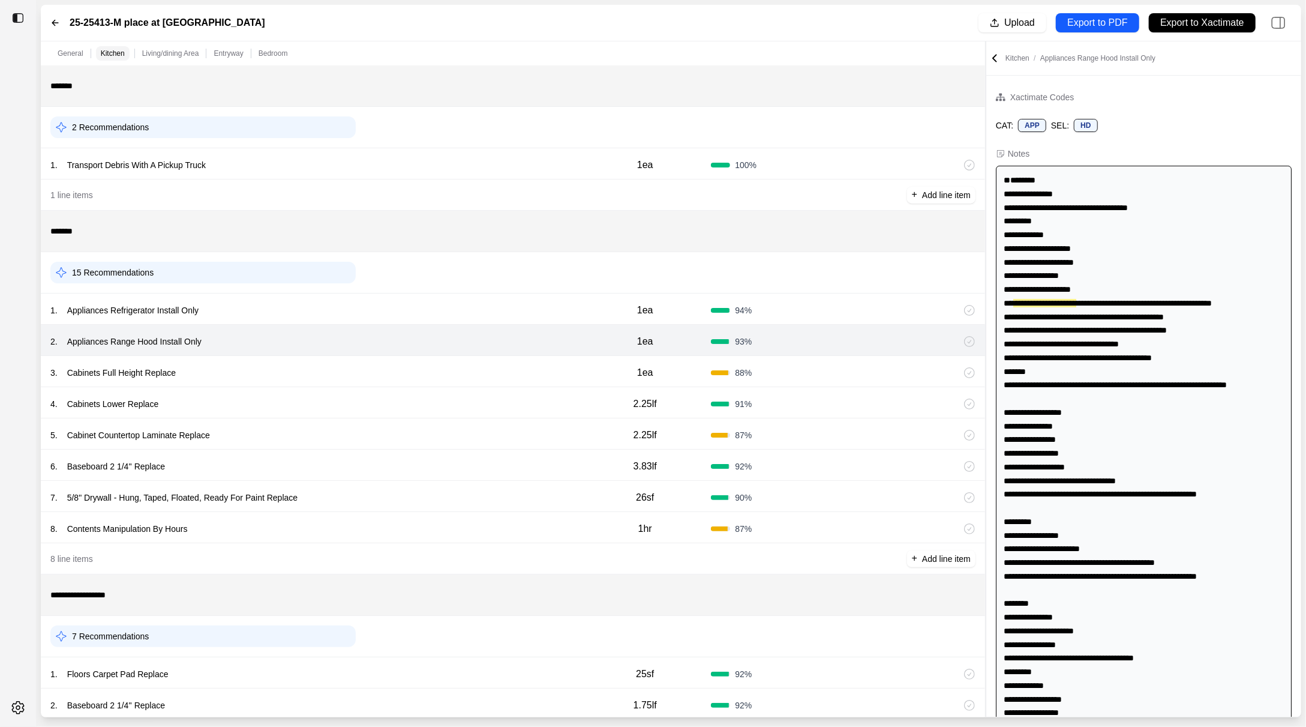
click at [354, 310] on div "1 . Appliances Refrigerator Install Only" at bounding box center [314, 310] width 529 height 17
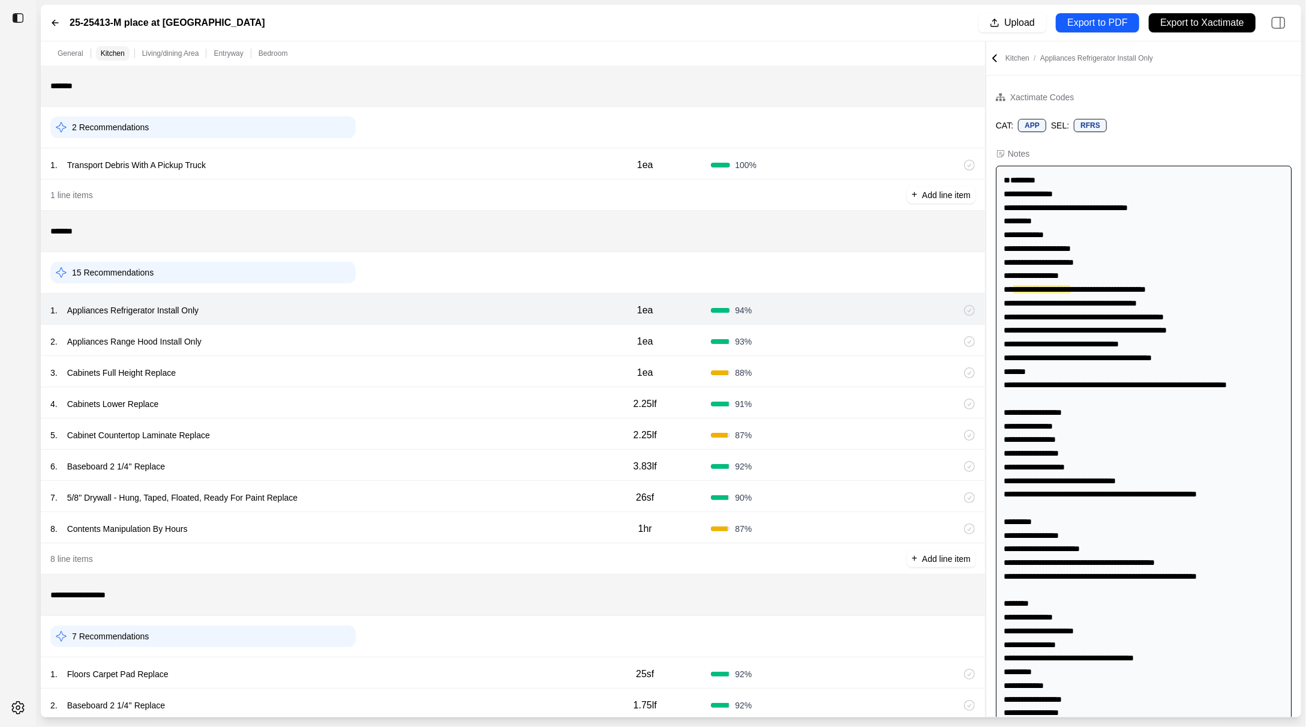
click at [352, 342] on div "2 . Appliances Range Hood Install Only" at bounding box center [314, 341] width 529 height 17
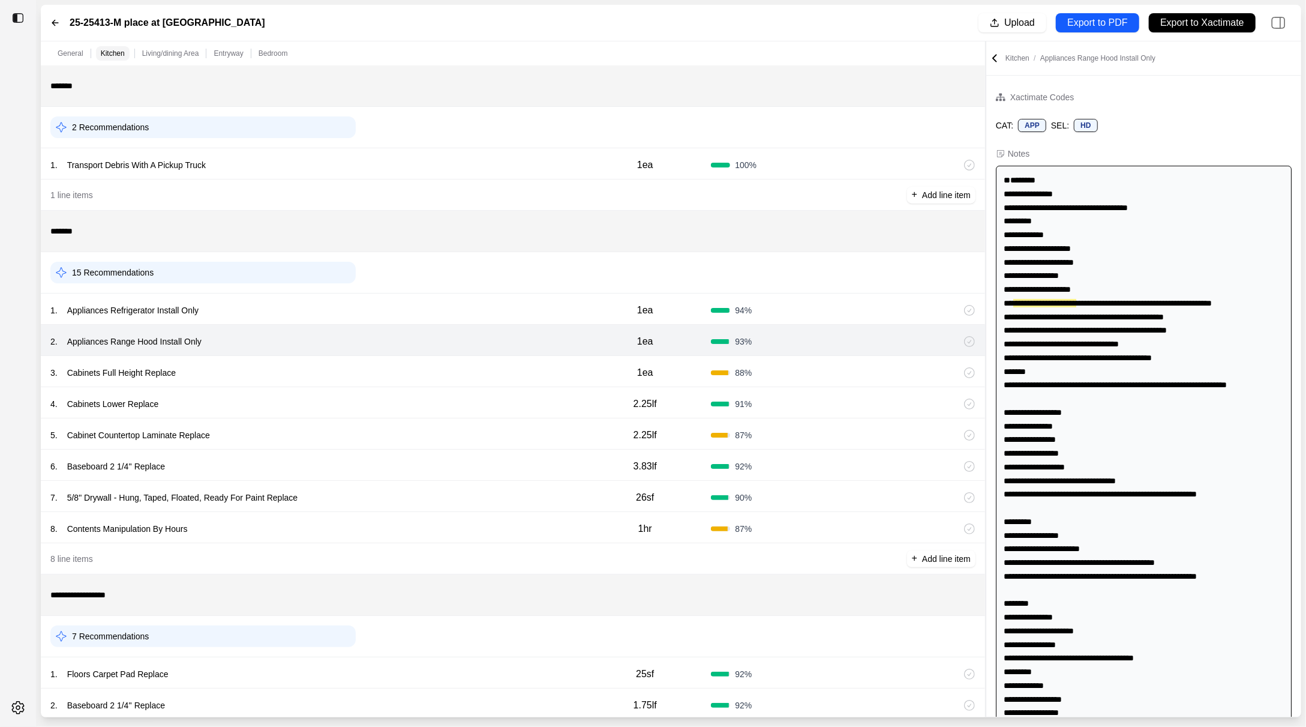
click at [340, 370] on div "3 . Cabinets Full Height Replace" at bounding box center [314, 372] width 529 height 17
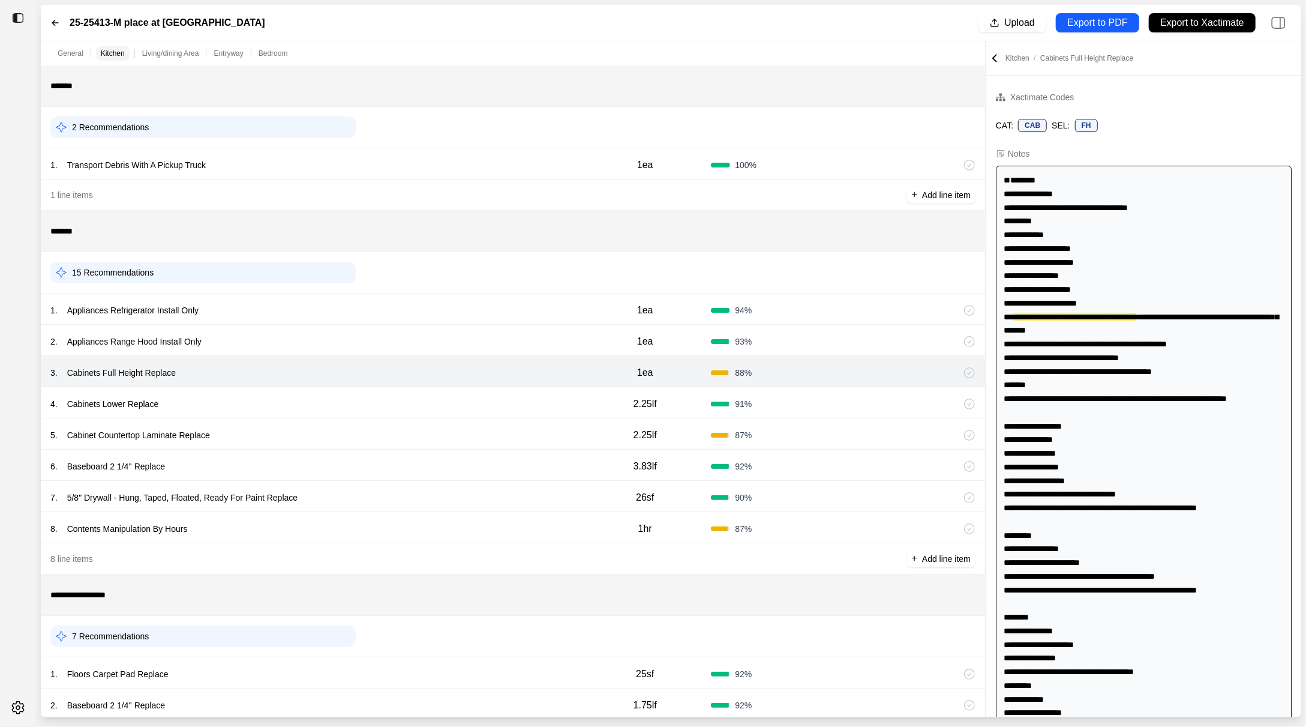
click at [327, 400] on div "4 . Cabinets Lower Replace" at bounding box center [314, 403] width 529 height 17
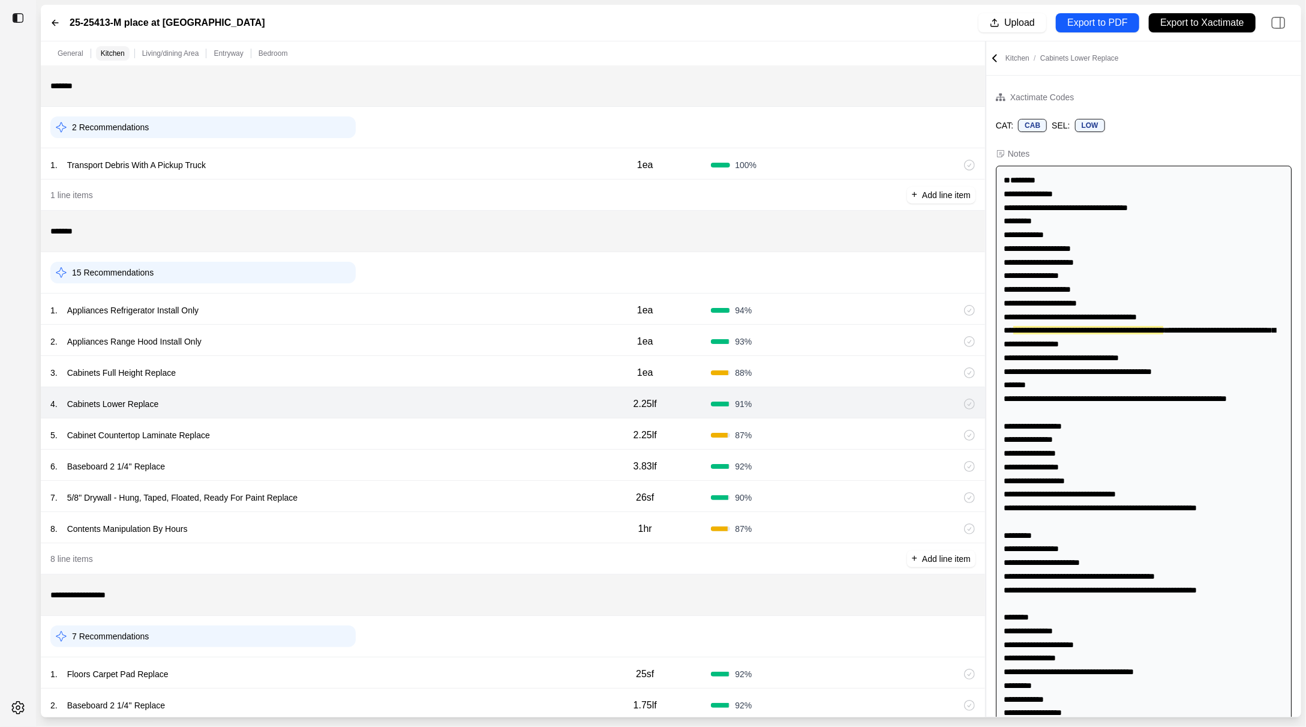
click at [318, 435] on div "5 . Cabinet Countertop Laminate Replace" at bounding box center [314, 435] width 529 height 17
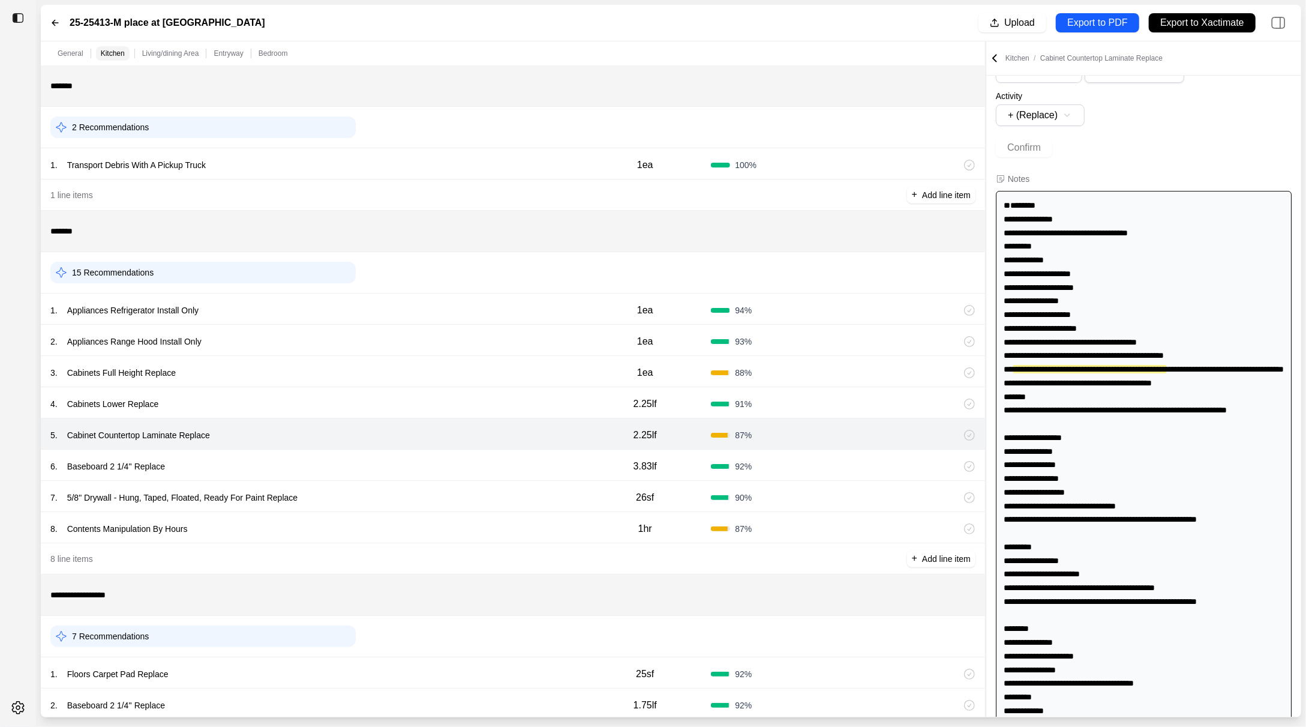
click at [326, 461] on div "6 . Baseboard 2 1/4'' Replace" at bounding box center [314, 466] width 529 height 17
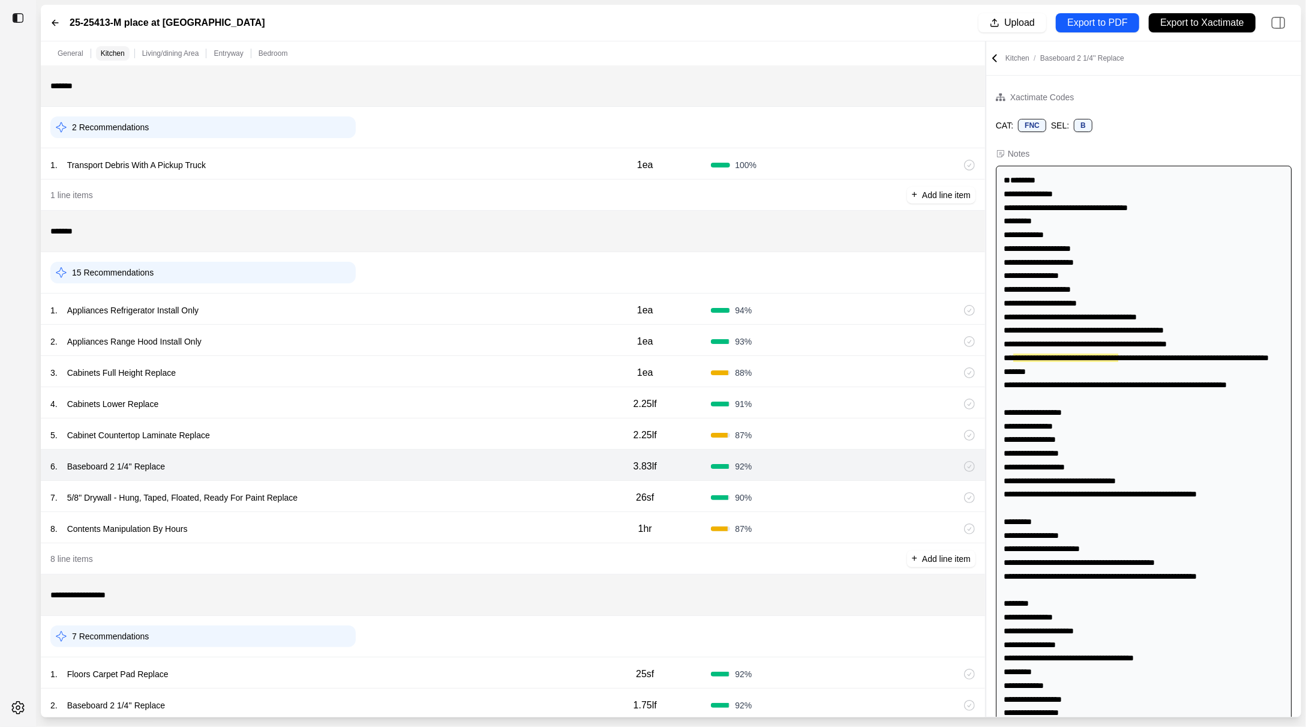
click at [366, 482] on div "7 . 5/8" Drywall - Hung, Taped, Floated, Ready For Paint Replace 26sf 90 %" at bounding box center [513, 496] width 945 height 31
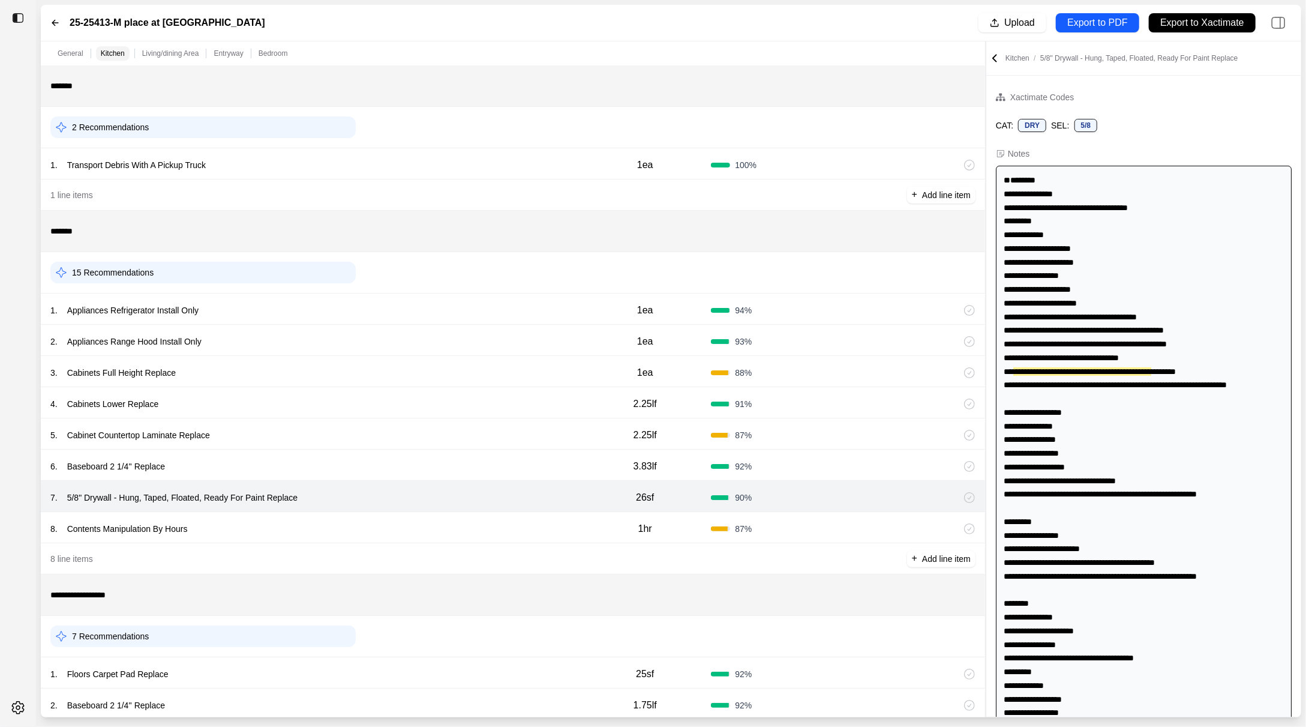
scroll to position [2, 0]
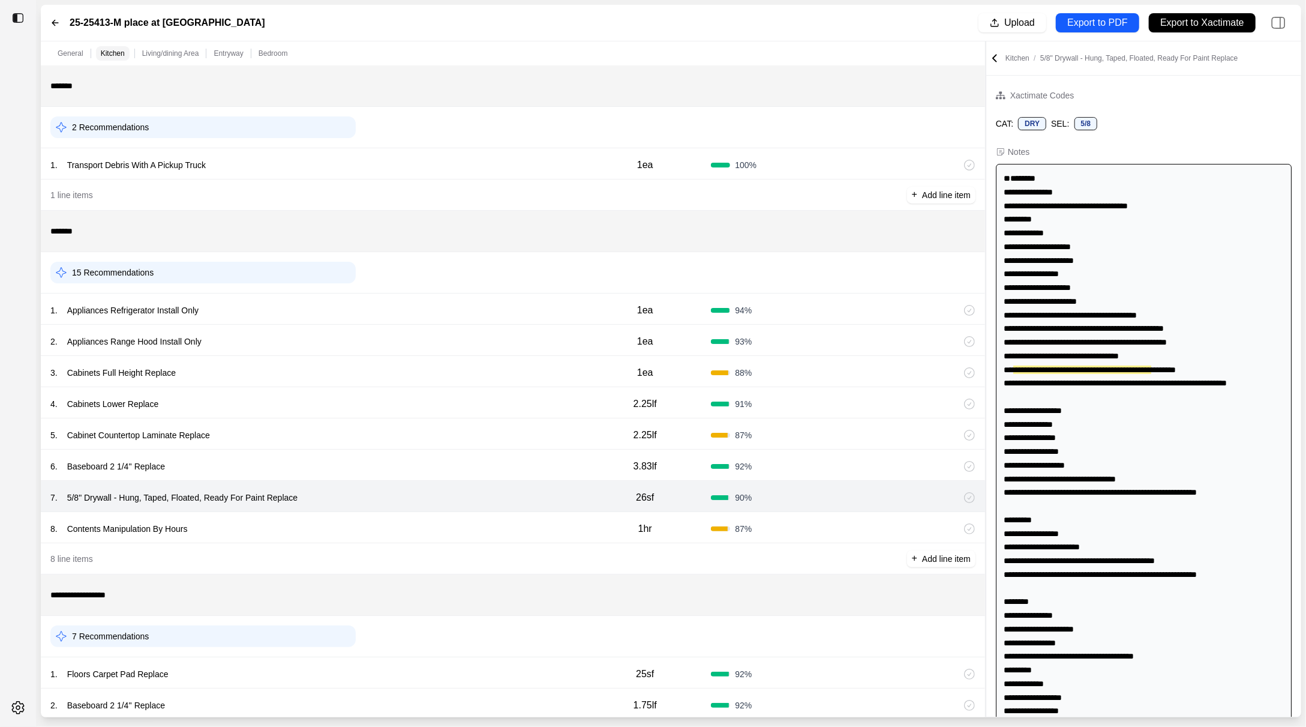
click at [992, 60] on icon at bounding box center [995, 58] width 12 height 12
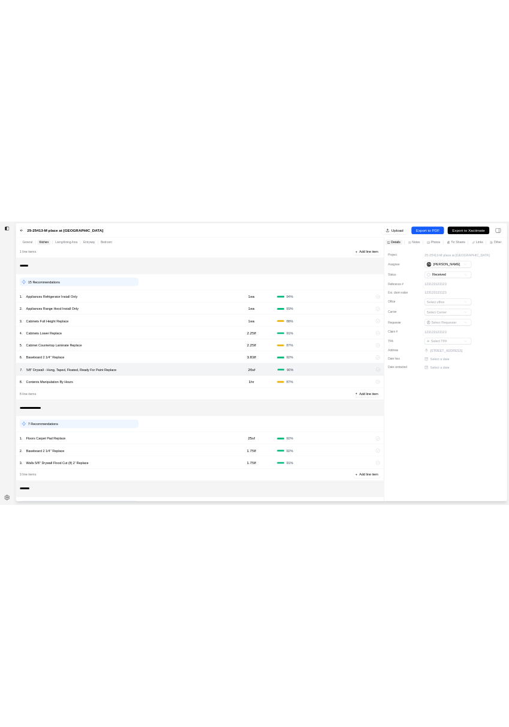
scroll to position [126, 0]
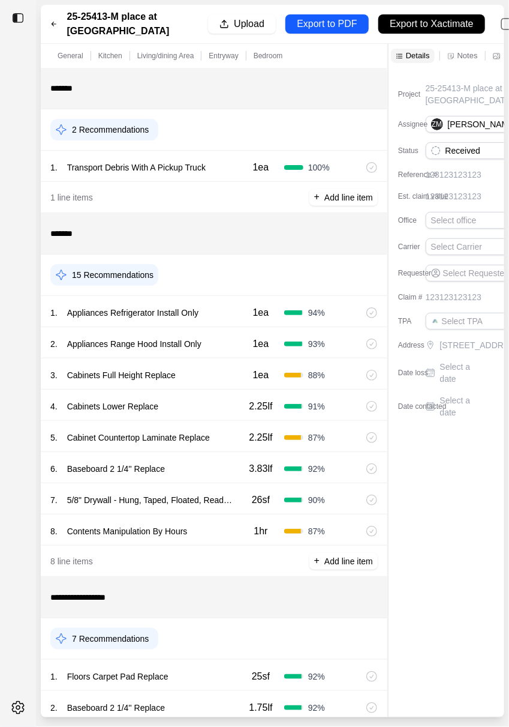
click at [57, 28] on icon at bounding box center [53, 24] width 7 height 10
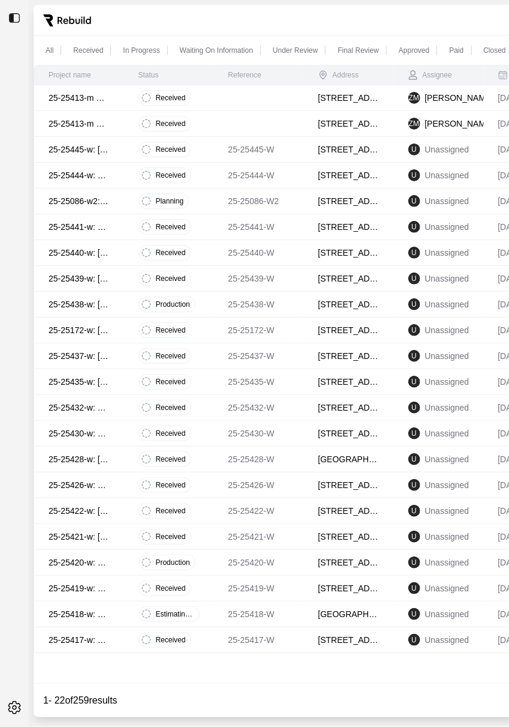
click at [72, 102] on p "25-25413-m Place At Presidio Trail - Recon" at bounding box center [79, 98] width 61 height 12
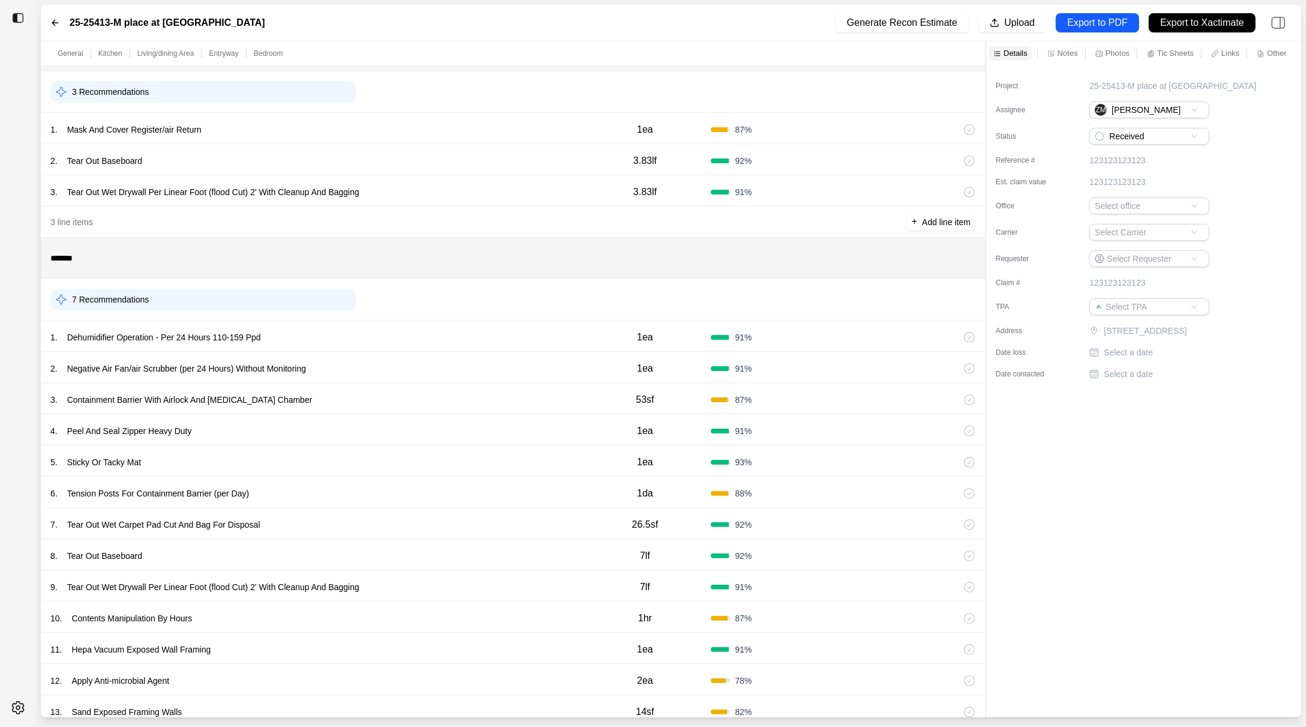
scroll to position [1246, 0]
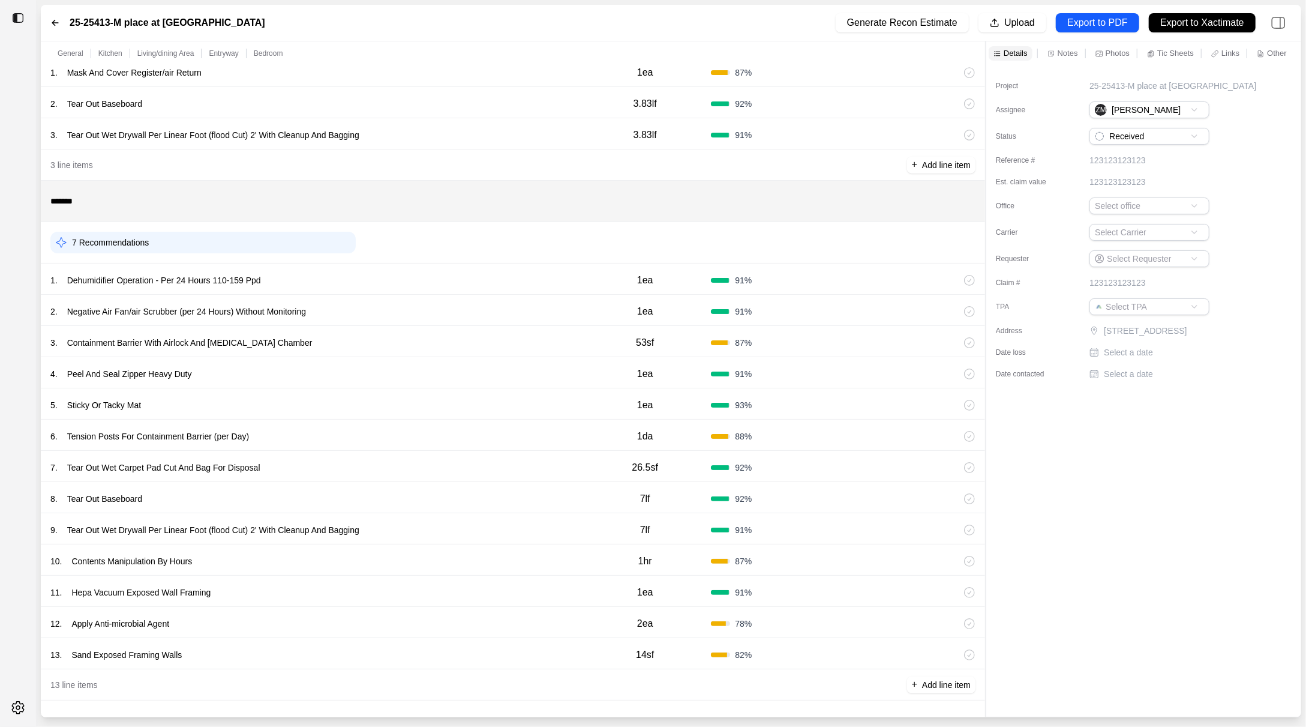
click at [355, 609] on div "12 . Apply Anti-microbial Agent 2ea 78 %" at bounding box center [513, 622] width 945 height 31
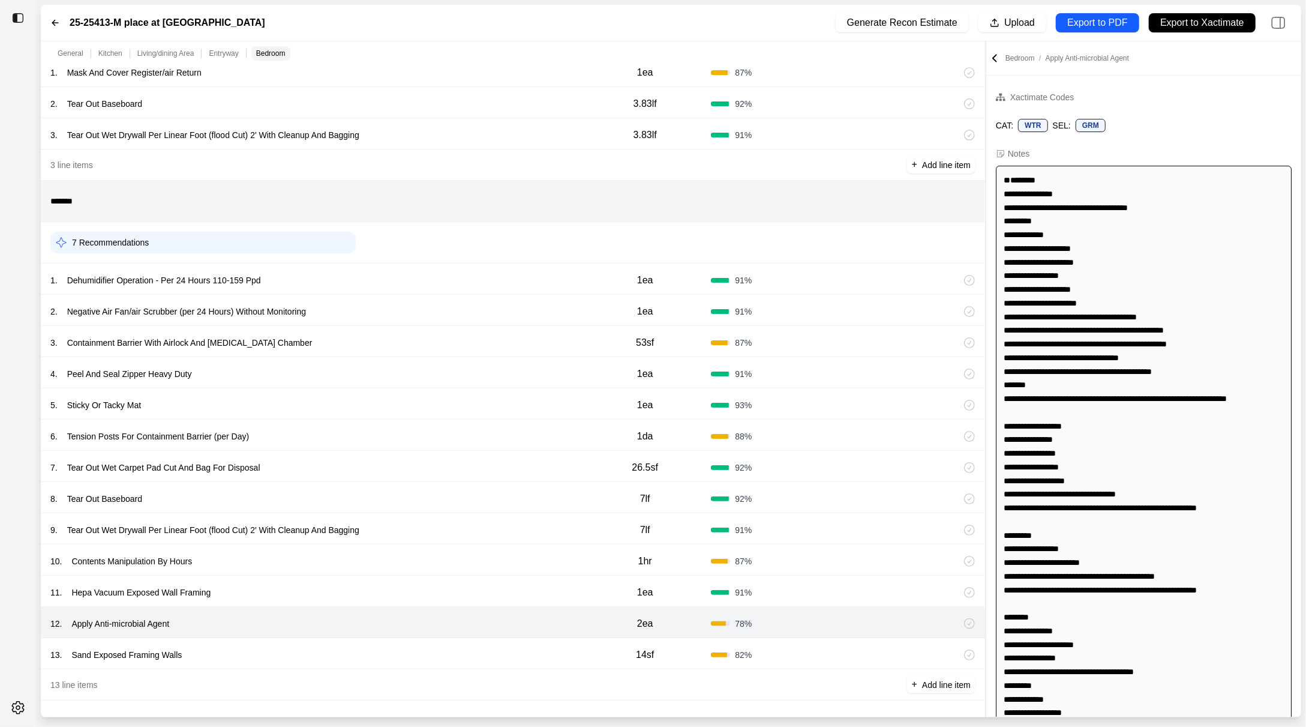
click at [355, 615] on div "12 . Apply Anti-microbial Agent" at bounding box center [314, 623] width 529 height 17
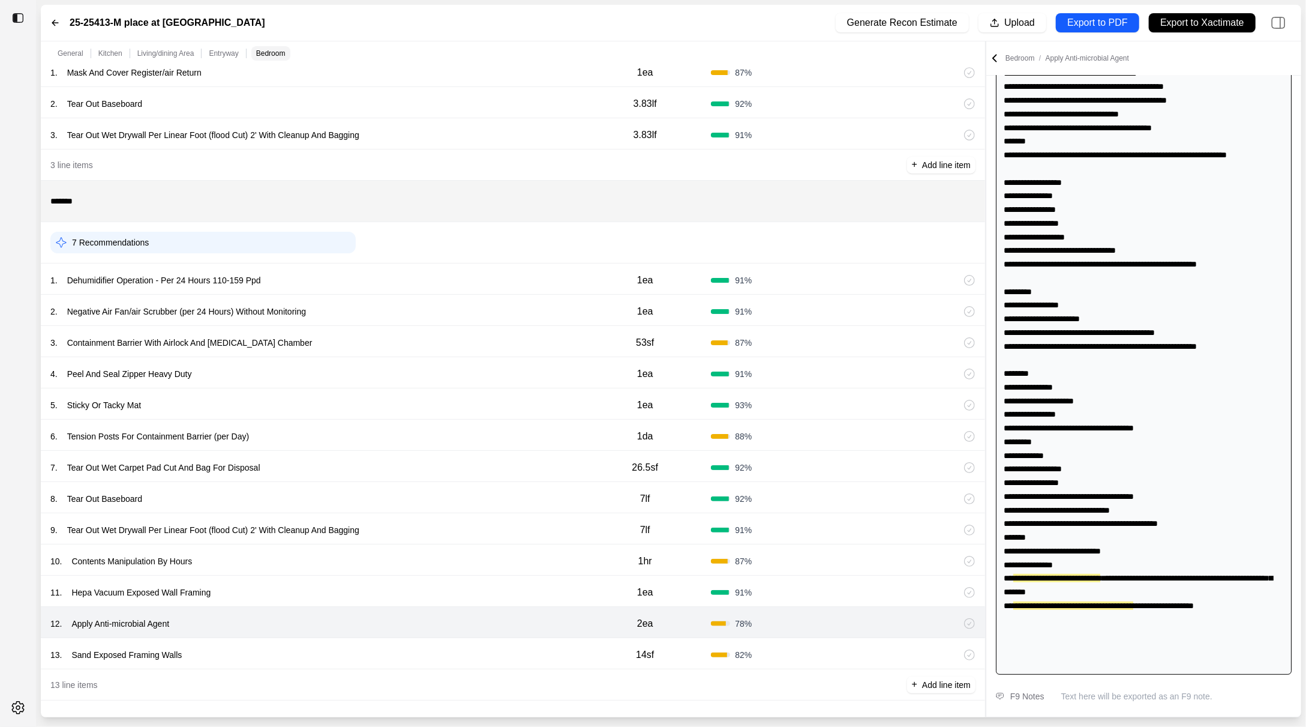
scroll to position [248, 0]
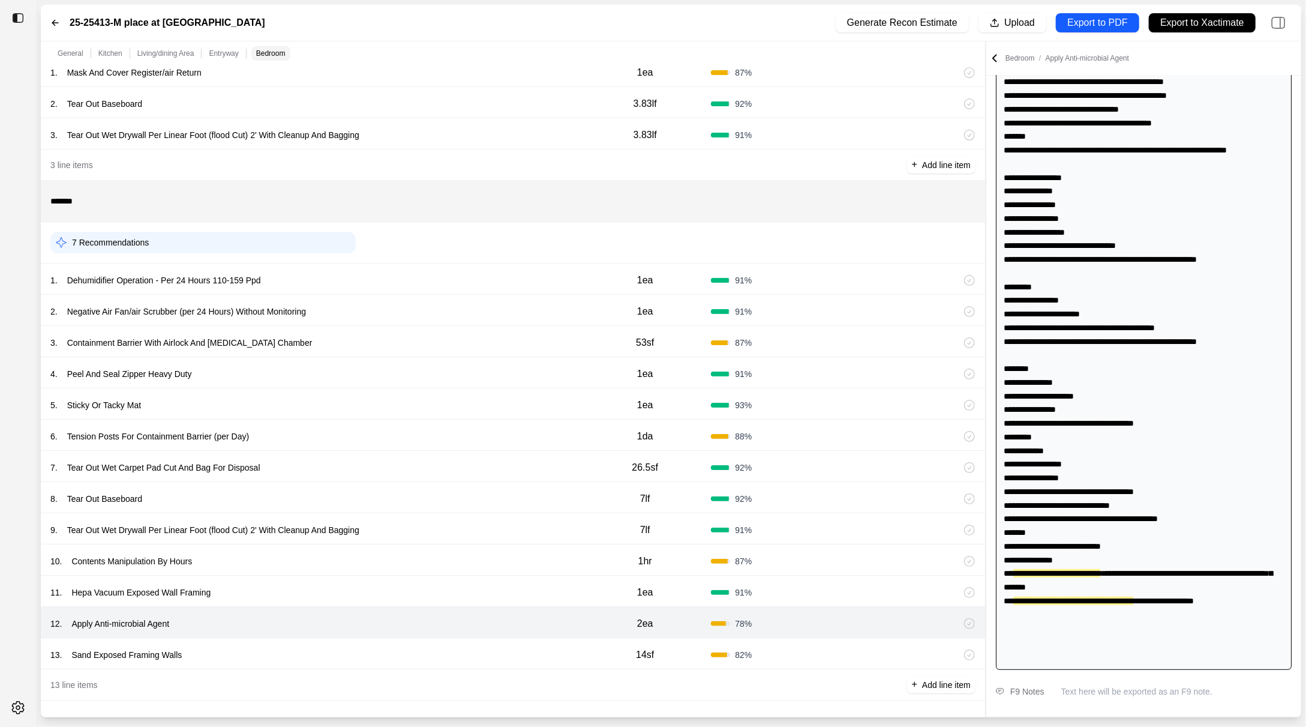
click at [355, 640] on div "13 . Sand Exposed Framing Walls 14sf 82 %" at bounding box center [513, 653] width 945 height 31
